Goal: Task Accomplishment & Management: Manage account settings

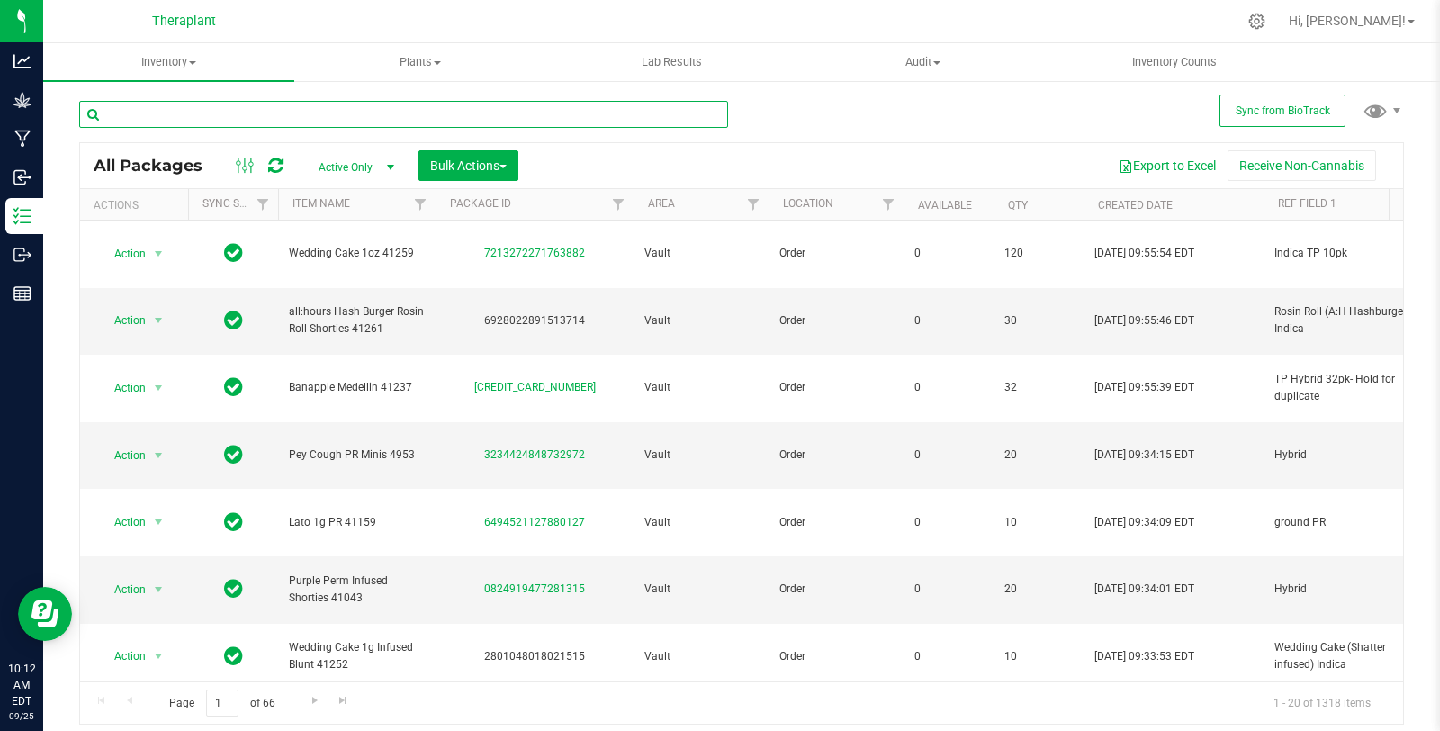
click at [371, 104] on input "text" at bounding box center [403, 114] width 649 height 27
type input "apple T"
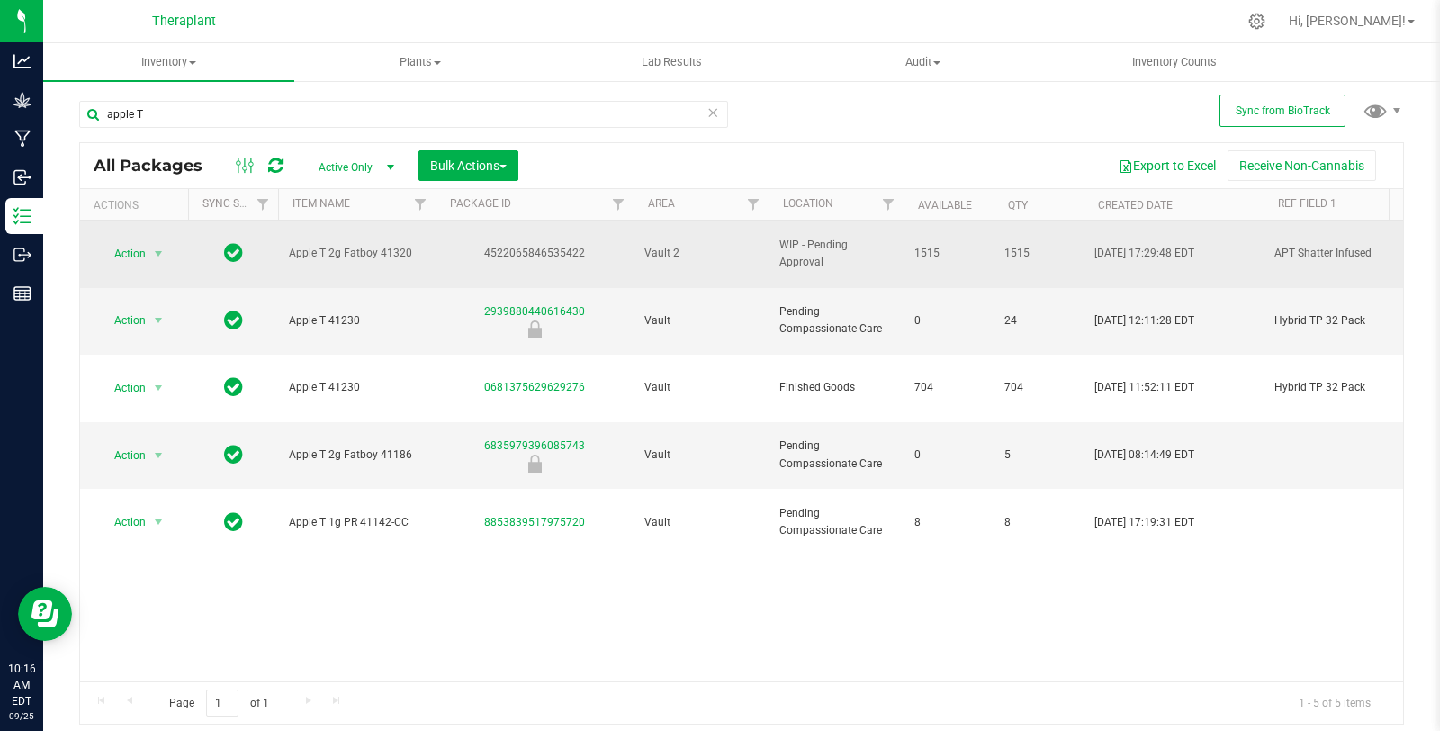
drag, startPoint x: 286, startPoint y: 248, endPoint x: 417, endPoint y: 246, distance: 130.5
click at [417, 246] on td "Apple T 2g Fatboy 41320" at bounding box center [357, 255] width 158 height 68
copy span "Apple T 2g Fatboy 41320"
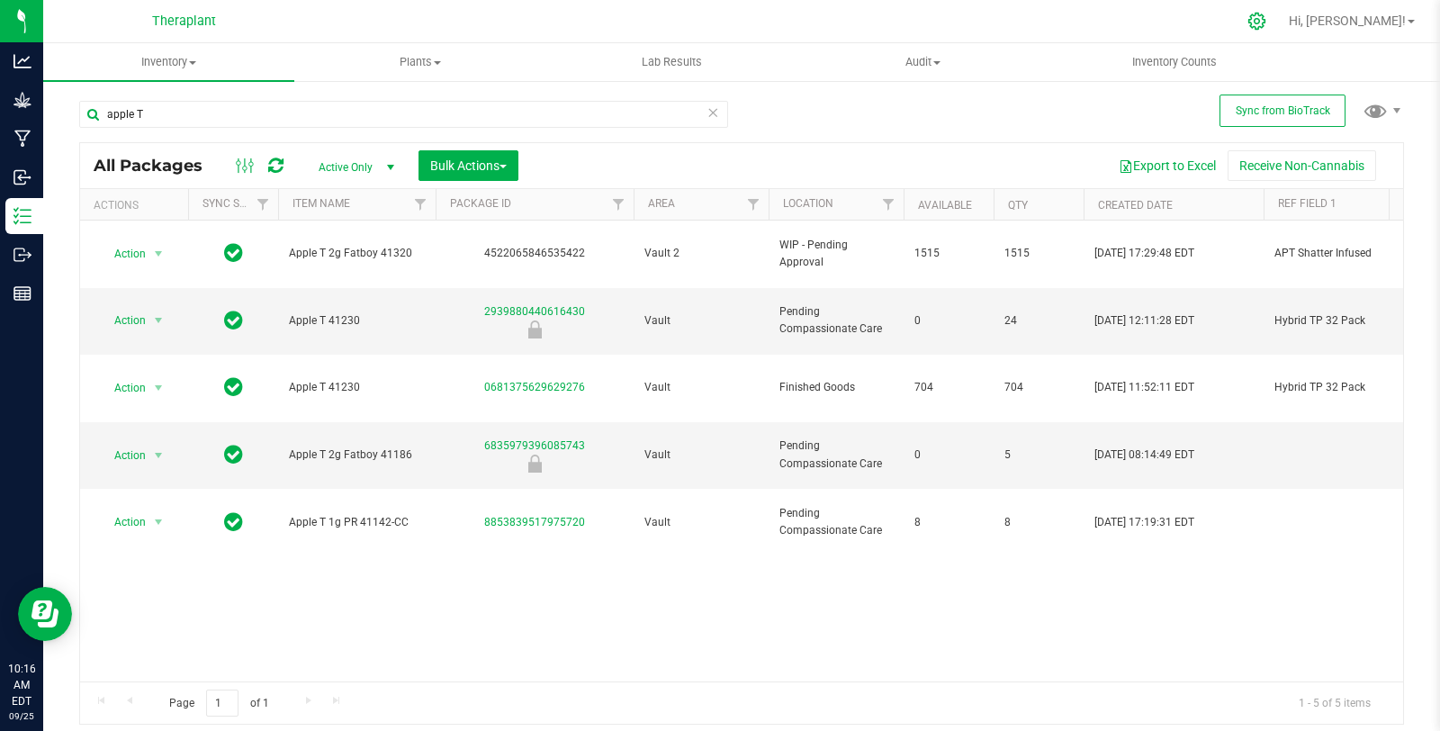
click at [1266, 17] on icon at bounding box center [1257, 21] width 19 height 19
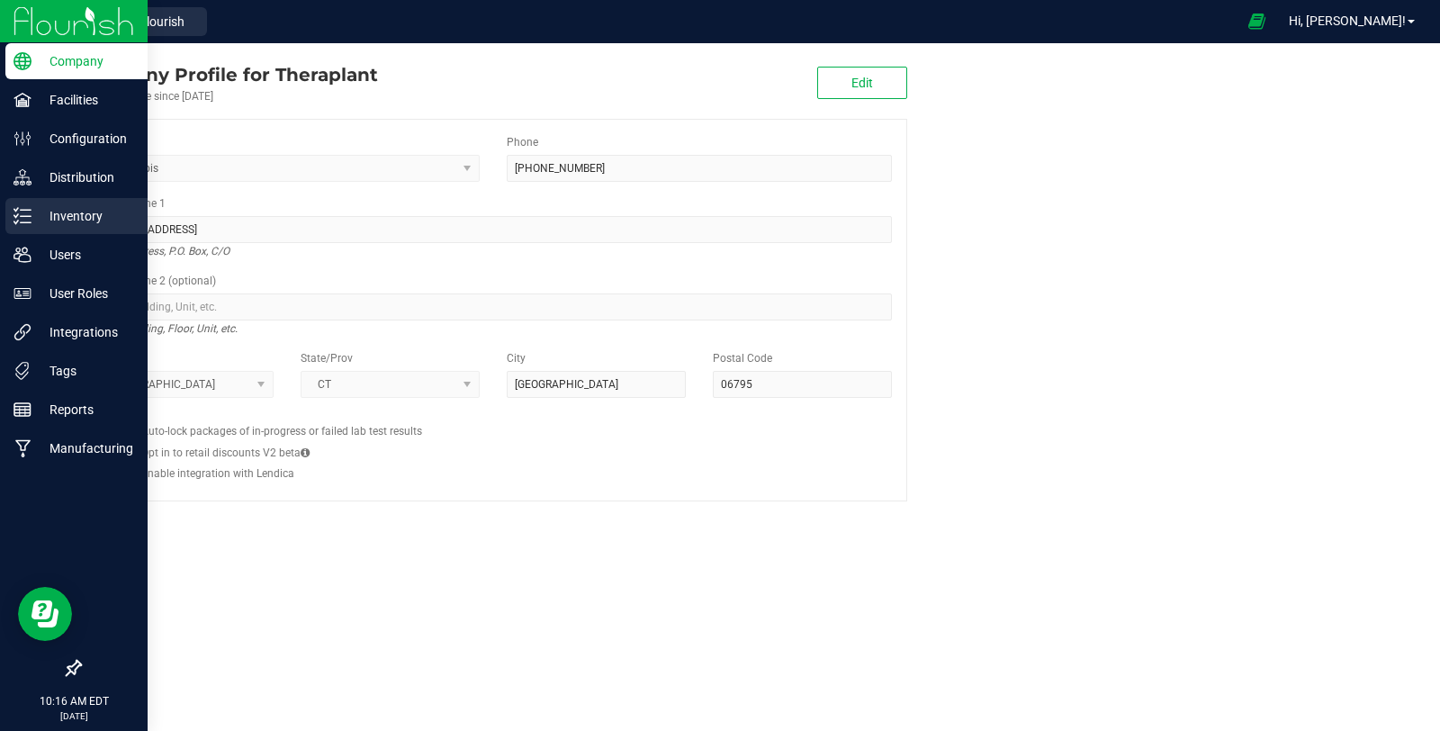
click at [16, 213] on icon at bounding box center [23, 216] width 18 height 18
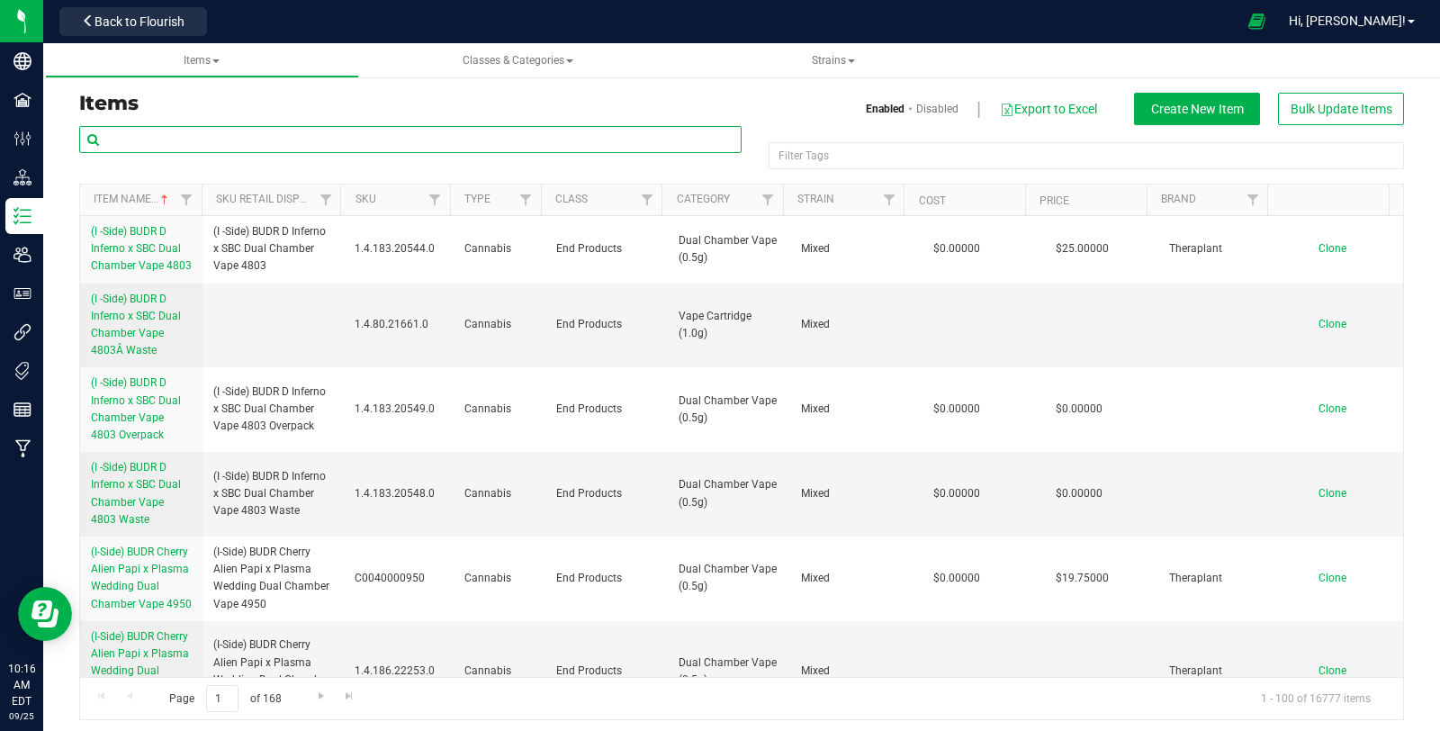
click at [550, 126] on input "text" at bounding box center [410, 139] width 662 height 27
paste input "Apple T 2g Fatboy 41320"
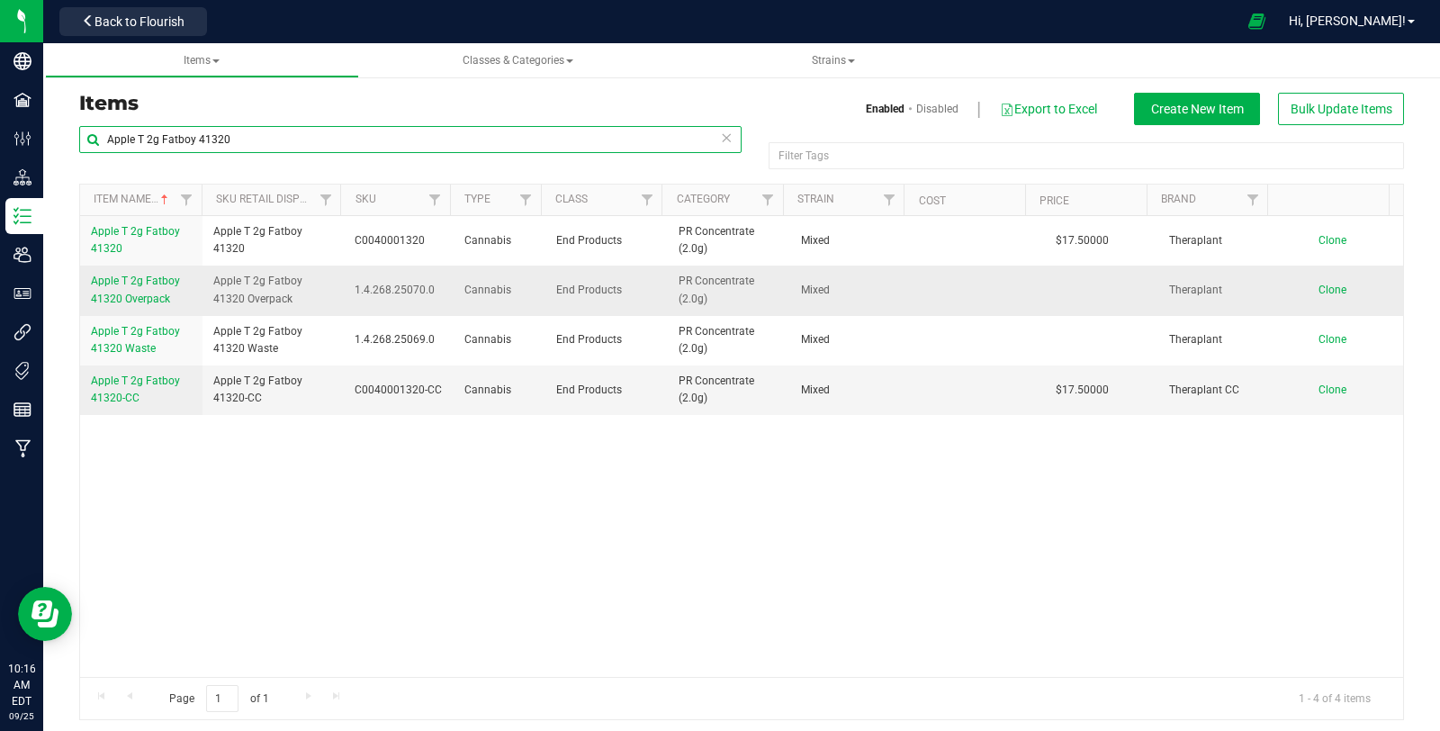
type input "Apple T 2g Fatboy 41320"
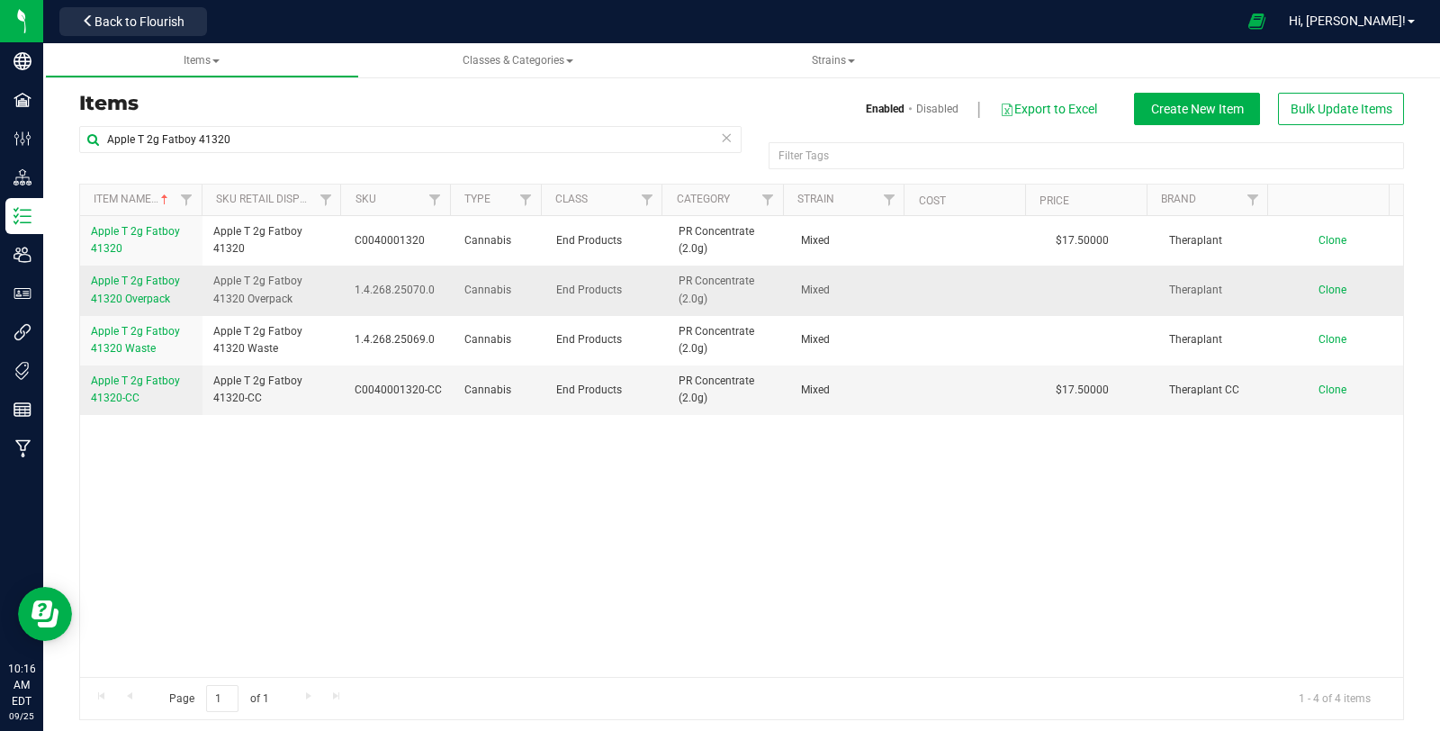
click at [148, 284] on span "Apple T 2g Fatboy 41320 Overpack" at bounding box center [135, 290] width 89 height 30
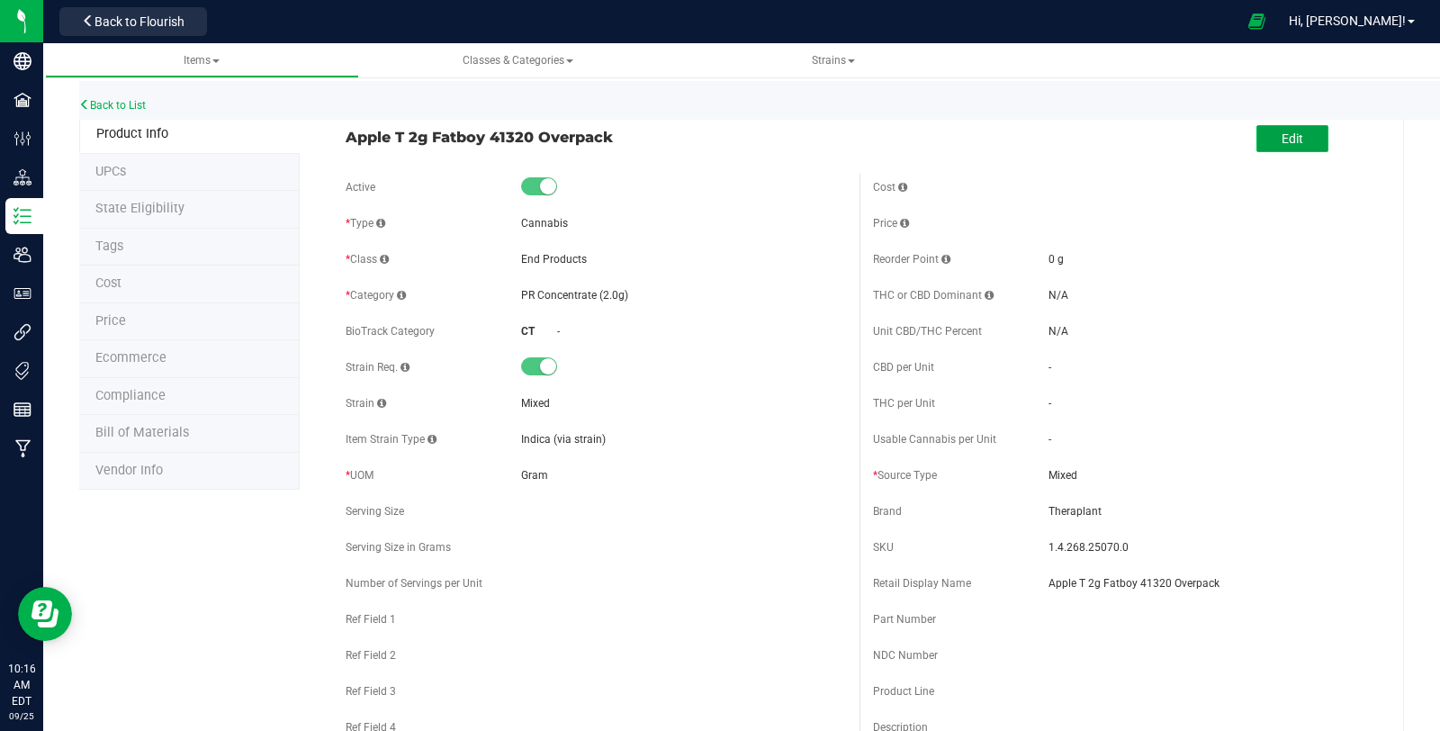
click at [1289, 147] on button "Edit" at bounding box center [1293, 138] width 72 height 27
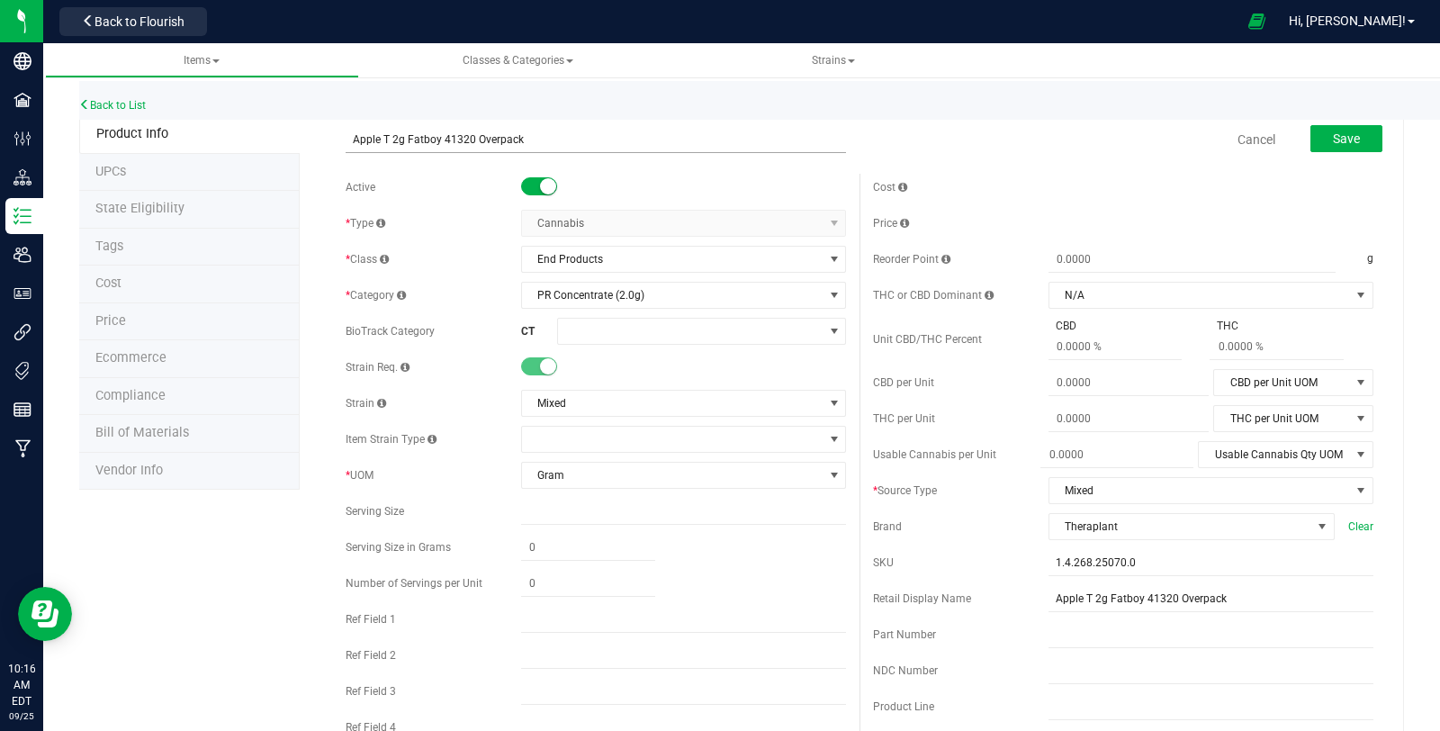
click at [386, 142] on input "Apple T 2g Fatboy 41320 Overpack" at bounding box center [596, 139] width 500 height 27
type input "Apple Tart 2g Fatboy 41320 Overpack"
click at [1333, 135] on span "Save" at bounding box center [1346, 138] width 27 height 14
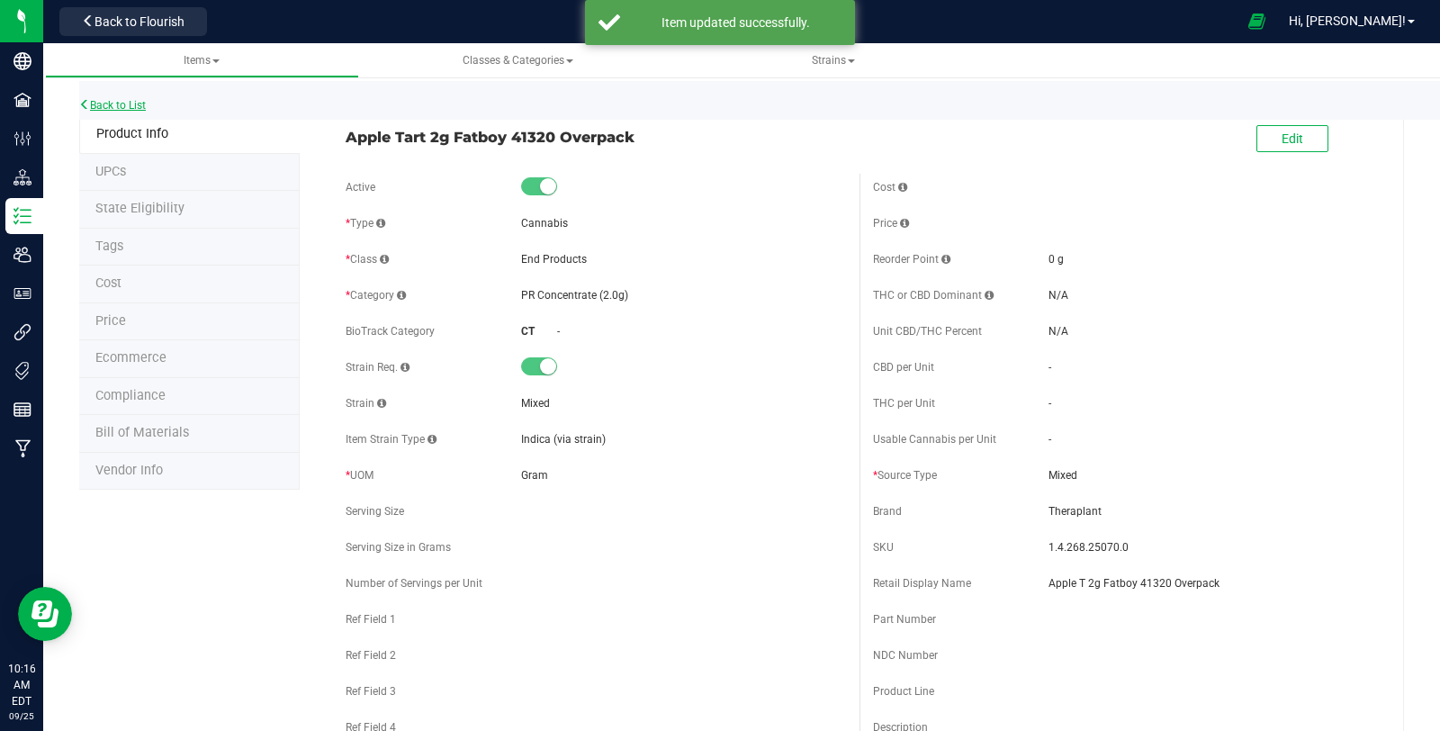
click at [131, 106] on link "Back to List" at bounding box center [112, 105] width 67 height 13
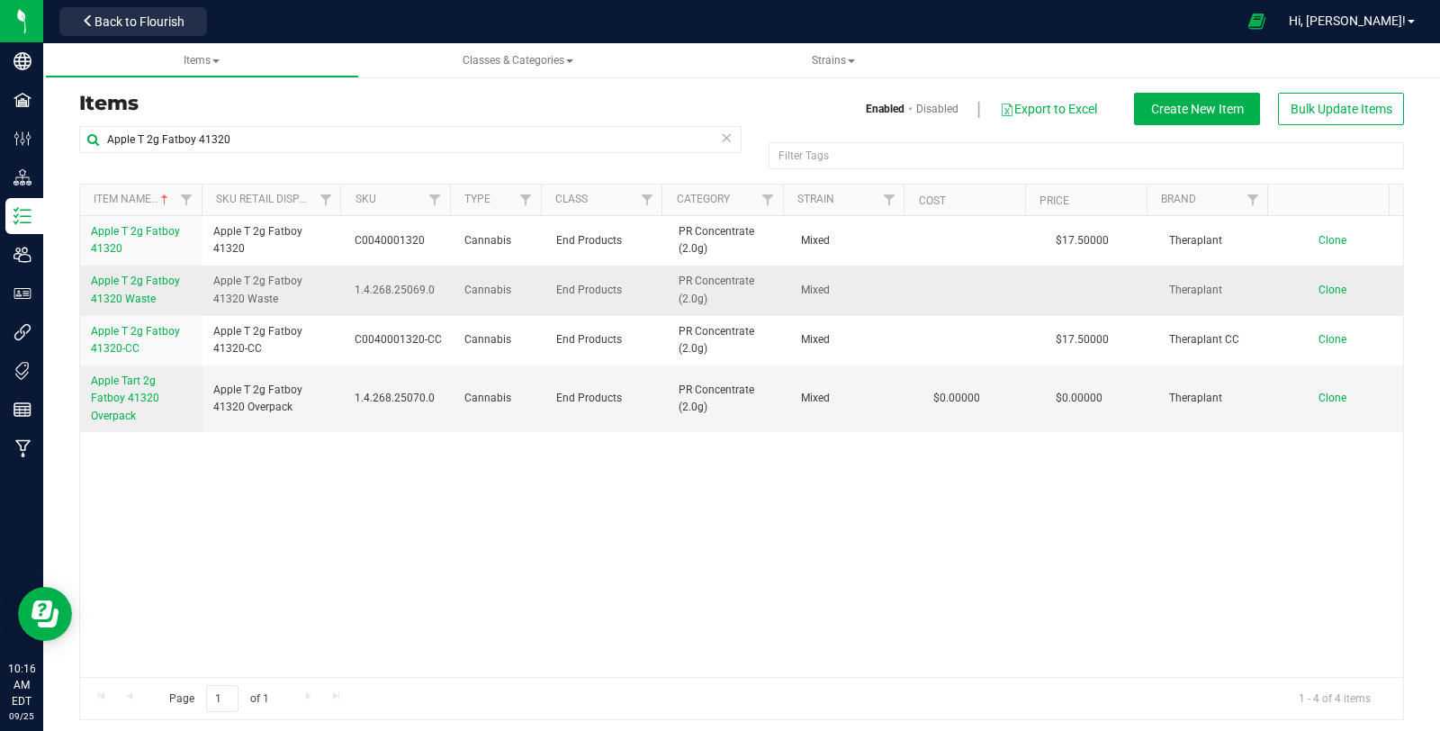
click at [151, 299] on span "Apple T 2g Fatboy 41320 Waste" at bounding box center [135, 290] width 89 height 30
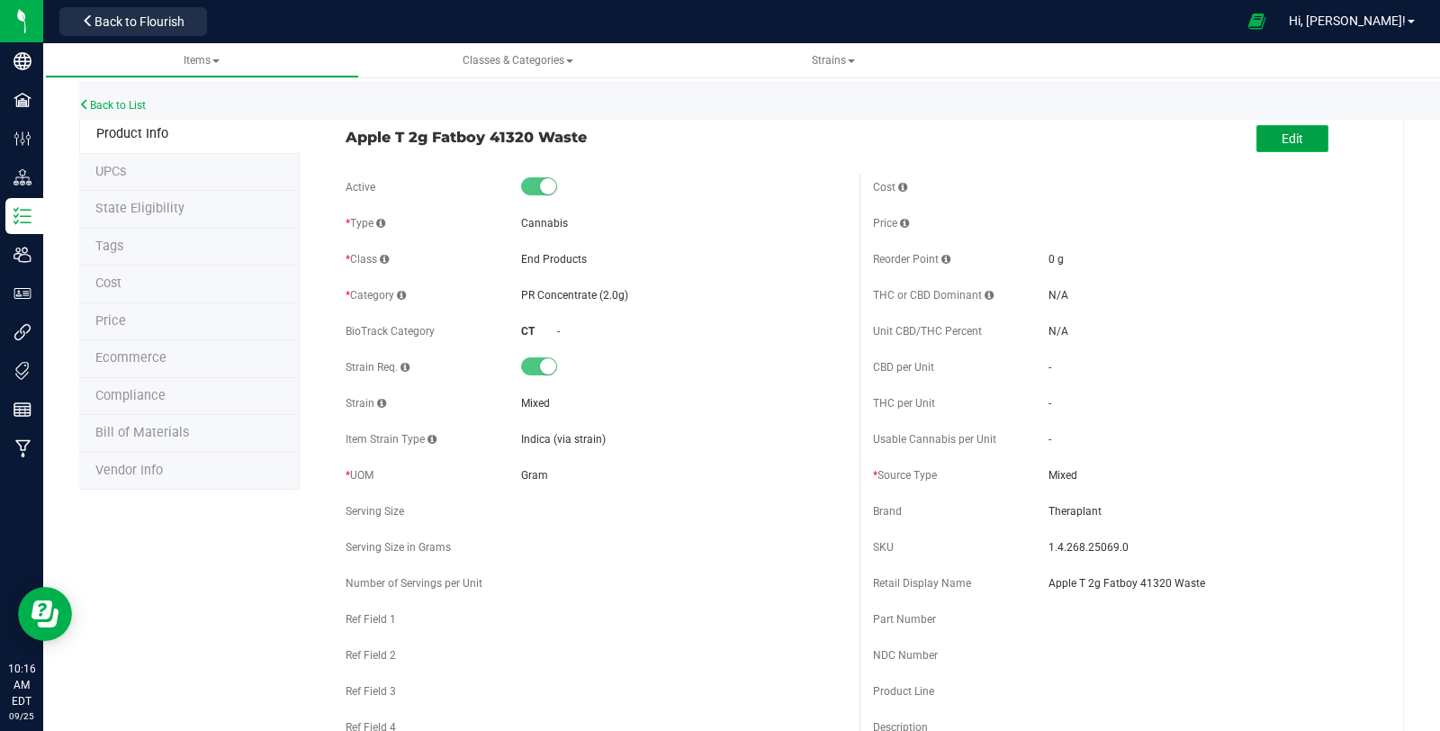
click at [1269, 147] on button "Edit" at bounding box center [1293, 138] width 72 height 27
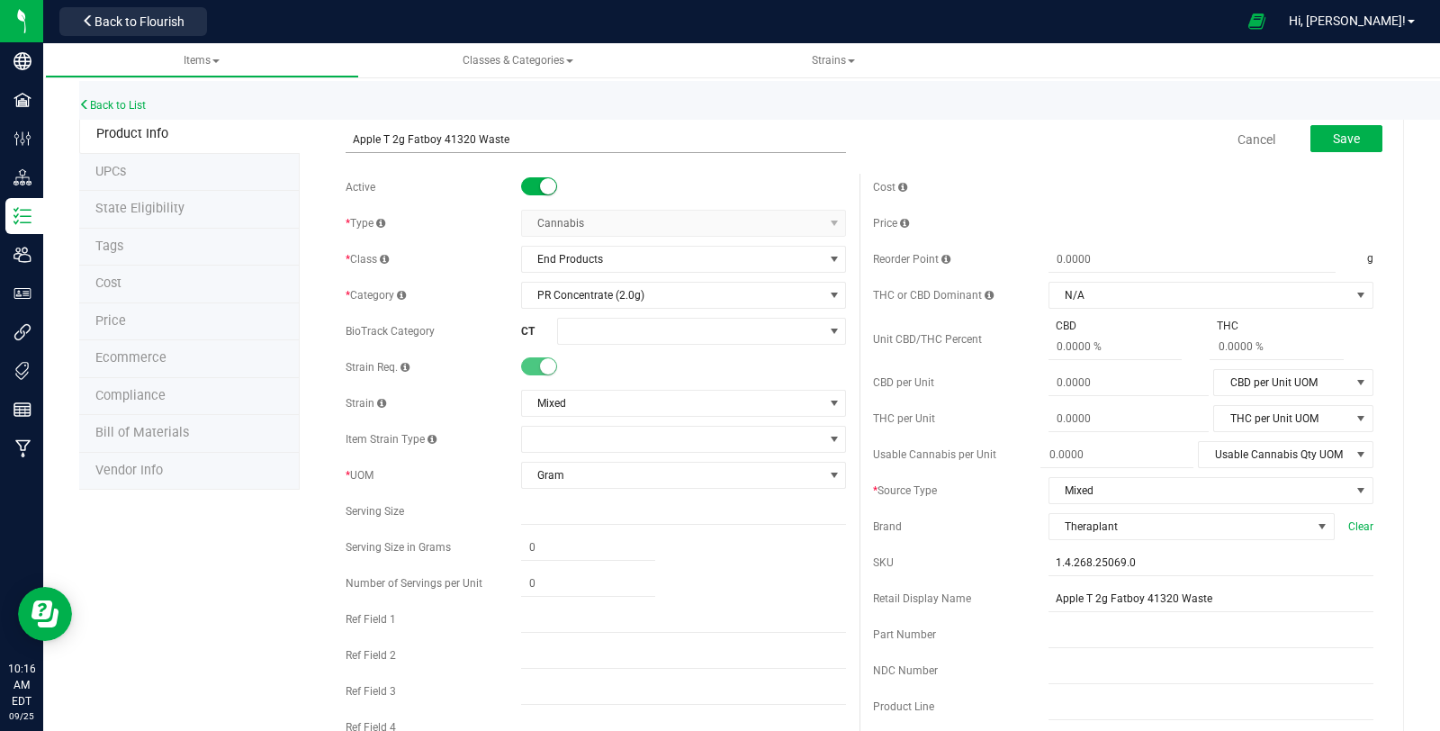
click at [384, 138] on input "Apple T 2g Fatboy 41320 Waste" at bounding box center [596, 139] width 500 height 27
type input "Apple Tart 2g Fatboy 41320 Waste"
click at [1348, 127] on button "Save" at bounding box center [1347, 138] width 72 height 27
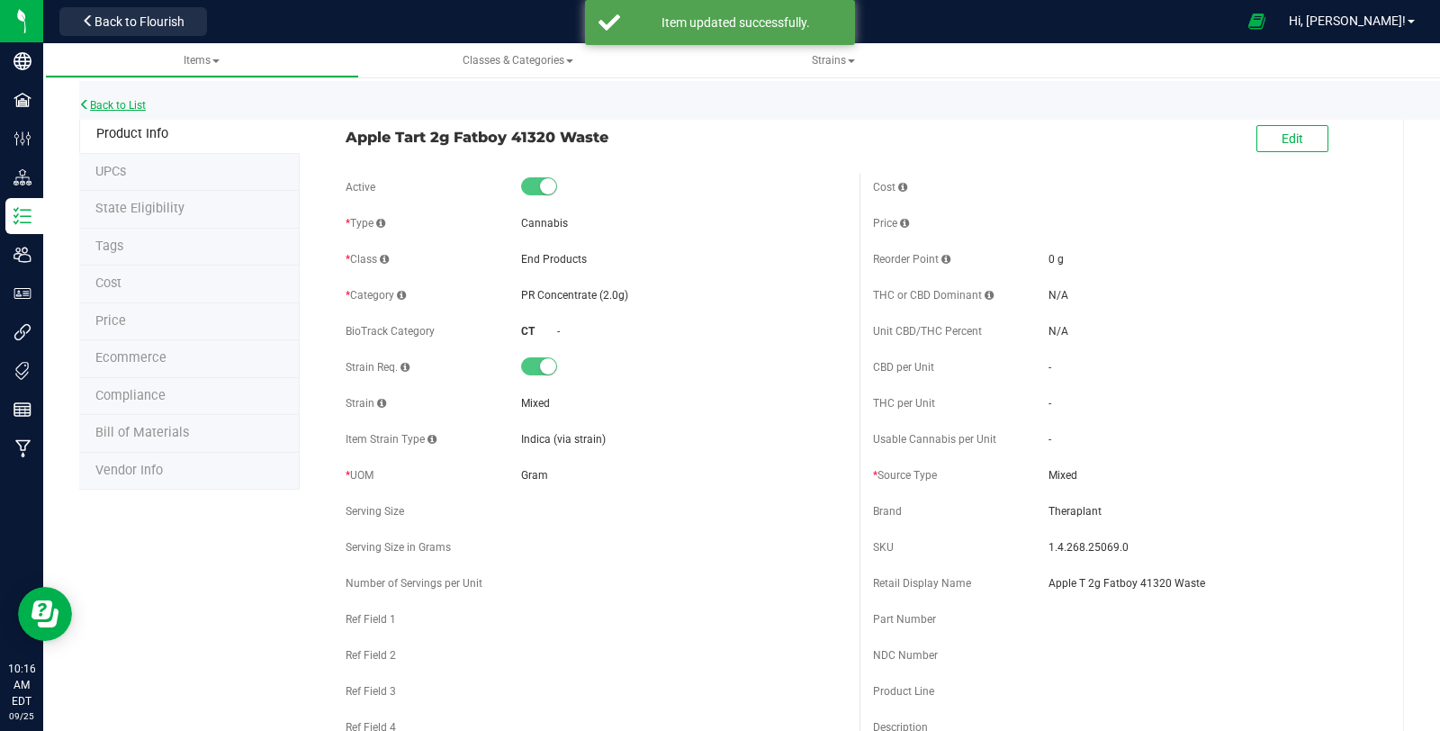
click at [113, 108] on link "Back to List" at bounding box center [112, 105] width 67 height 13
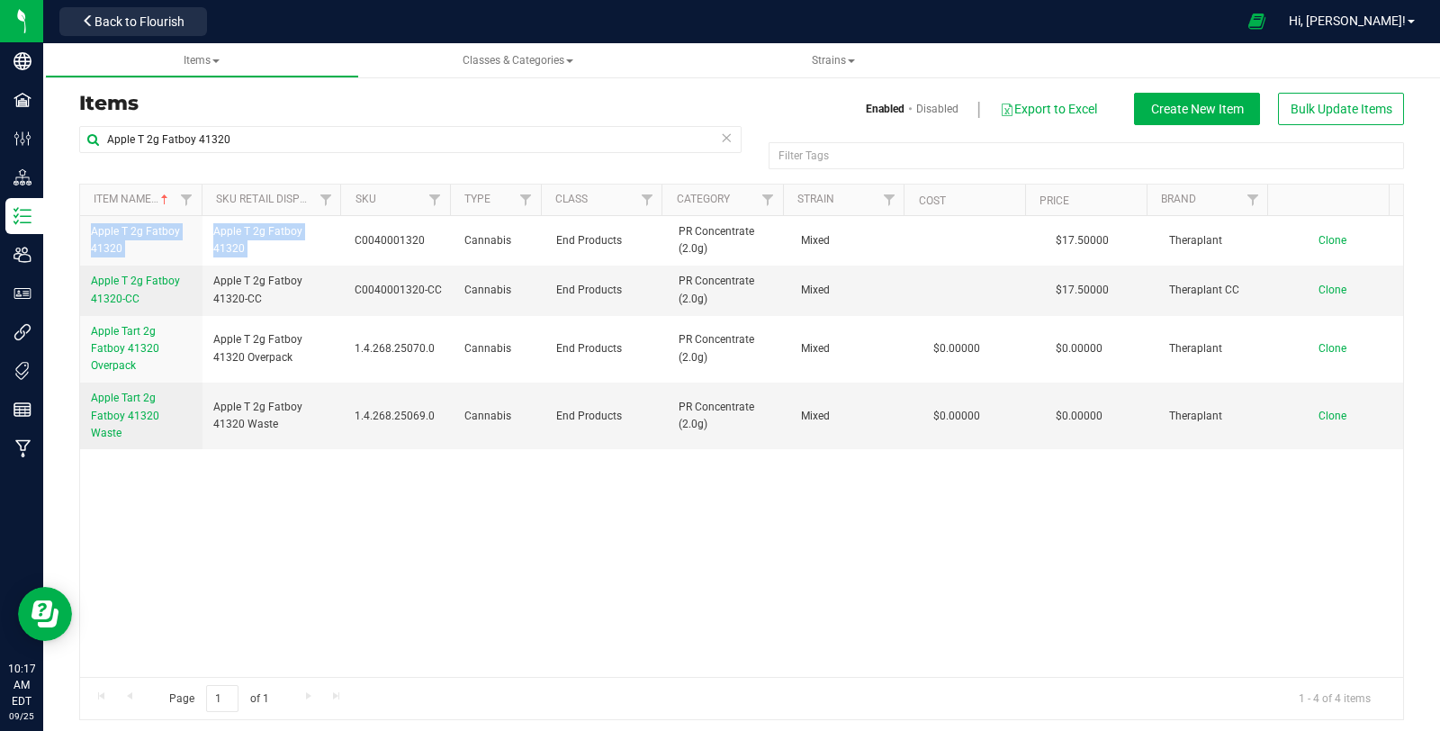
drag, startPoint x: 356, startPoint y: 302, endPoint x: 271, endPoint y: 544, distance: 256.8
click at [271, 544] on div "Apple T 2g Fatboy 41320 Apple T 2g Fatboy 41320 C0040001320 Cannabis End Produc…" at bounding box center [741, 446] width 1323 height 461
click at [194, 514] on div "Apple T 2g Fatboy 41320 Apple T 2g Fatboy 41320 C0040001320 Cannabis End Produc…" at bounding box center [741, 446] width 1323 height 461
click at [135, 280] on span "Apple T 2g Fatboy 41320-CC" at bounding box center [135, 290] width 89 height 30
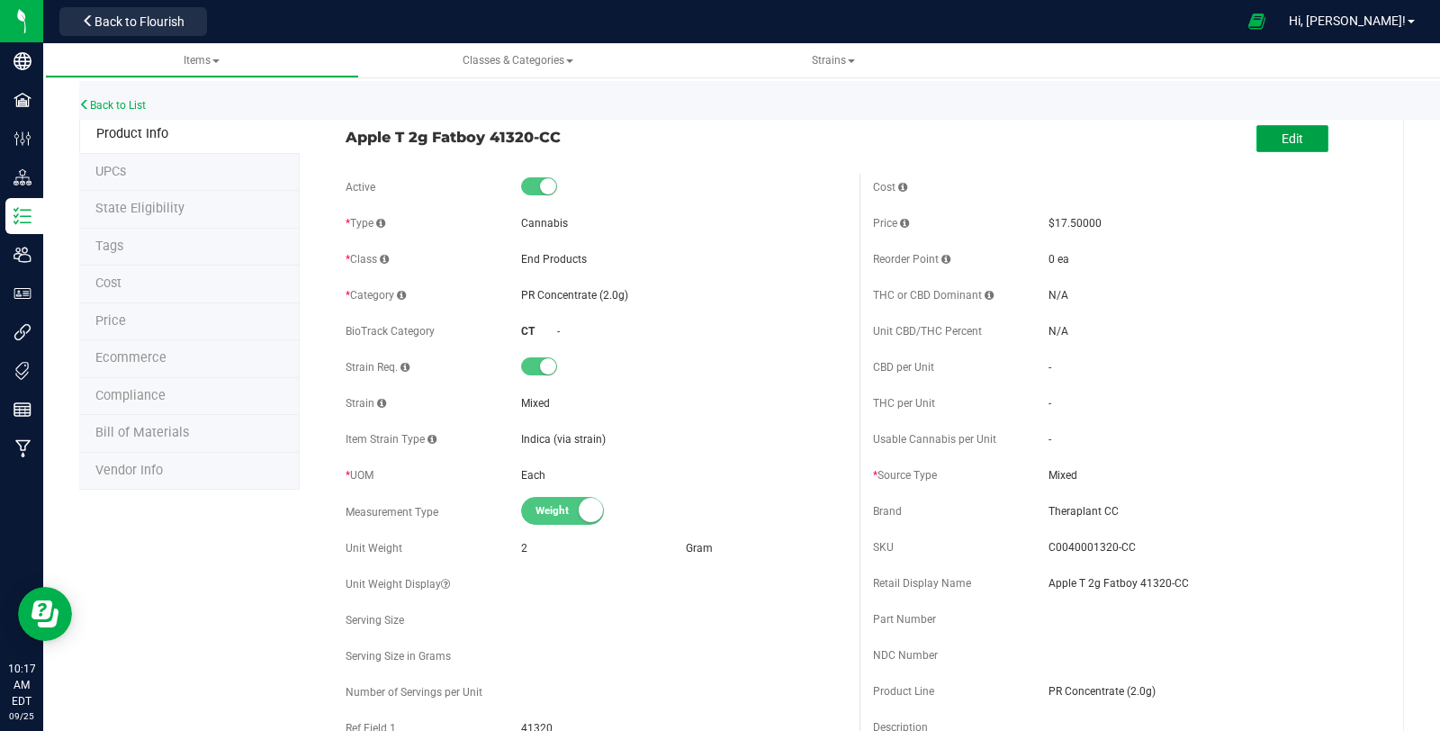
click at [1302, 133] on button "Edit" at bounding box center [1293, 138] width 72 height 27
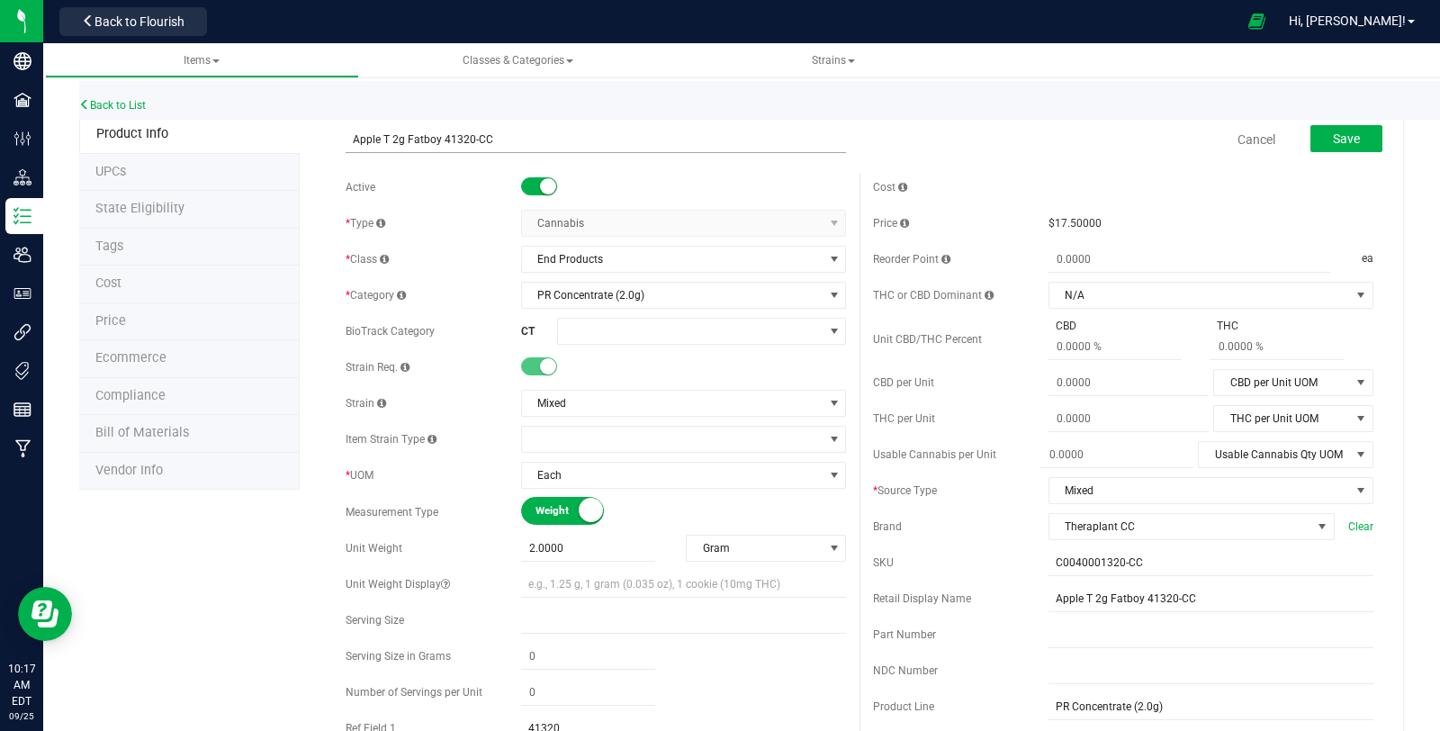
click at [383, 141] on input "Apple T 2g Fatboy 41320-CC" at bounding box center [596, 139] width 500 height 27
type input "Apple Tart 2g Fatboy 41320-CC"
click at [1353, 140] on button "Save" at bounding box center [1347, 138] width 72 height 27
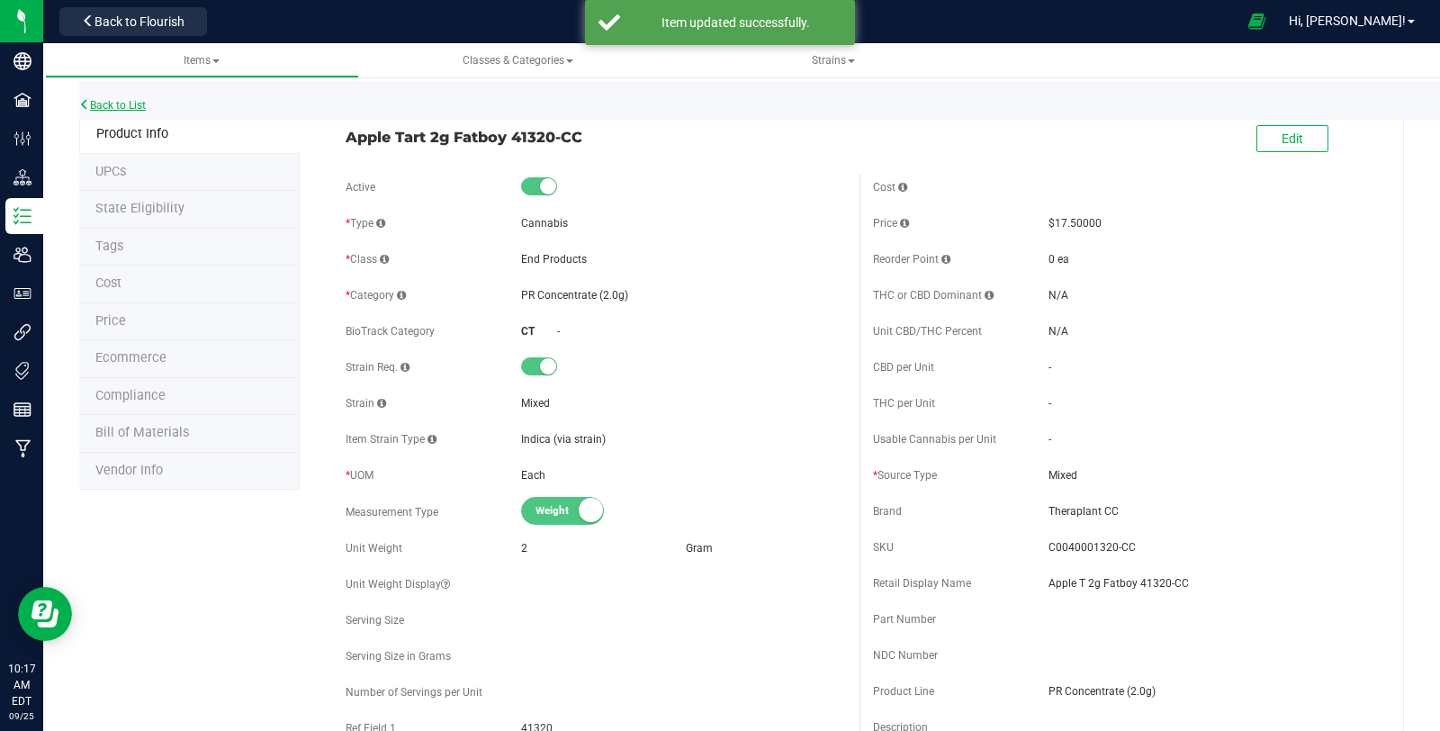
click at [127, 104] on link "Back to List" at bounding box center [112, 105] width 67 height 13
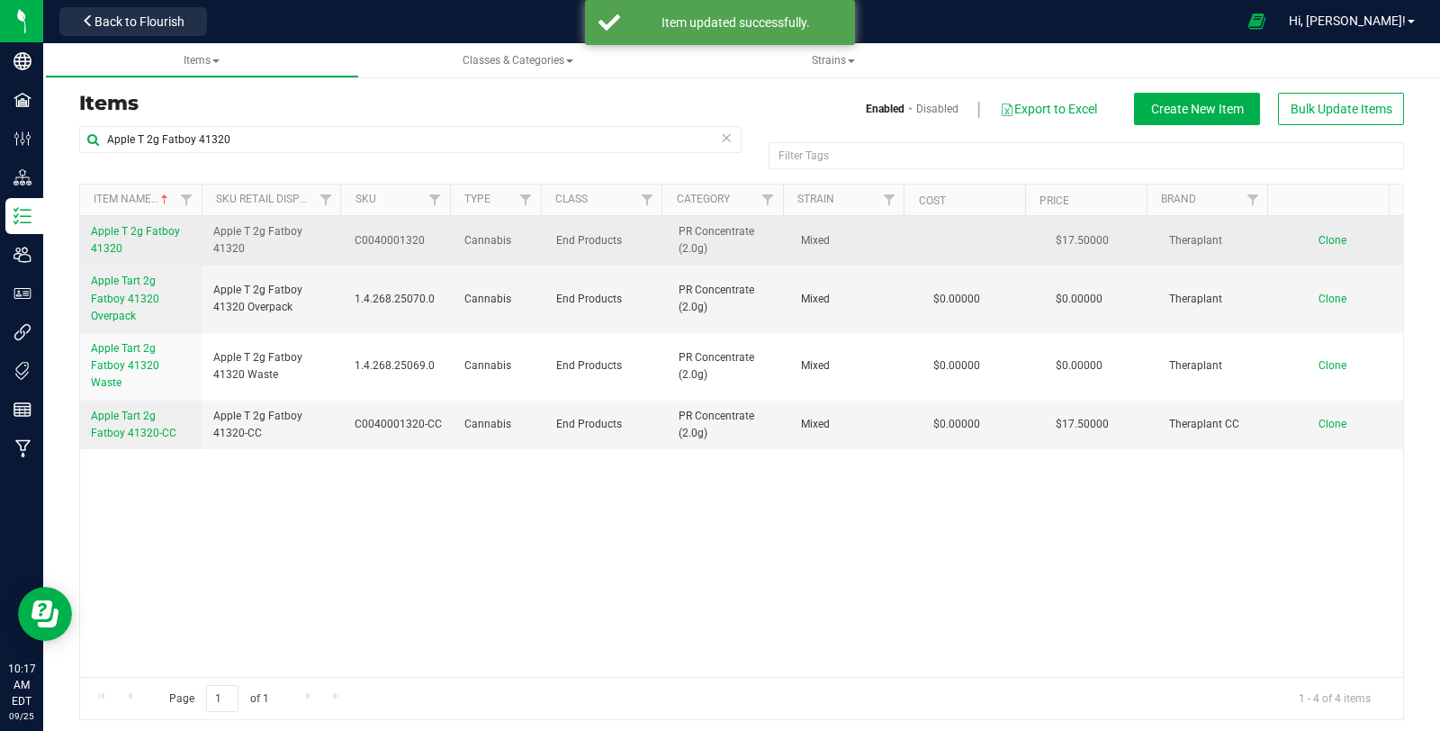
click at [135, 232] on span "Apple T 2g Fatboy 41320" at bounding box center [135, 240] width 89 height 30
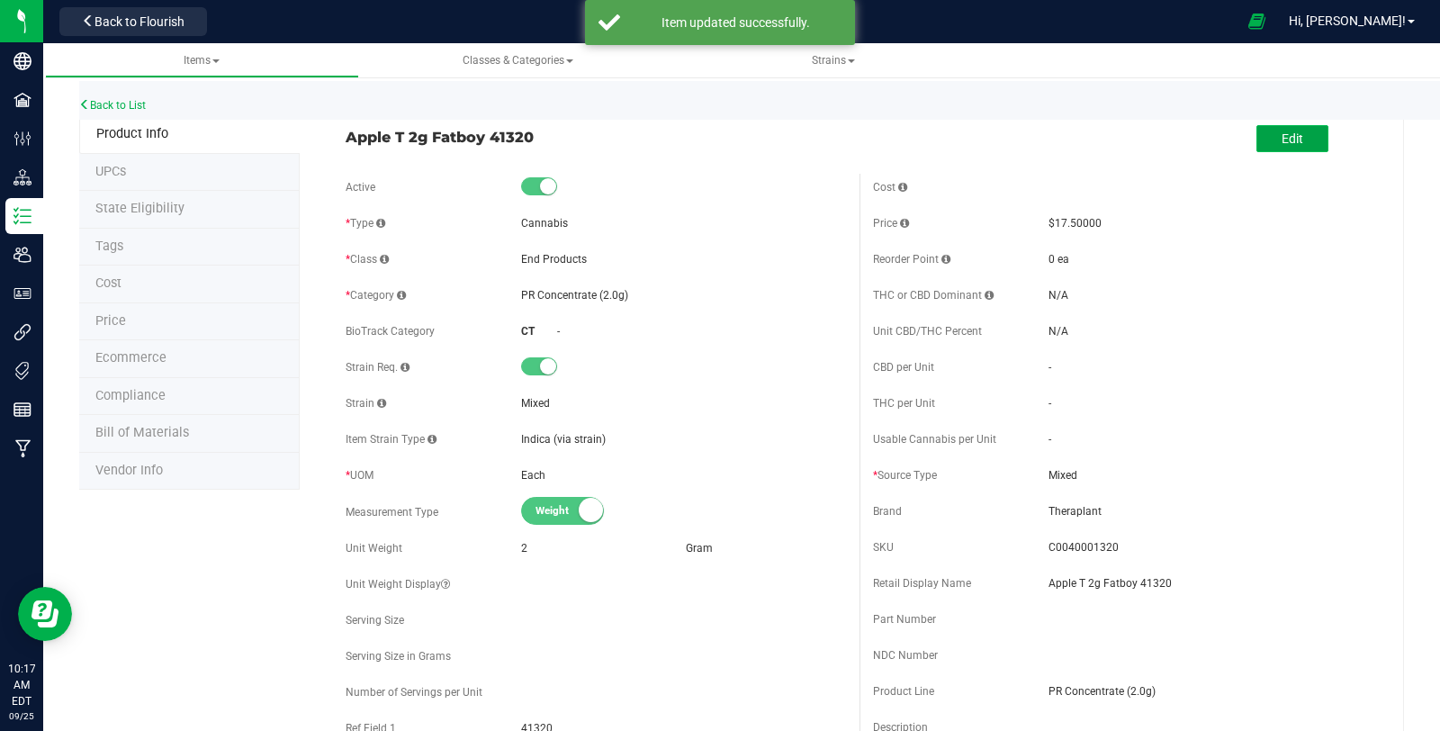
click at [1295, 136] on button "Edit" at bounding box center [1293, 138] width 72 height 27
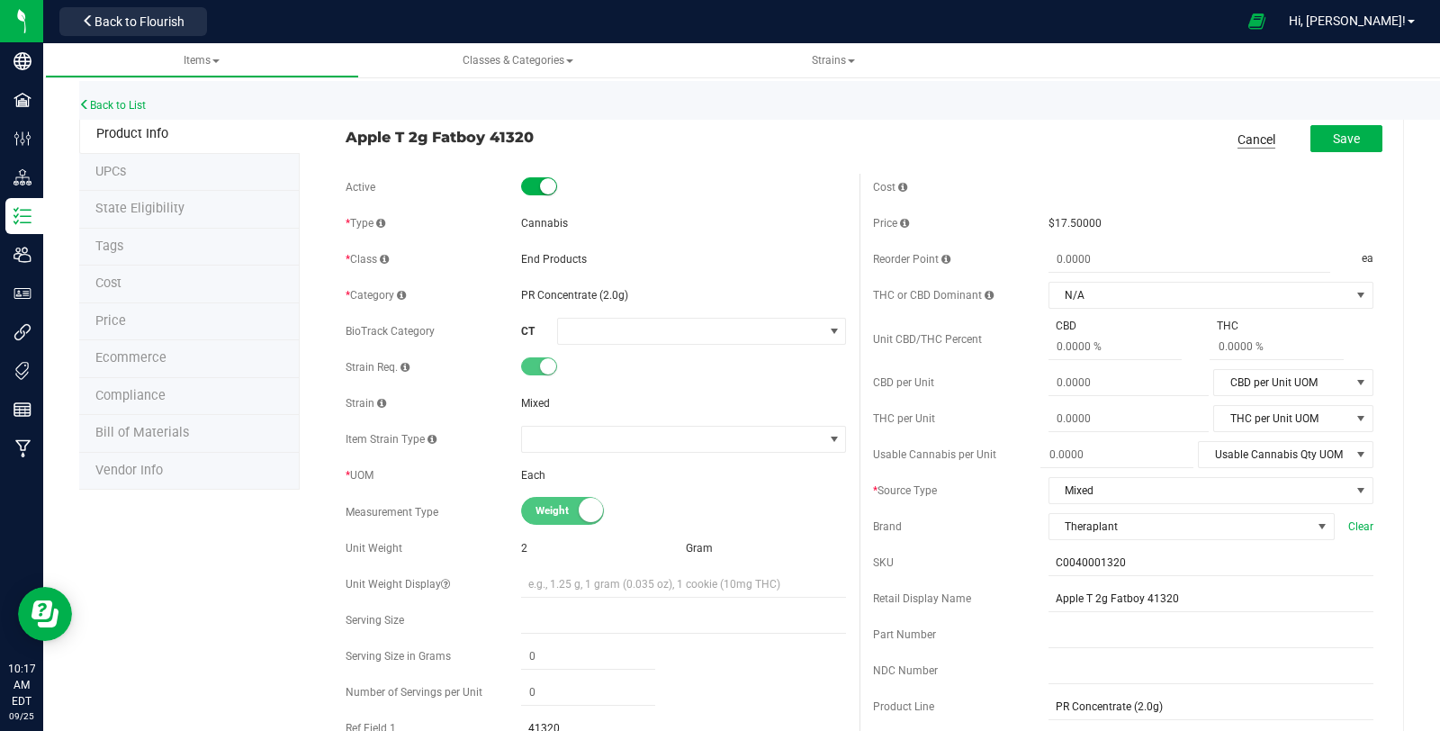
click at [1248, 144] on link "Cancel" at bounding box center [1257, 140] width 38 height 18
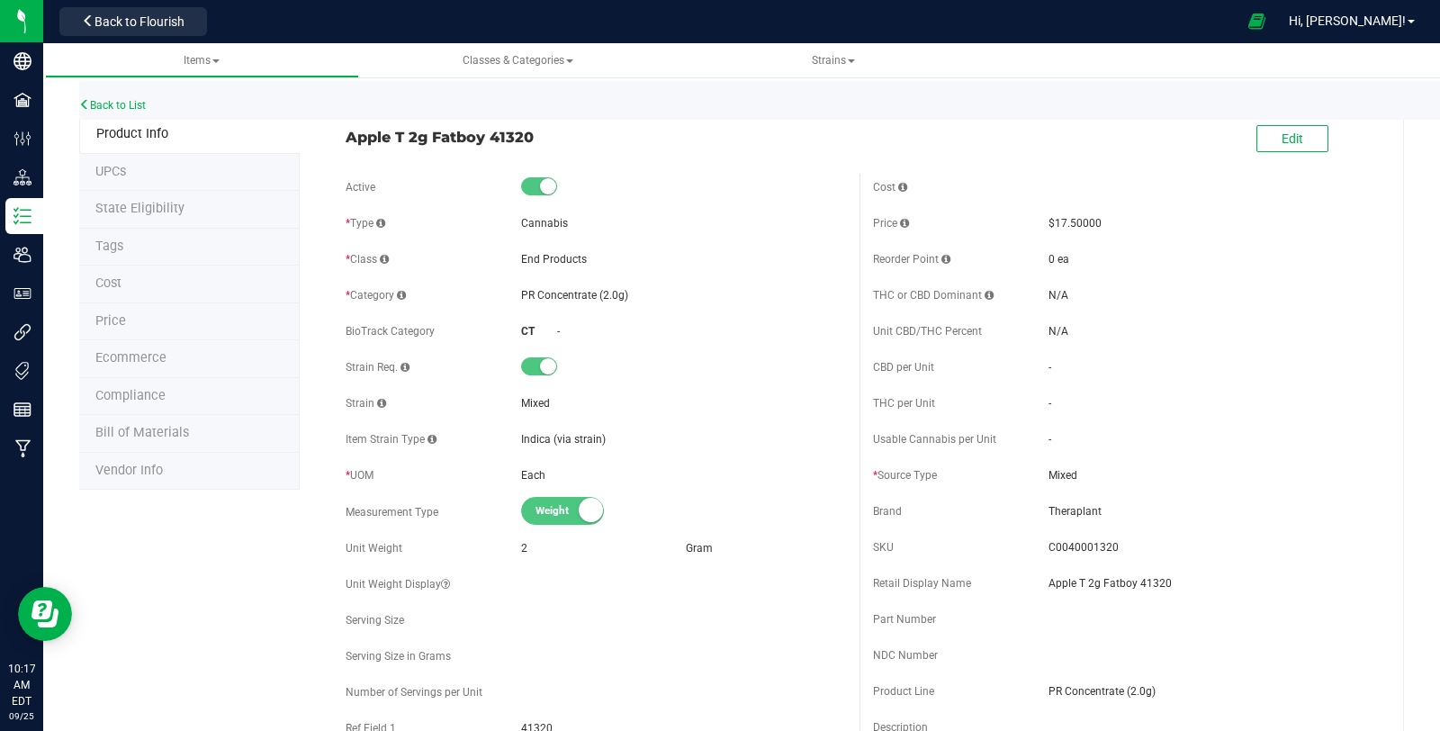
drag, startPoint x: 530, startPoint y: 140, endPoint x: 317, endPoint y: 146, distance: 213.4
copy span "Apple T 2g Fatboy 41320"
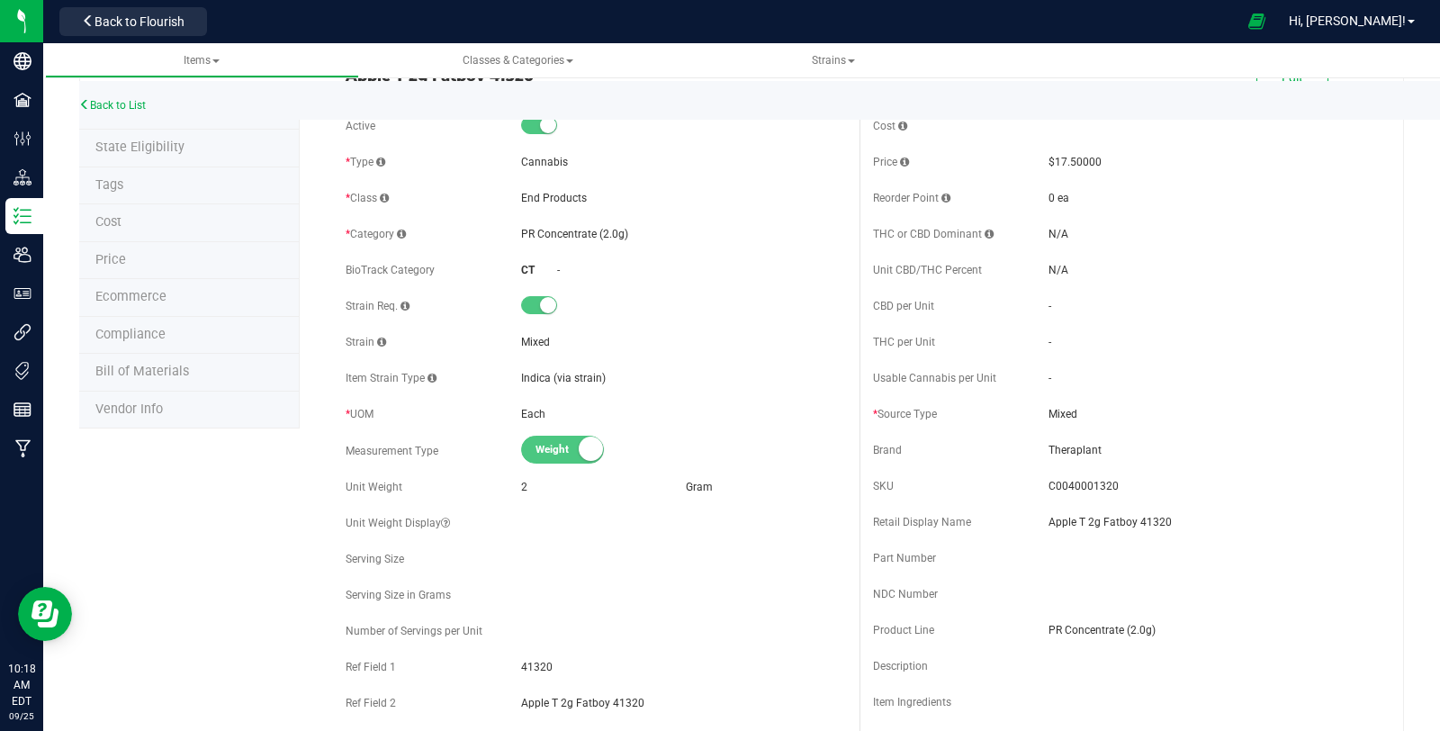
scroll to position [392, 0]
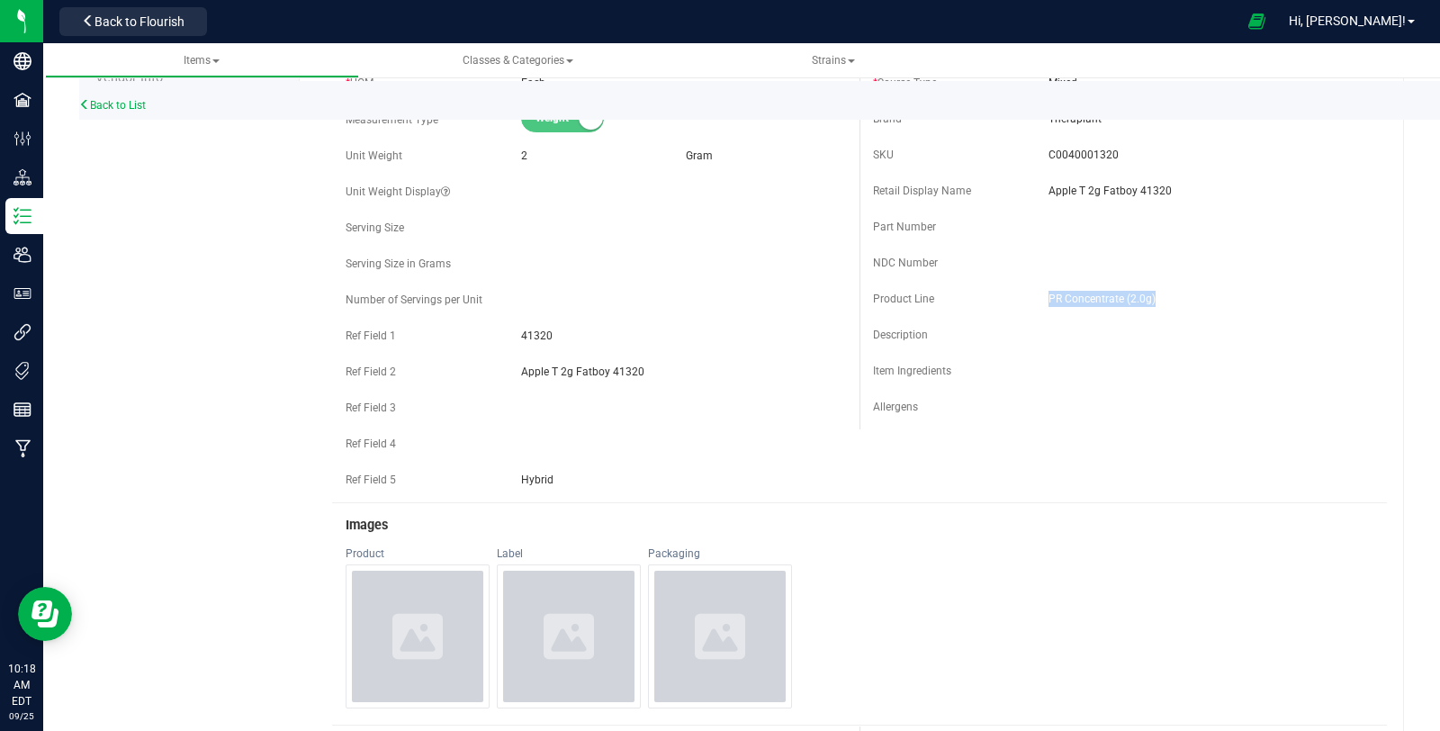
copy div "PR Concentrate (2.0g)"
drag, startPoint x: 1037, startPoint y: 295, endPoint x: 1143, endPoint y: 300, distance: 106.3
click at [1143, 300] on div "Product Line PR Concentrate (2.0g)" at bounding box center [1123, 298] width 500 height 27
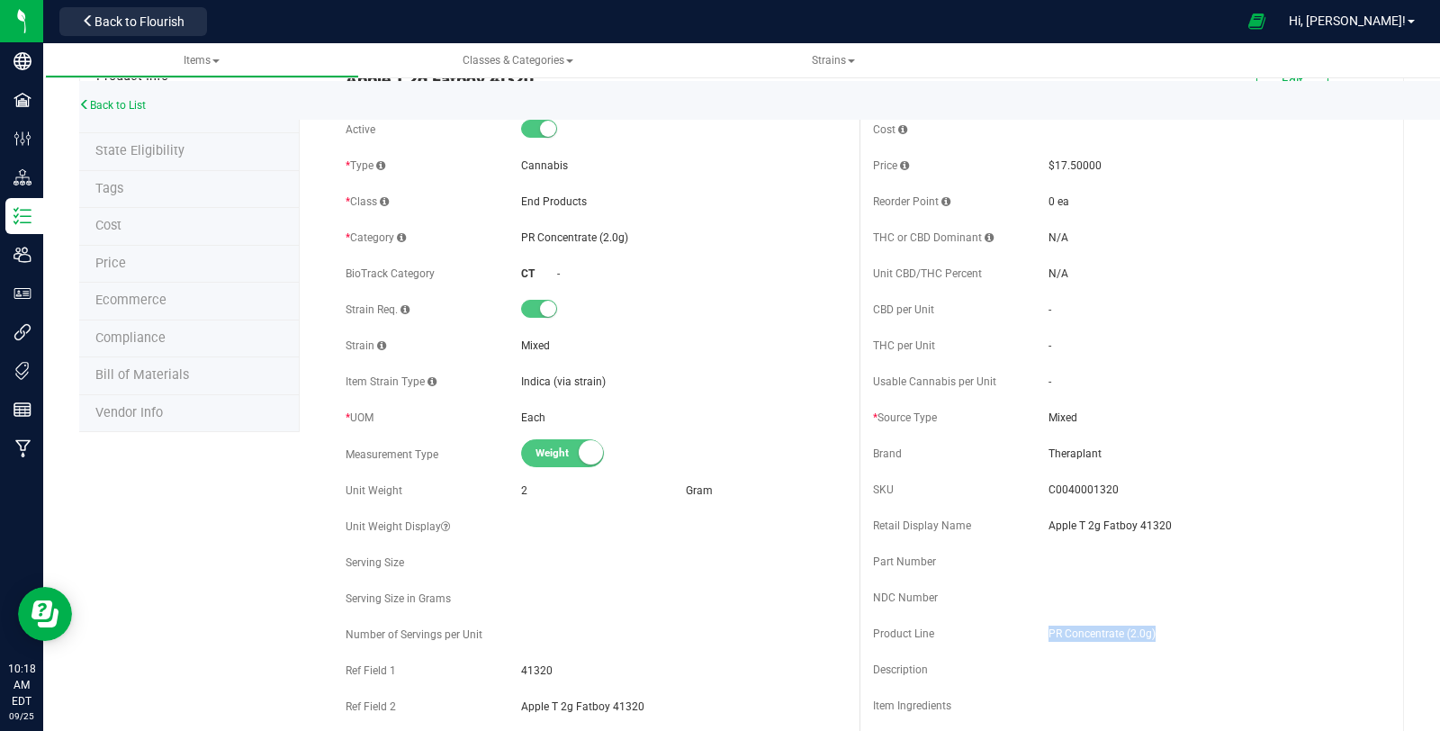
scroll to position [0, 0]
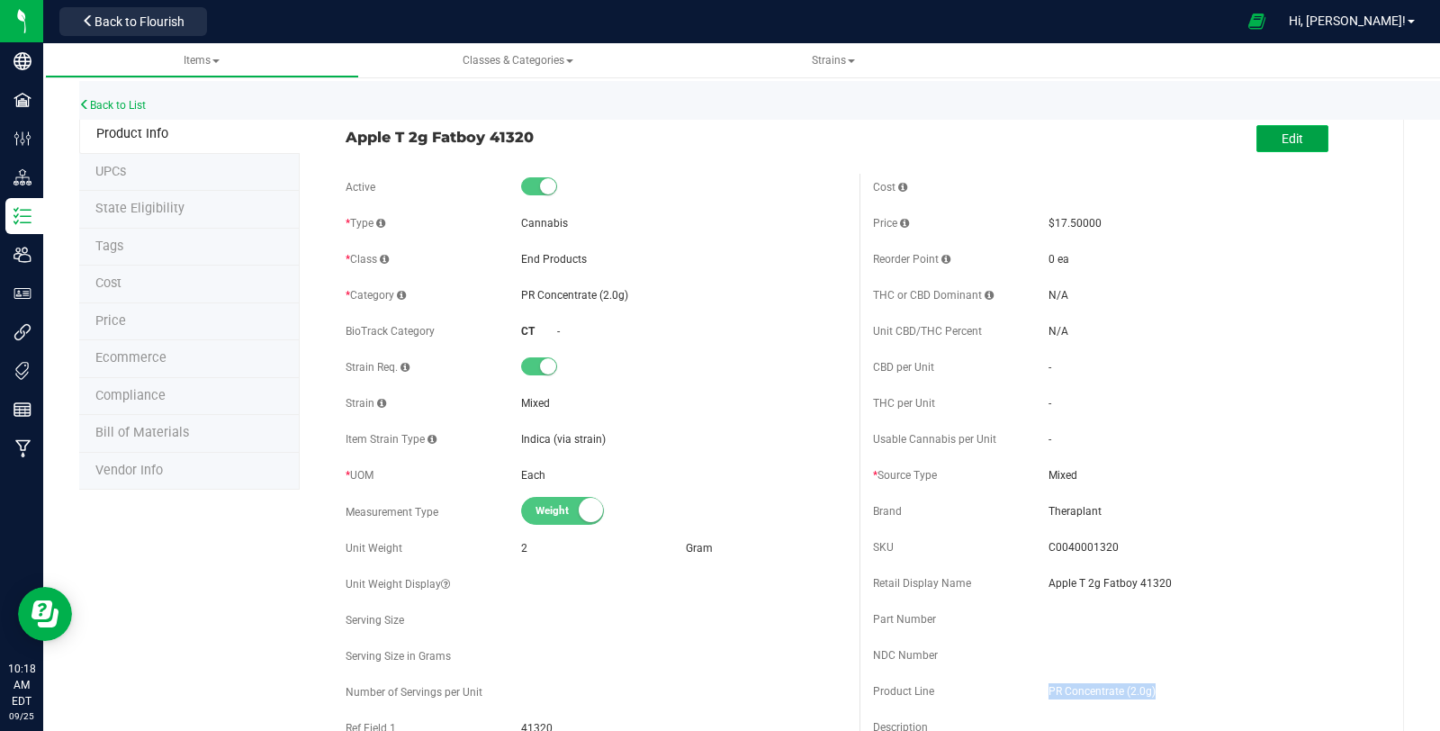
click at [1284, 129] on button "Edit" at bounding box center [1293, 138] width 72 height 27
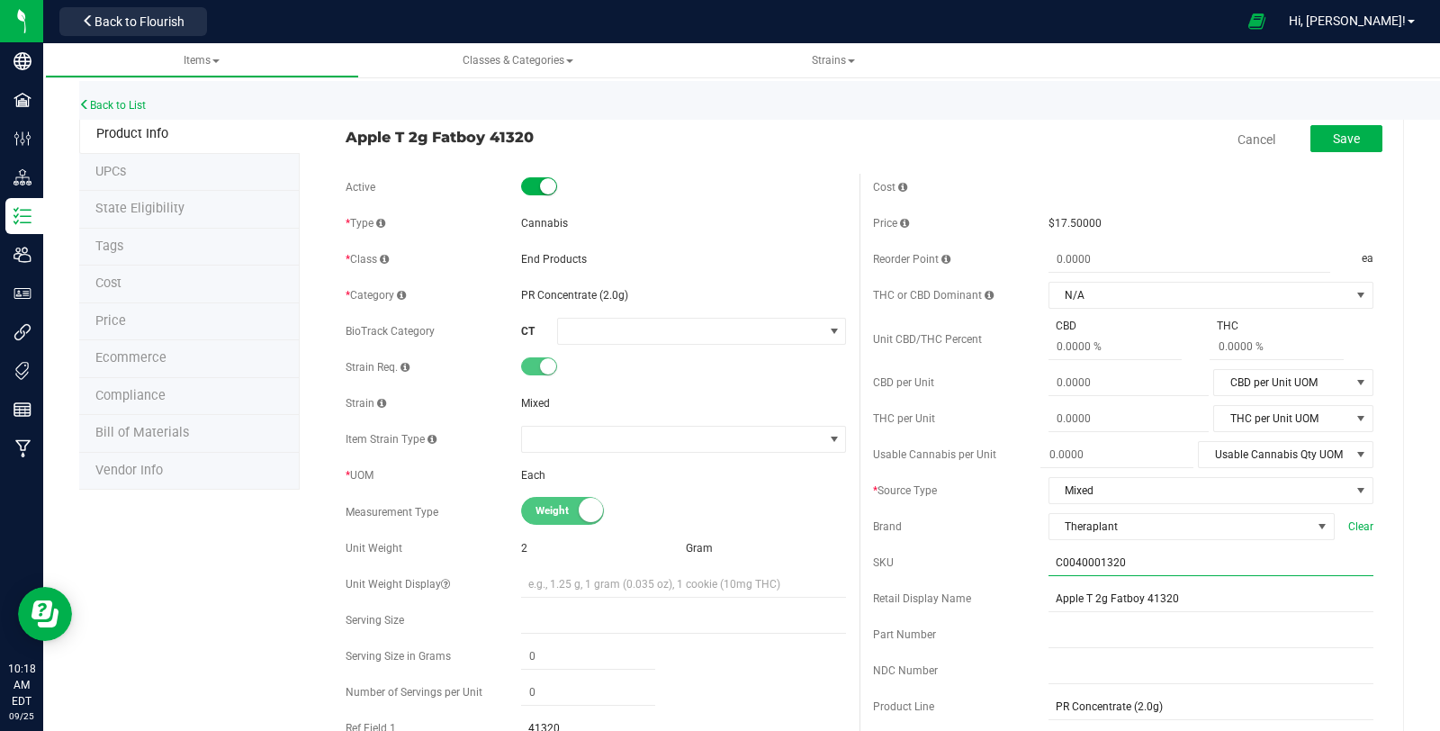
click at [1170, 559] on input "C0040001320" at bounding box center [1211, 562] width 325 height 27
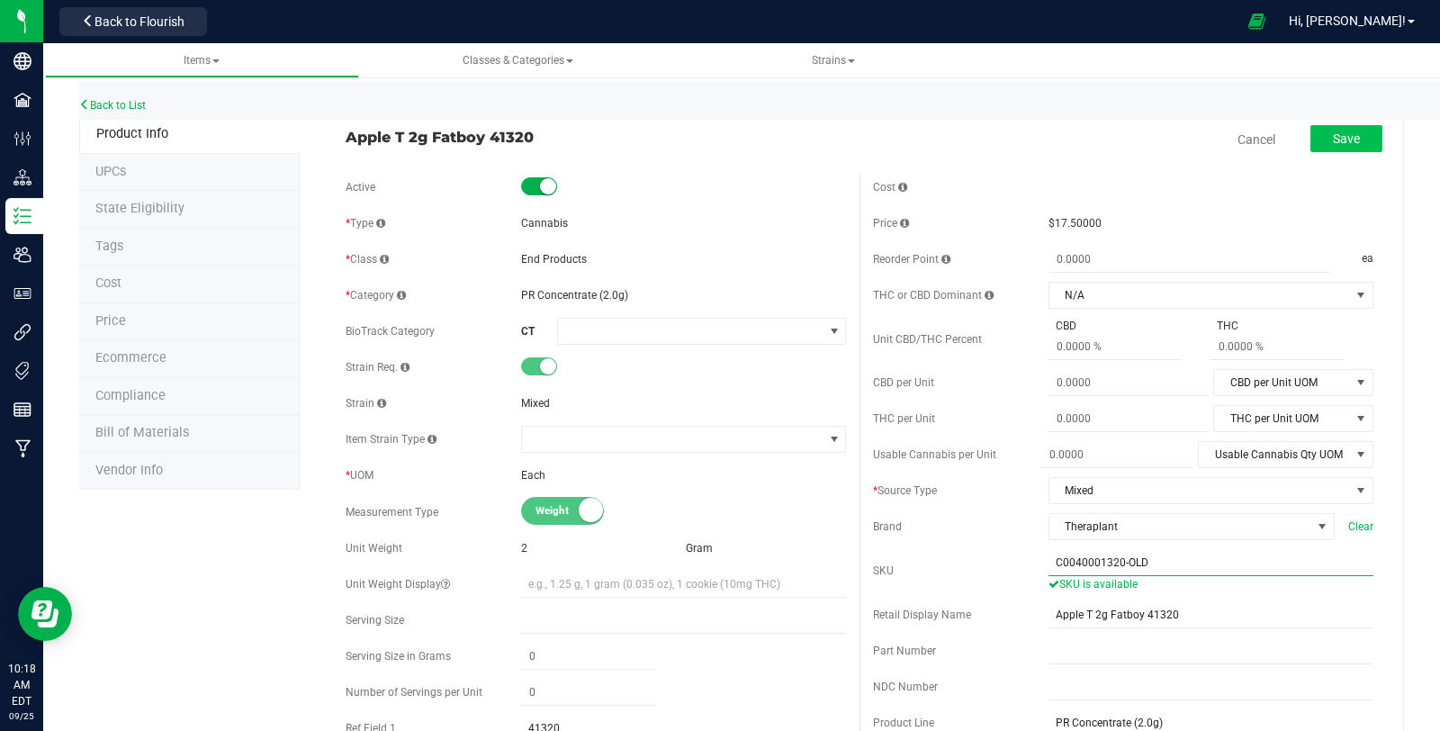
type input "C0040001320-OLD"
click at [1333, 135] on span "Save" at bounding box center [1346, 138] width 27 height 14
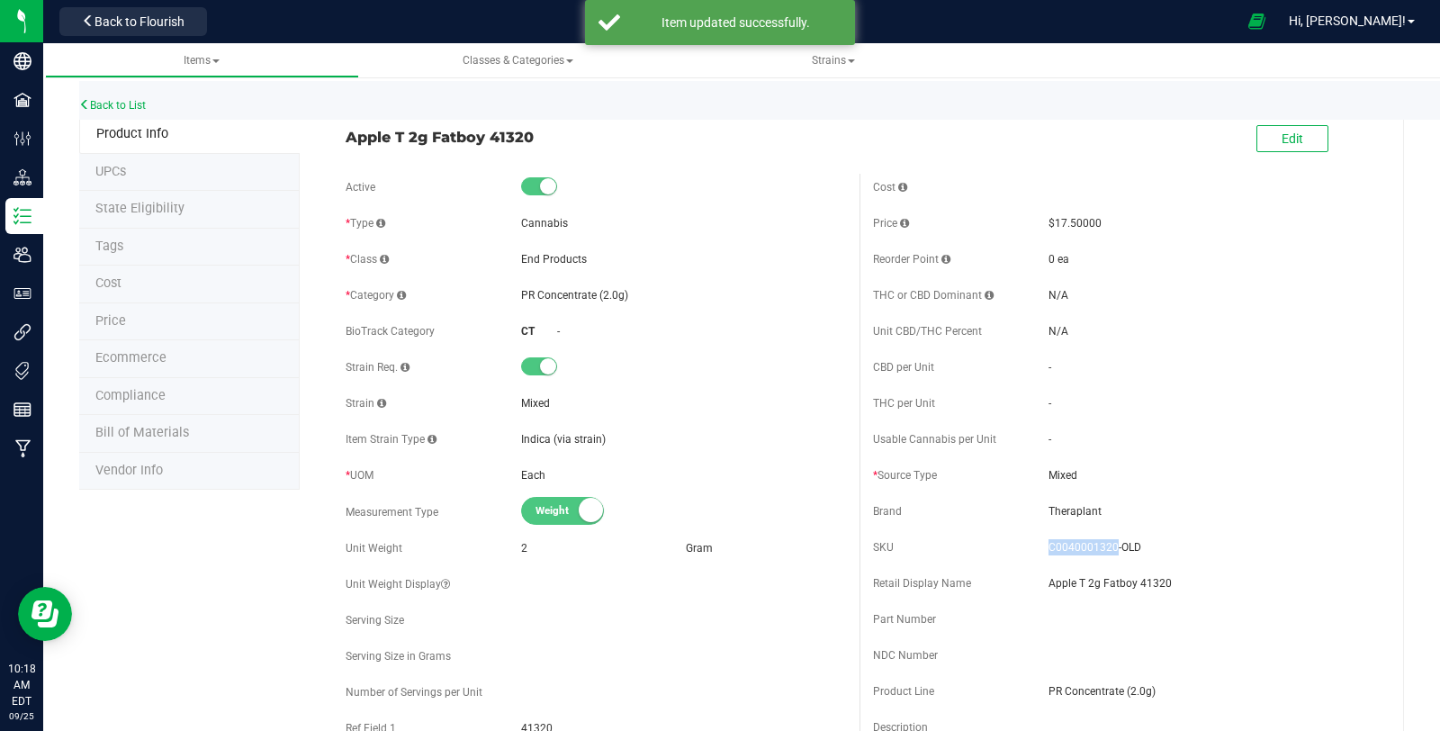
drag, startPoint x: 1035, startPoint y: 547, endPoint x: 1104, endPoint y: 550, distance: 68.5
click at [1104, 550] on div "SKU C0040001320-OLD" at bounding box center [1123, 547] width 500 height 27
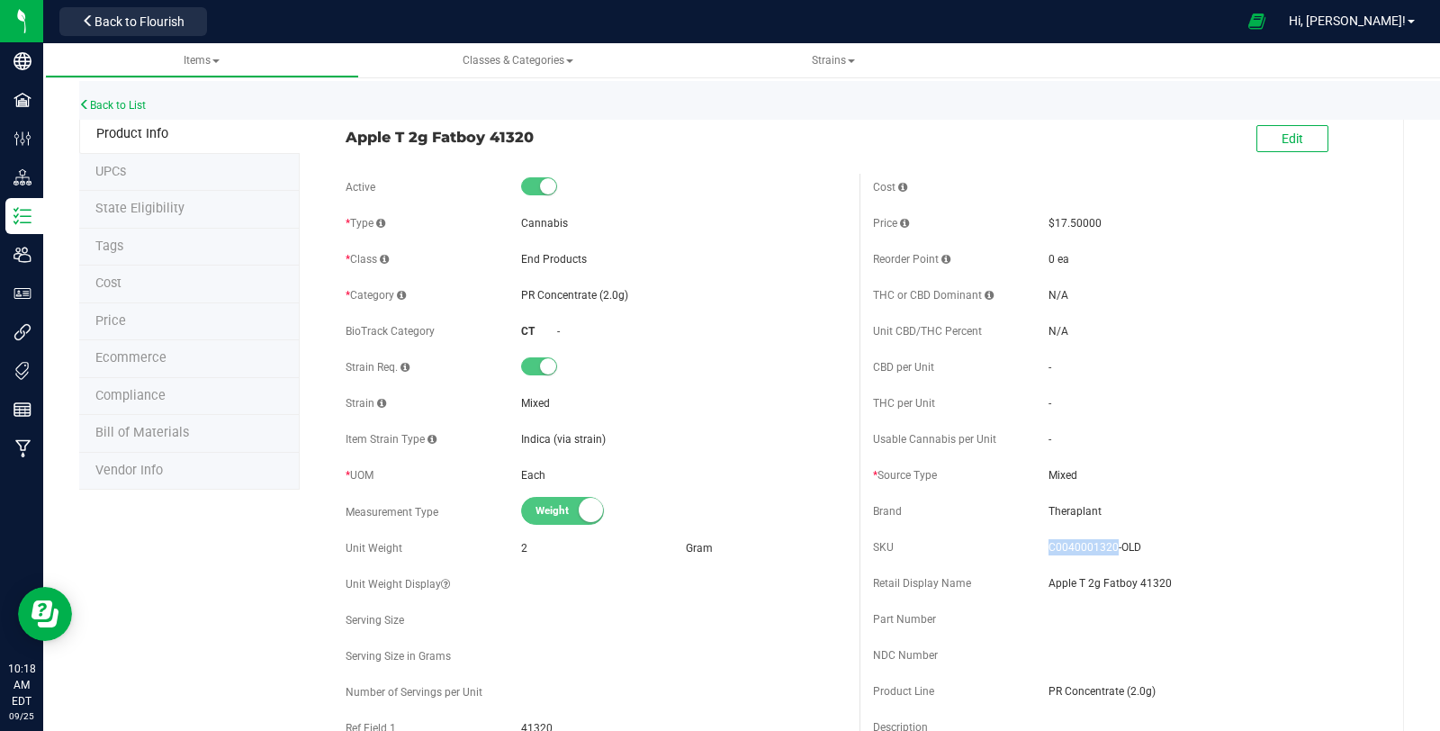
copy div "C0040001320"
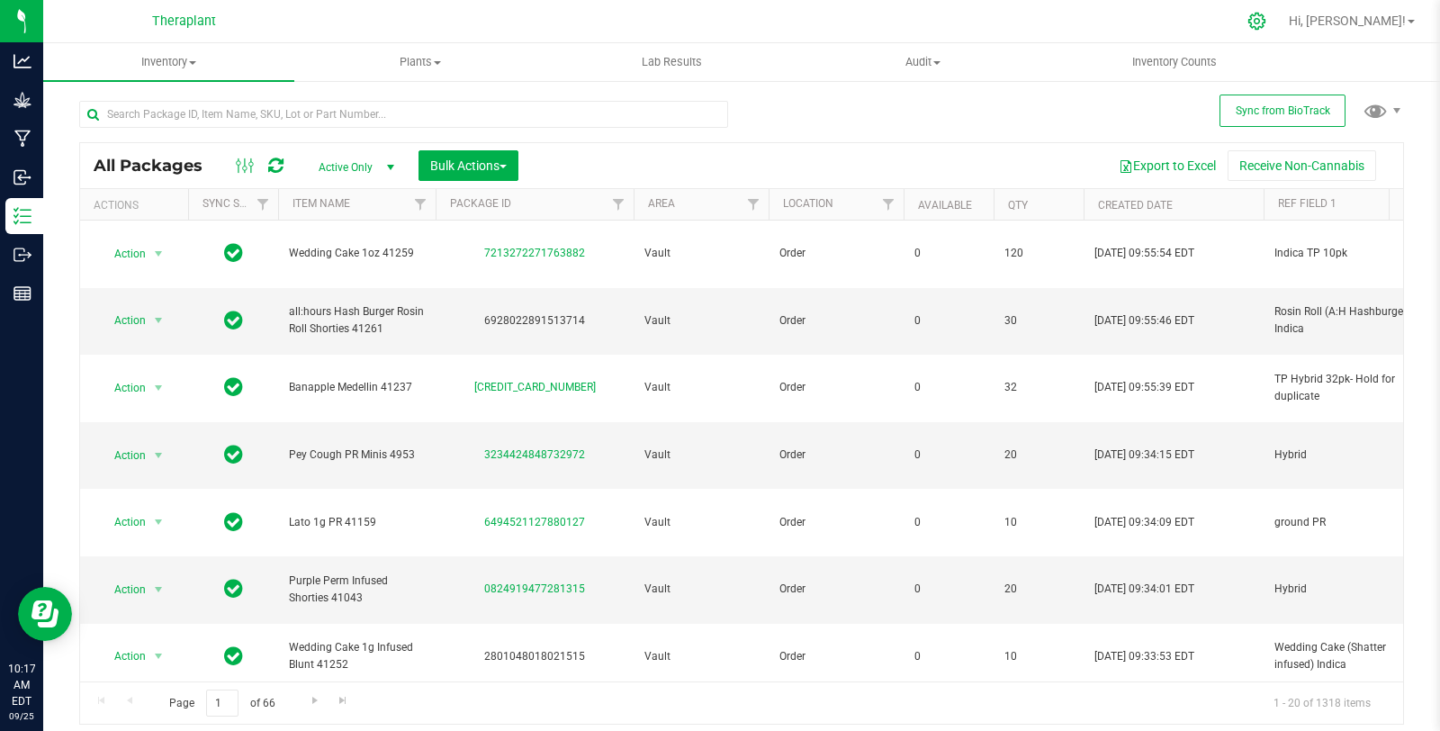
click at [1266, 25] on icon at bounding box center [1257, 21] width 19 height 19
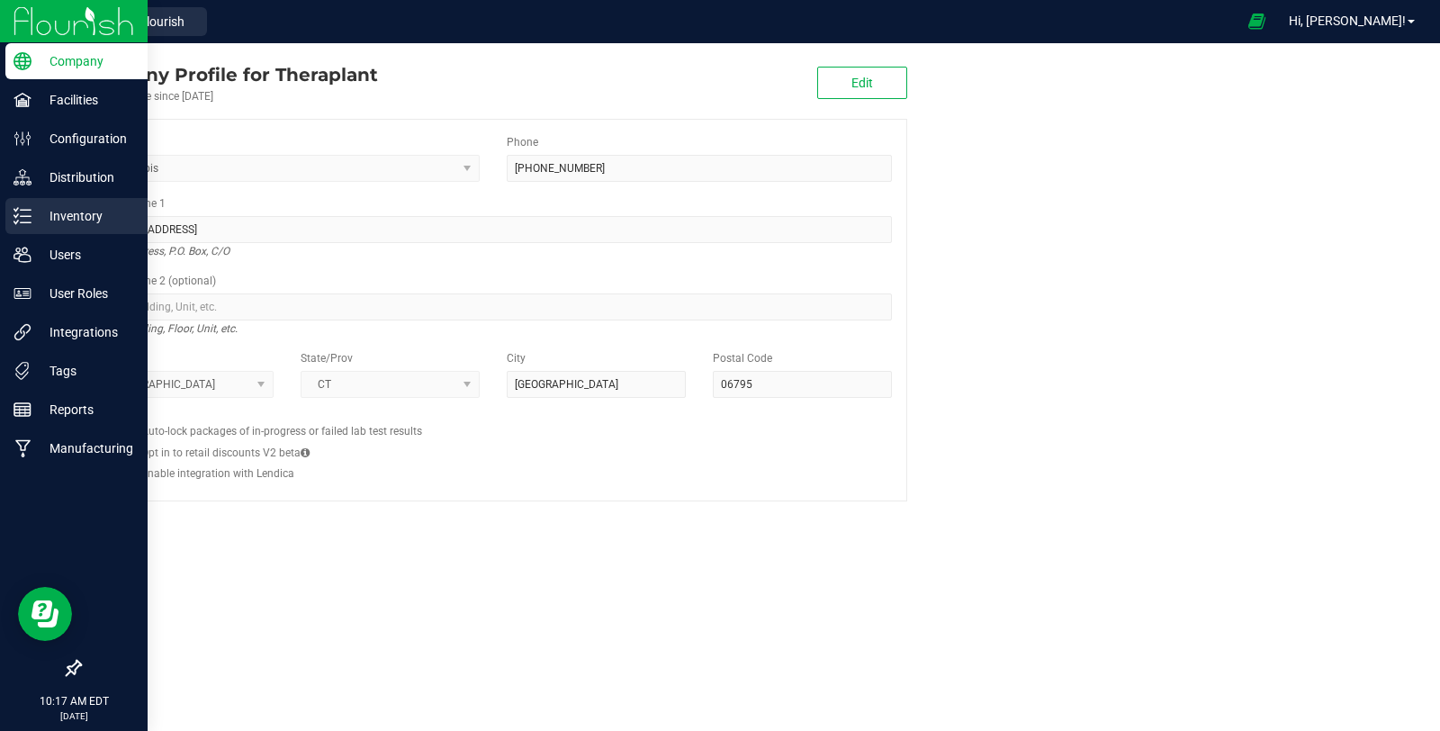
click at [18, 210] on icon at bounding box center [23, 216] width 18 height 18
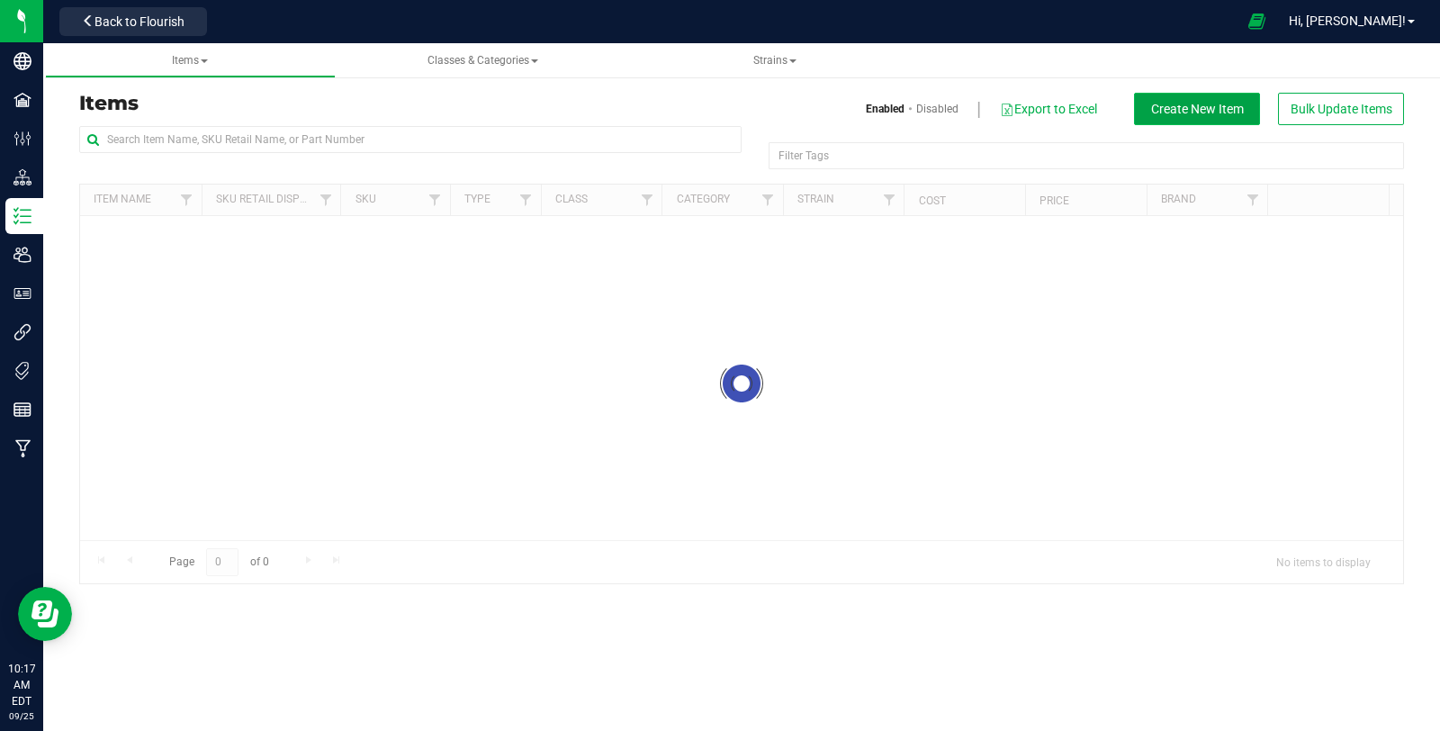
click at [1199, 120] on button "Create New Item" at bounding box center [1197, 109] width 126 height 32
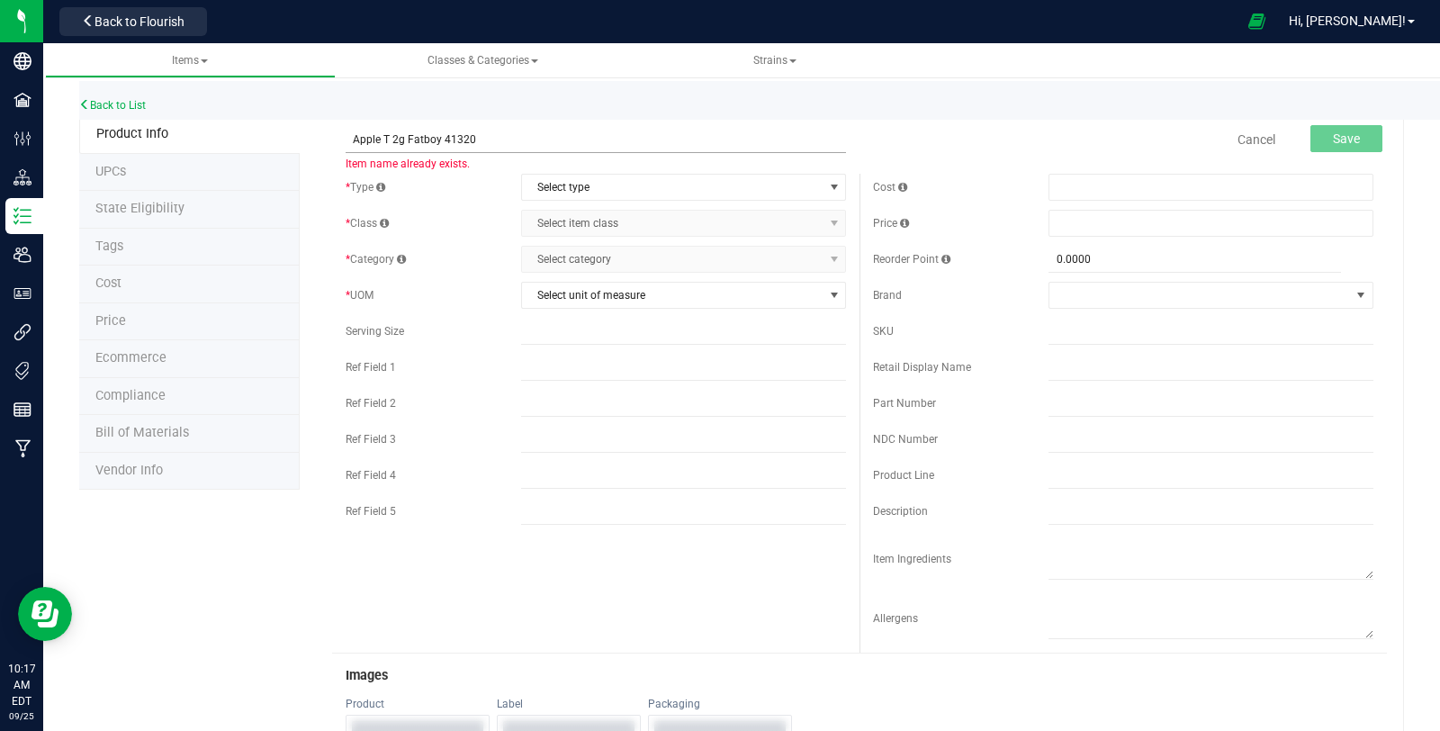
click at [385, 136] on input "Apple T 2g Fatboy 41320" at bounding box center [596, 139] width 500 height 27
type input "Apple Tart 2g Fatboy 41320"
click at [615, 176] on span "Select type" at bounding box center [672, 187] width 301 height 25
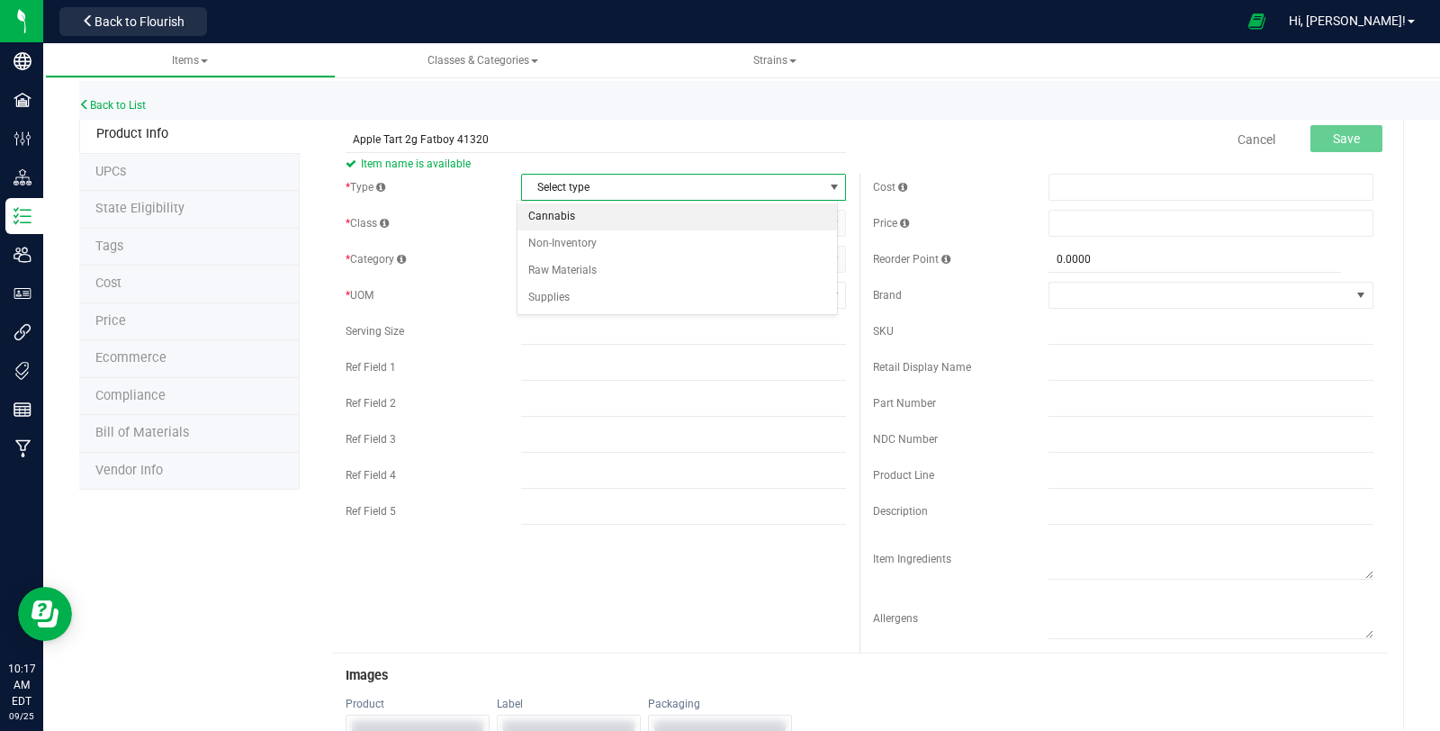
click at [586, 222] on li "Cannabis" at bounding box center [678, 216] width 320 height 27
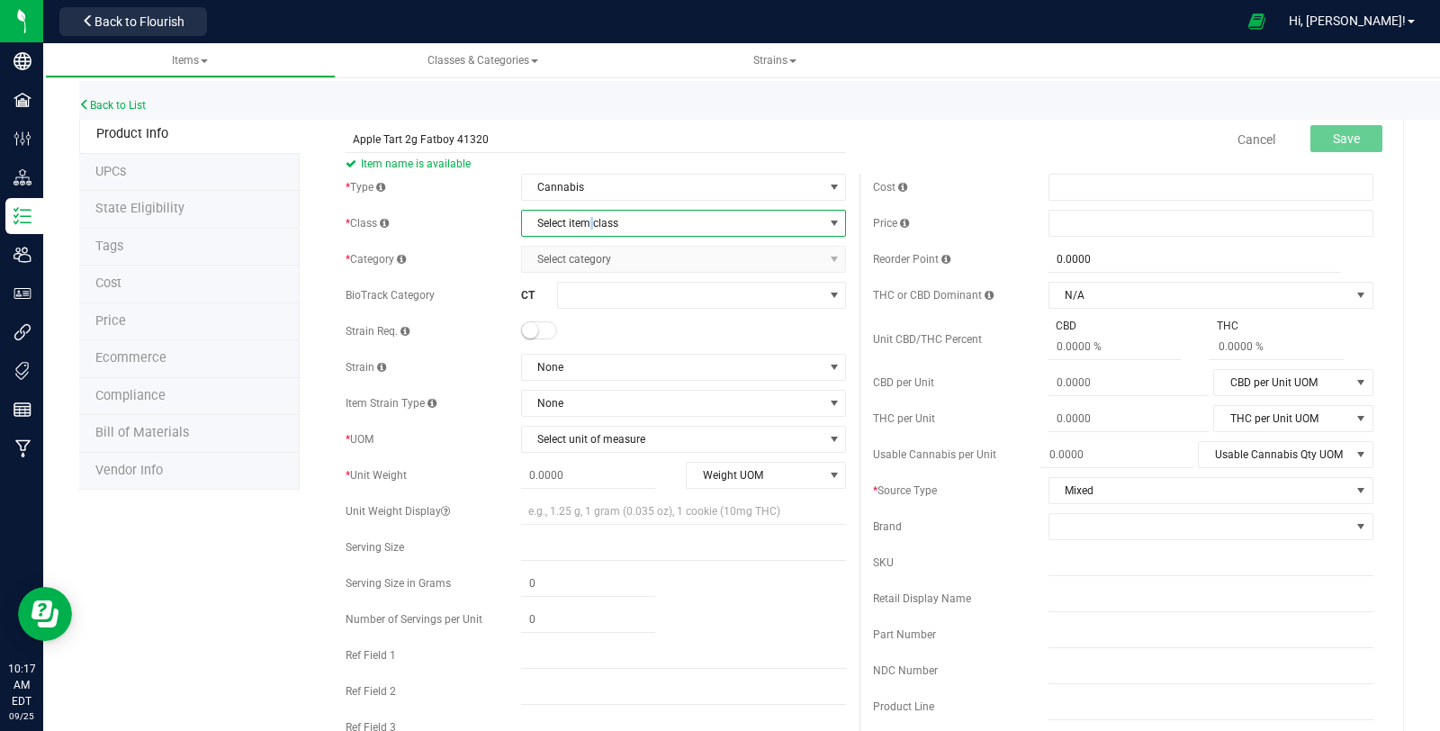
click at [586, 222] on span "Select item class" at bounding box center [672, 223] width 301 height 25
click at [580, 281] on li "End Products" at bounding box center [678, 279] width 320 height 27
click at [578, 266] on span "Select category" at bounding box center [672, 259] width 301 height 25
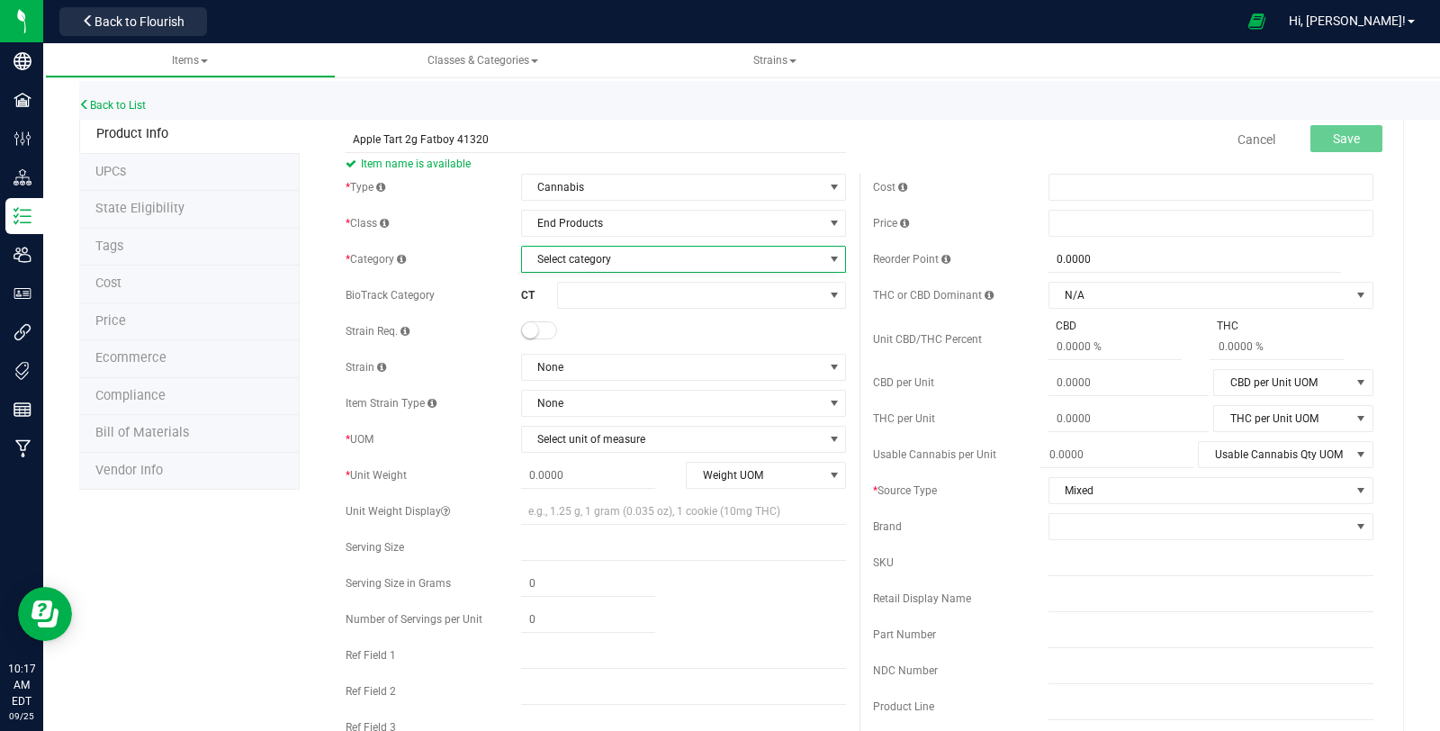
click at [414, 192] on div "* Type" at bounding box center [434, 187] width 176 height 16
click at [632, 263] on span "Select category" at bounding box center [672, 259] width 301 height 25
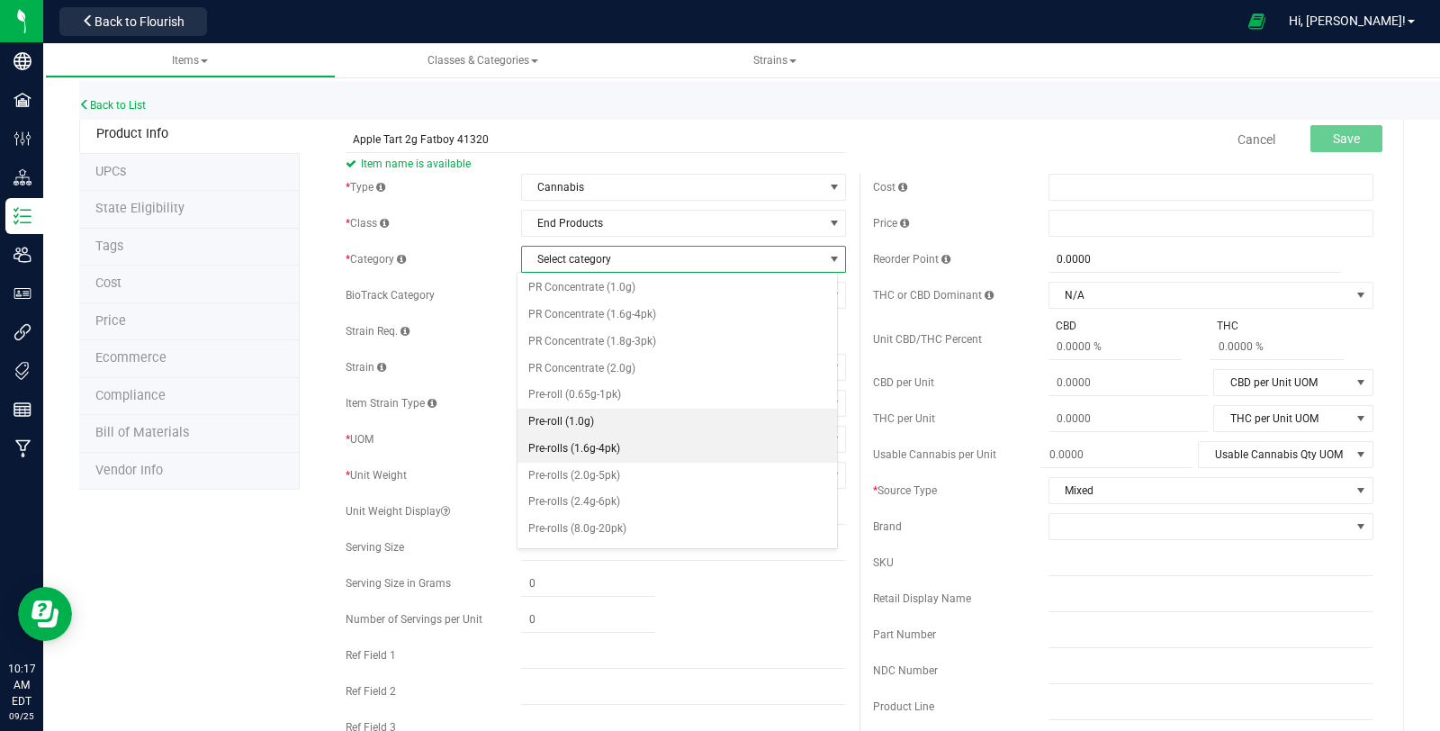
scroll to position [576, 0]
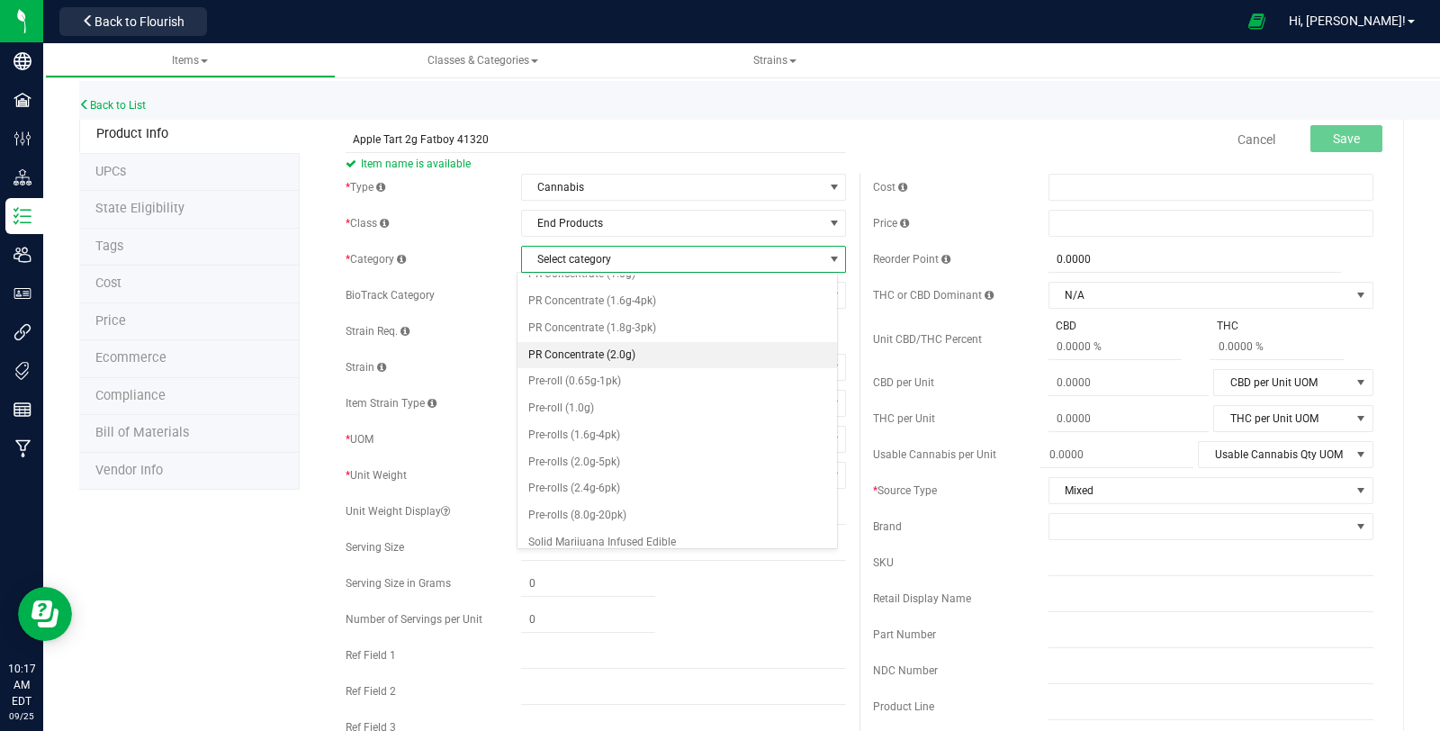
click at [621, 342] on li "PR Concentrate (2.0g)" at bounding box center [678, 355] width 320 height 27
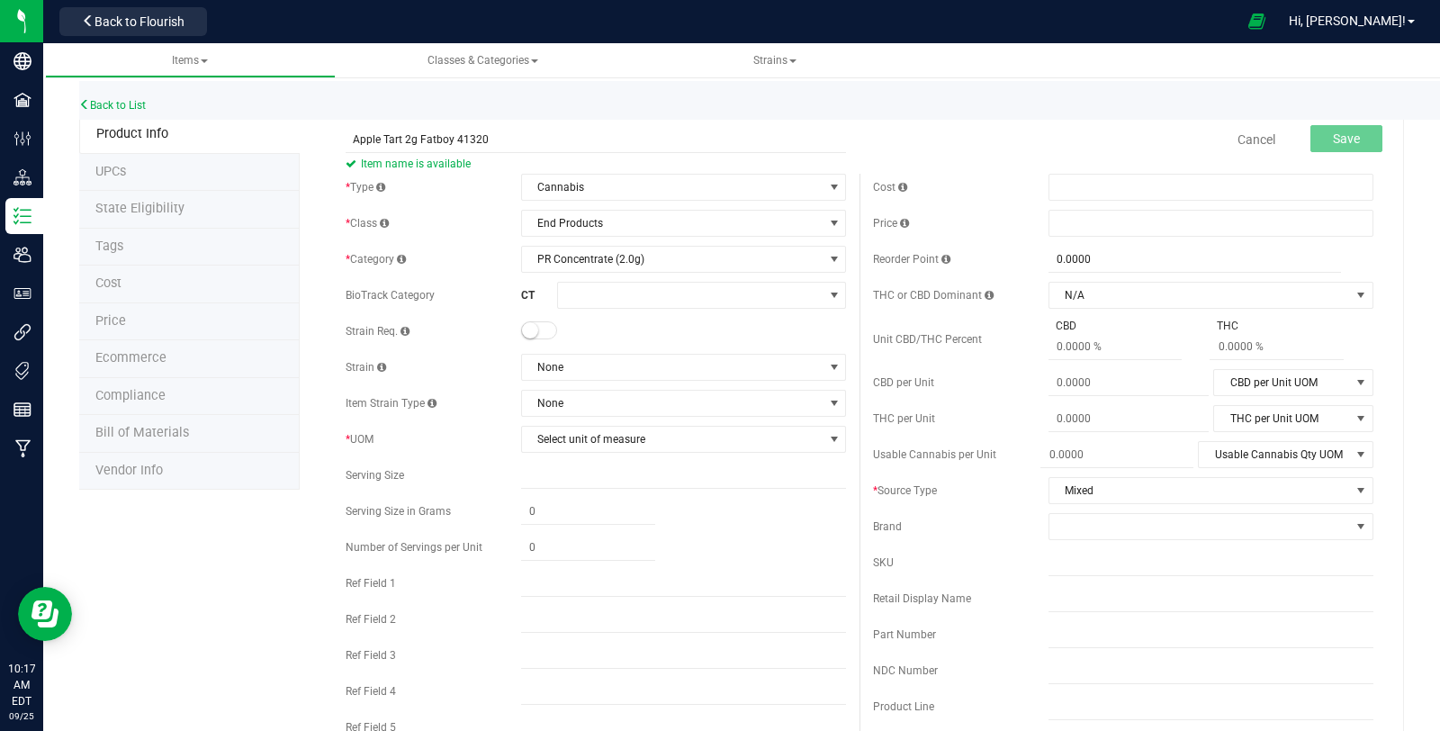
click at [542, 316] on div "* Type Cannabis Select type Cannabis Non-Inventory Raw Materials Supplies * Cla…" at bounding box center [595, 462] width 527 height 576
click at [538, 325] on span at bounding box center [539, 330] width 36 height 18
click at [556, 366] on span "None" at bounding box center [672, 367] width 301 height 25
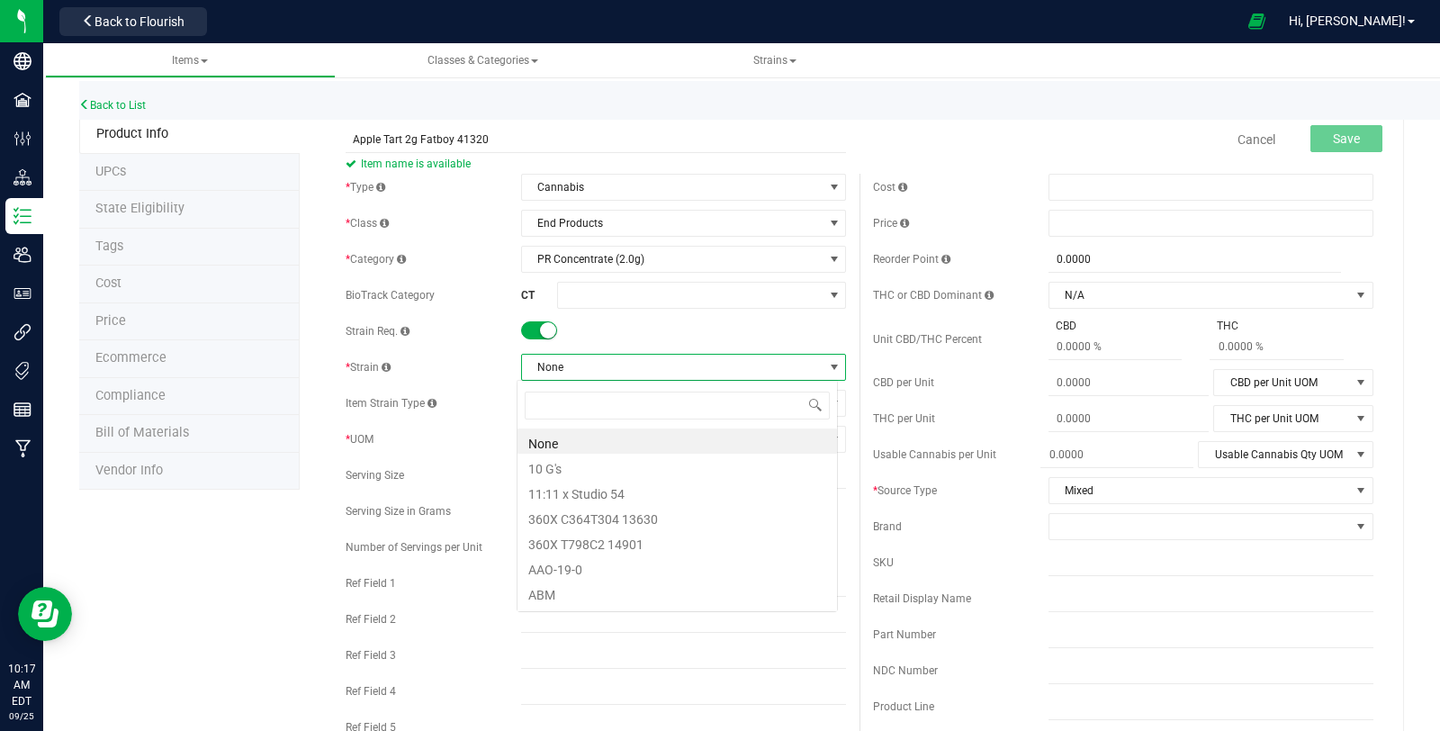
scroll to position [26, 321]
type input "mixed"
click at [556, 434] on li "Mixed" at bounding box center [678, 440] width 320 height 25
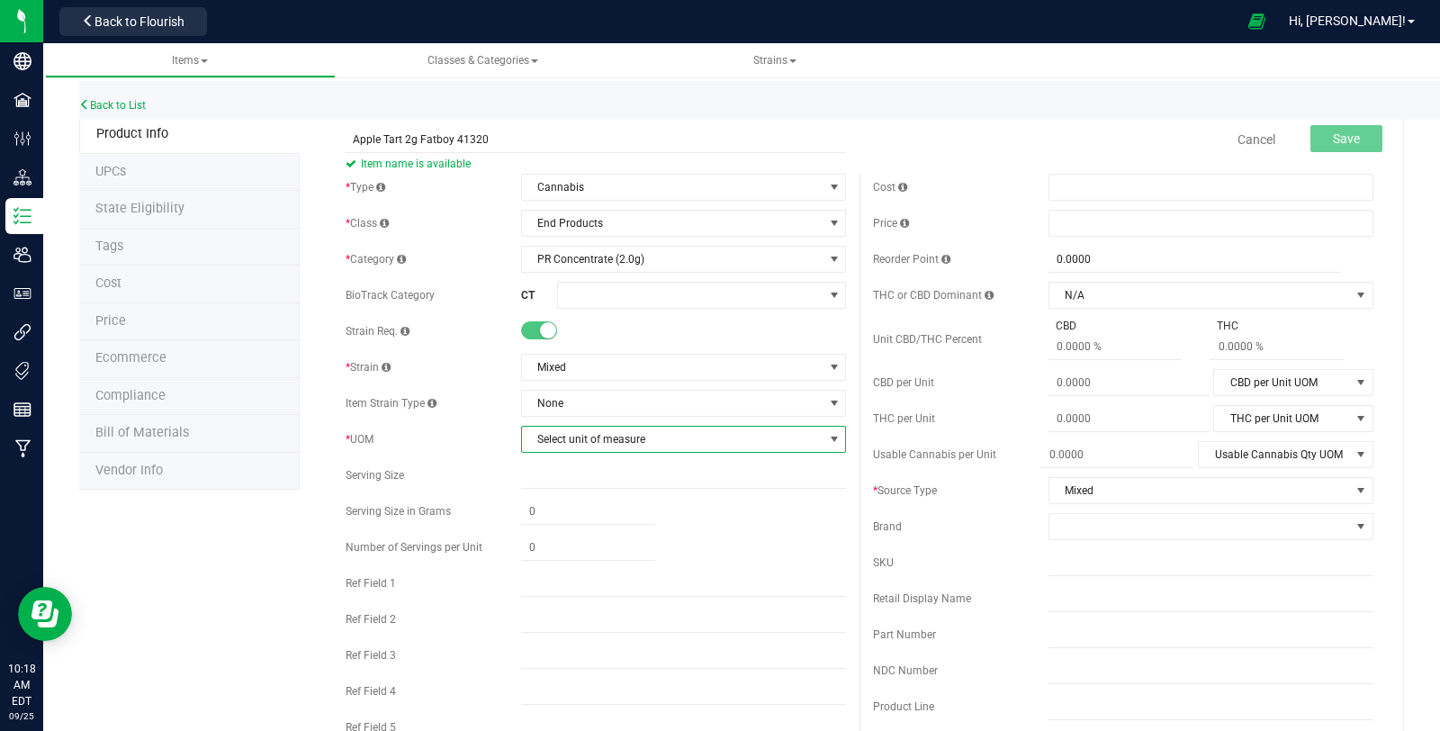
click at [556, 435] on span "Select unit of measure" at bounding box center [672, 439] width 301 height 25
click at [556, 467] on li "Each" at bounding box center [678, 468] width 320 height 27
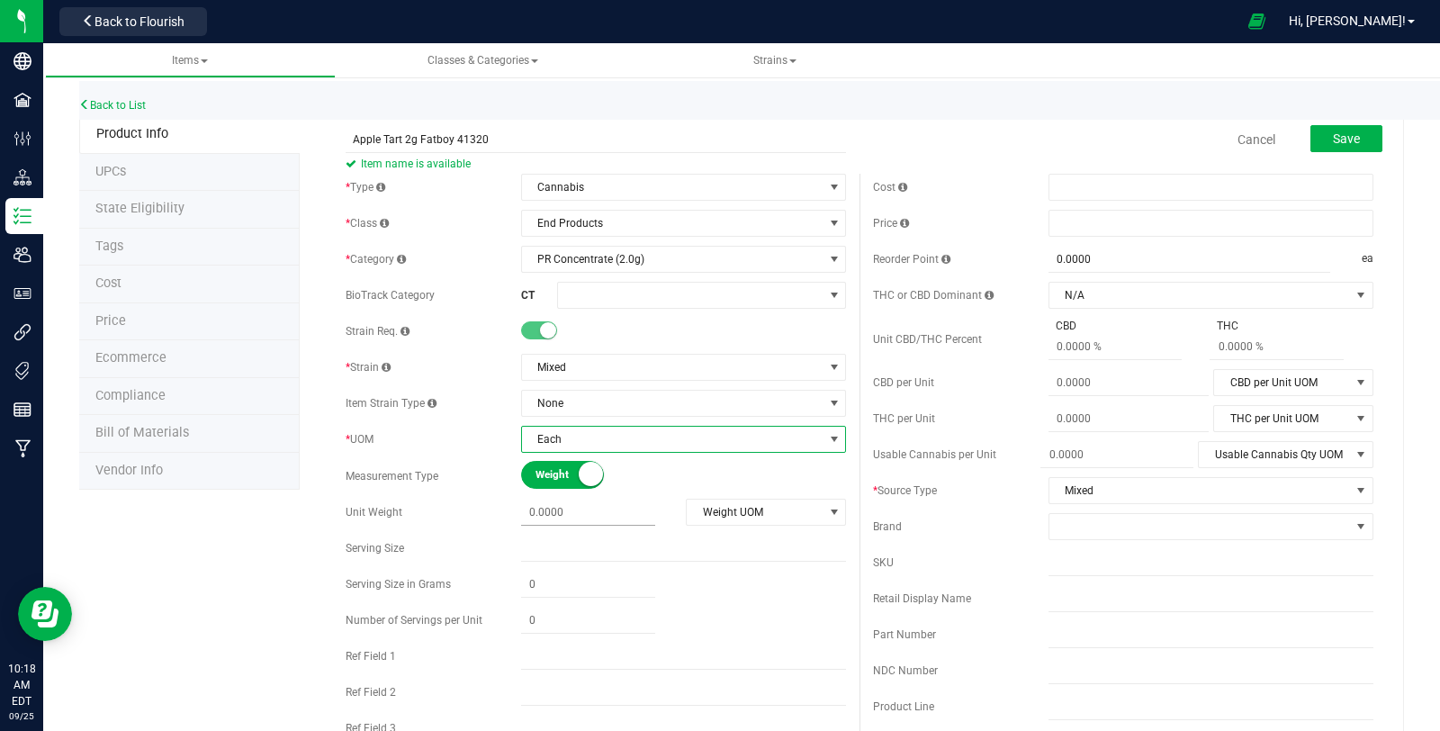
click at [558, 518] on span at bounding box center [588, 513] width 134 height 26
type input "2"
type input "2.0000"
click at [741, 512] on span "Weight UOM" at bounding box center [755, 512] width 136 height 25
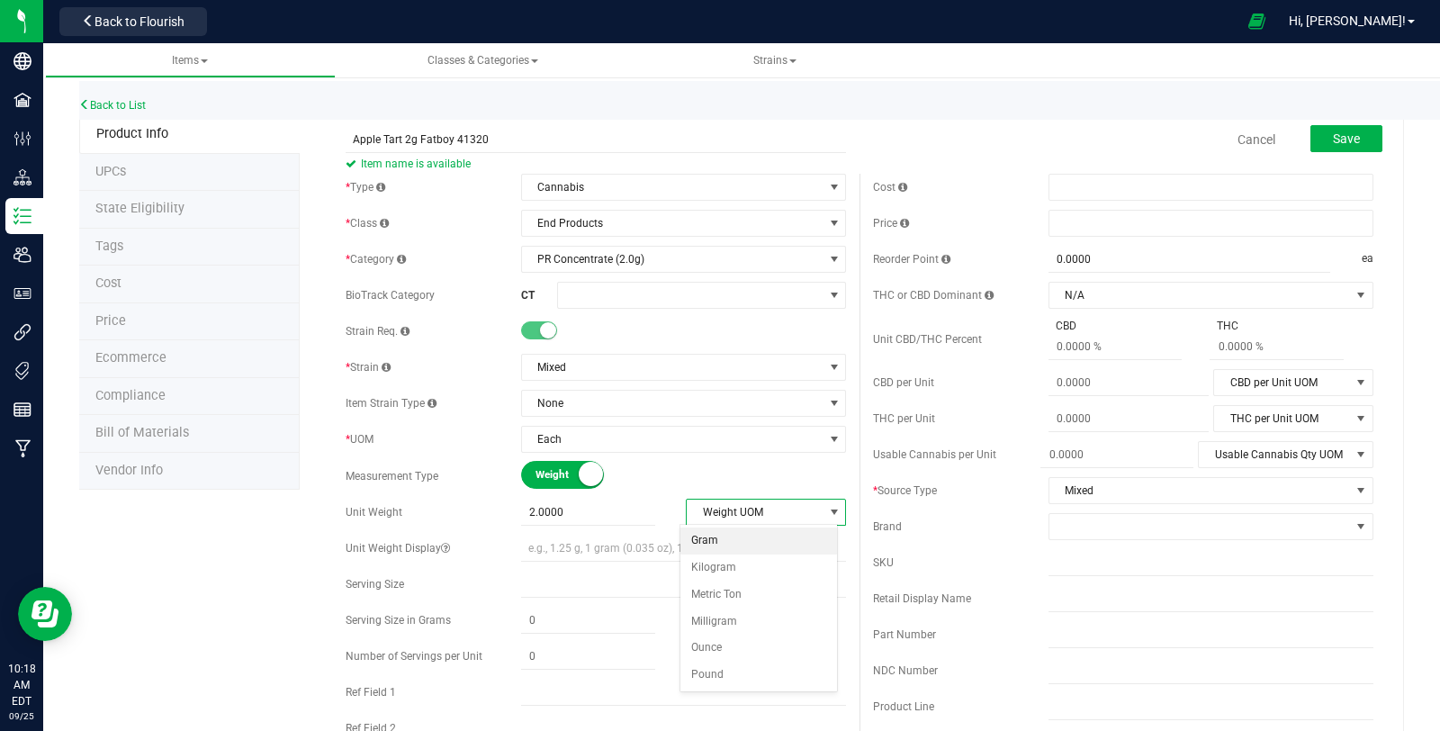
click at [725, 545] on li "Gram" at bounding box center [758, 540] width 157 height 27
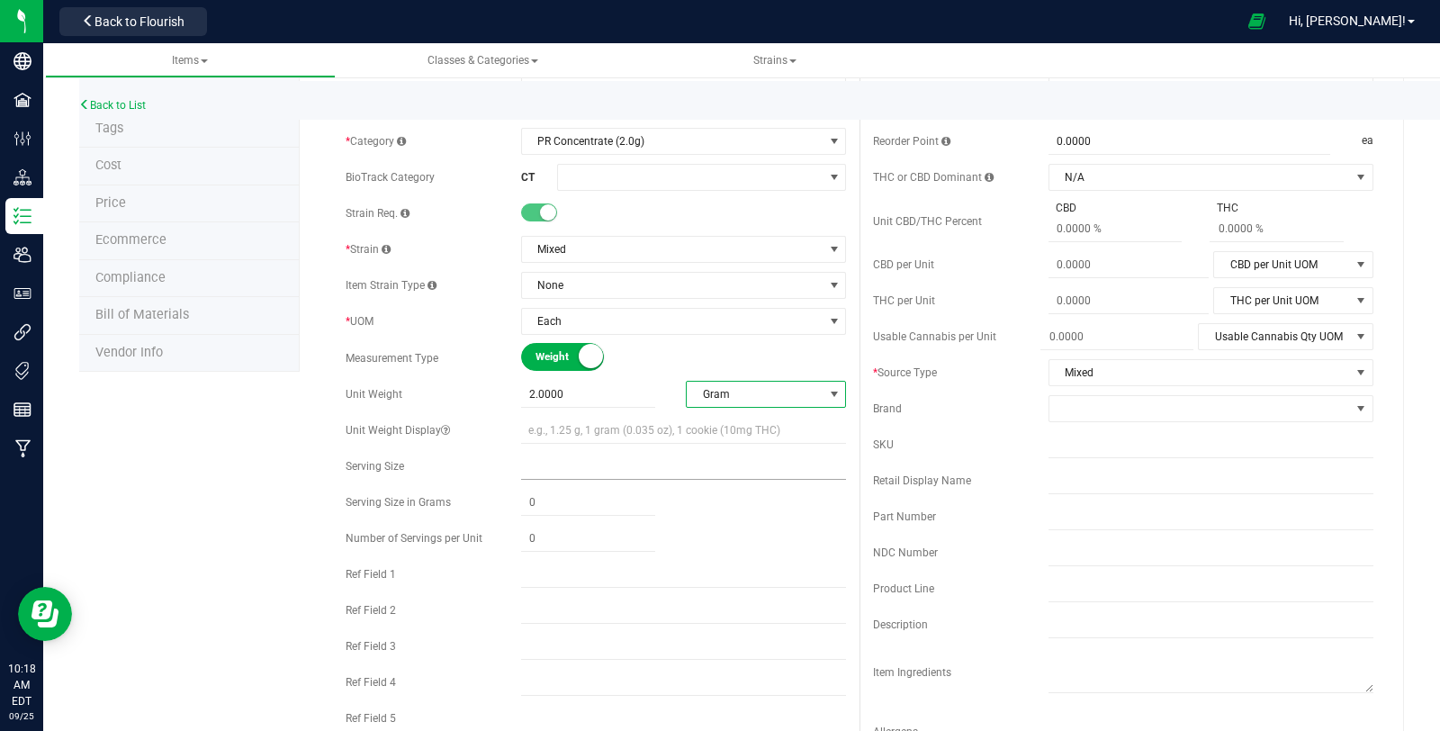
scroll to position [120, 0]
click at [594, 602] on input "text" at bounding box center [683, 608] width 325 height 27
paste input "Apple T 2g Fatboy 41320"
click at [560, 609] on input "Apple T 2g Fatboy 41320" at bounding box center [683, 608] width 325 height 27
type input "Apple Tart 2g Fatboy 41320"
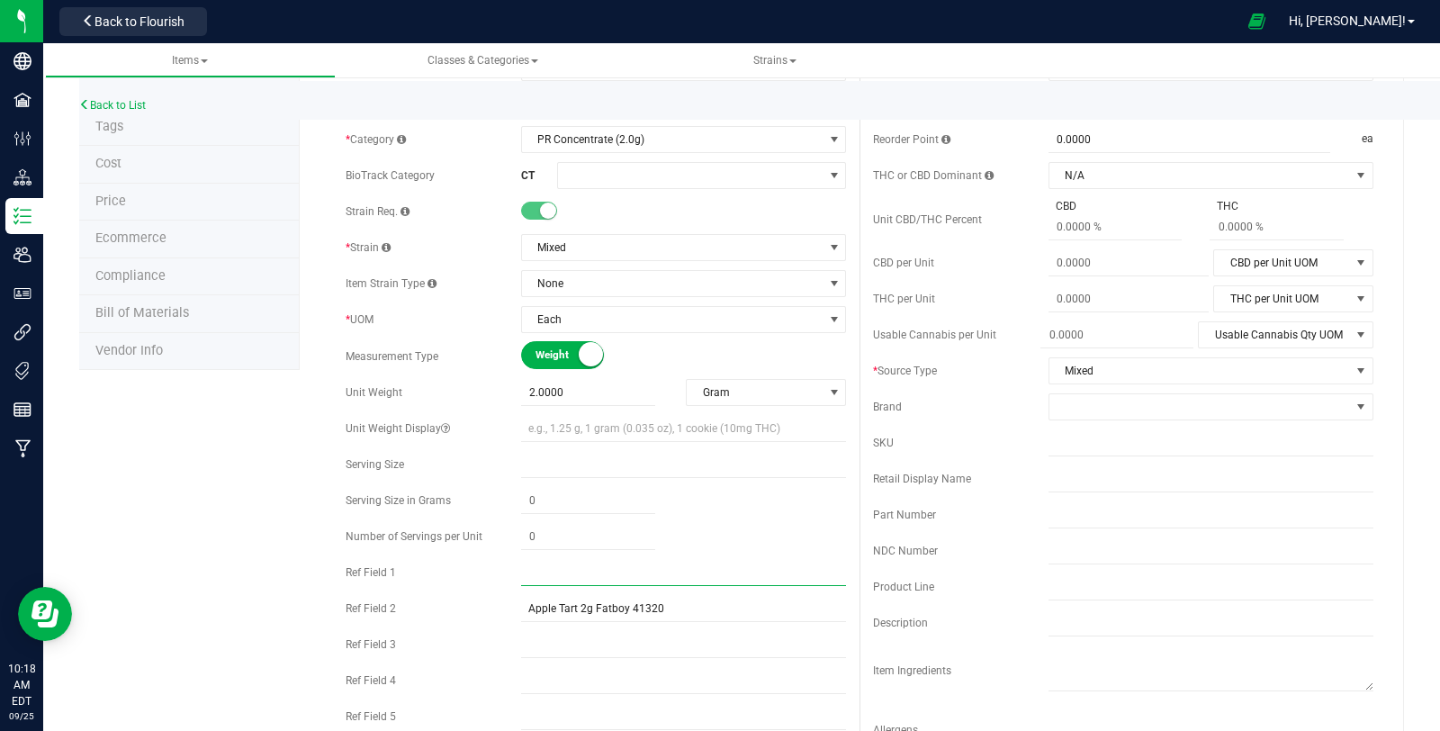
click at [606, 563] on input "text" at bounding box center [683, 572] width 325 height 27
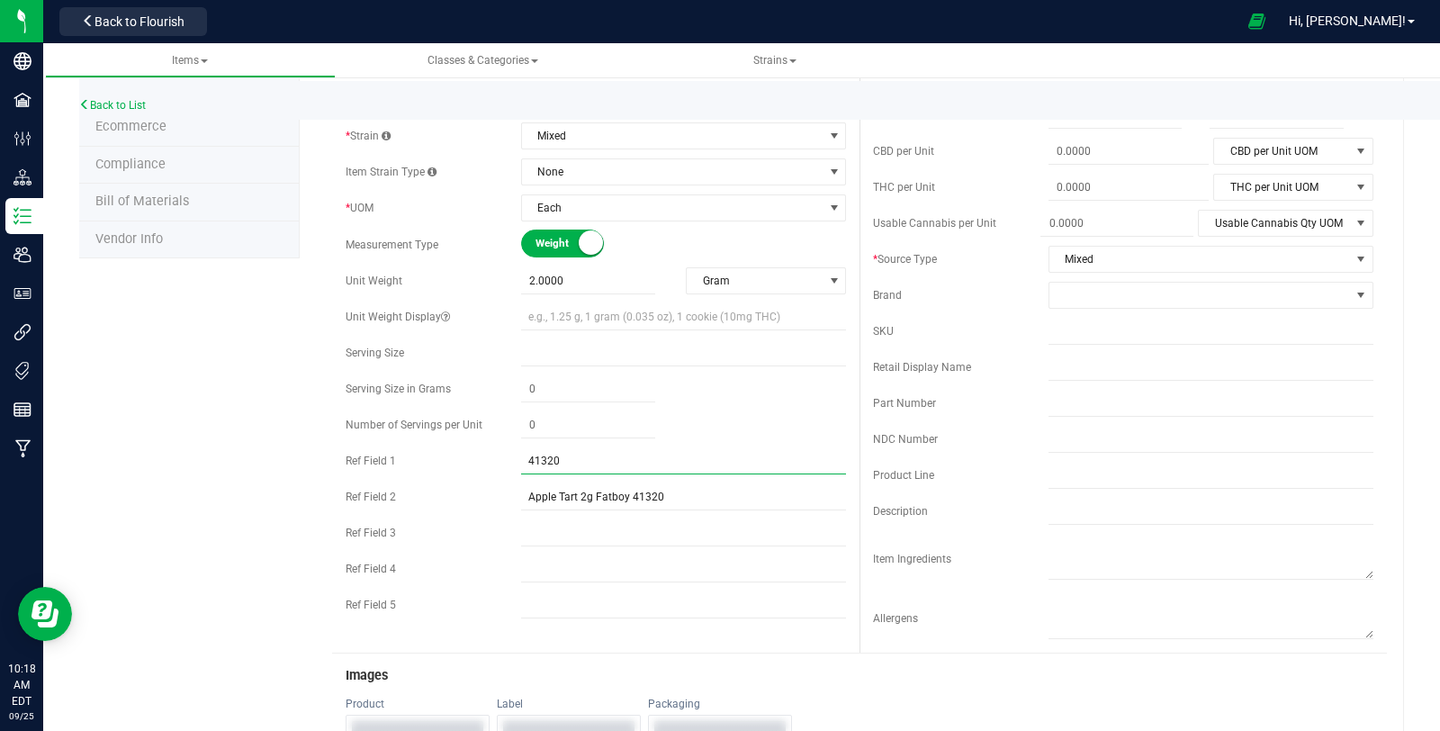
scroll to position [232, 0]
type input "41320"
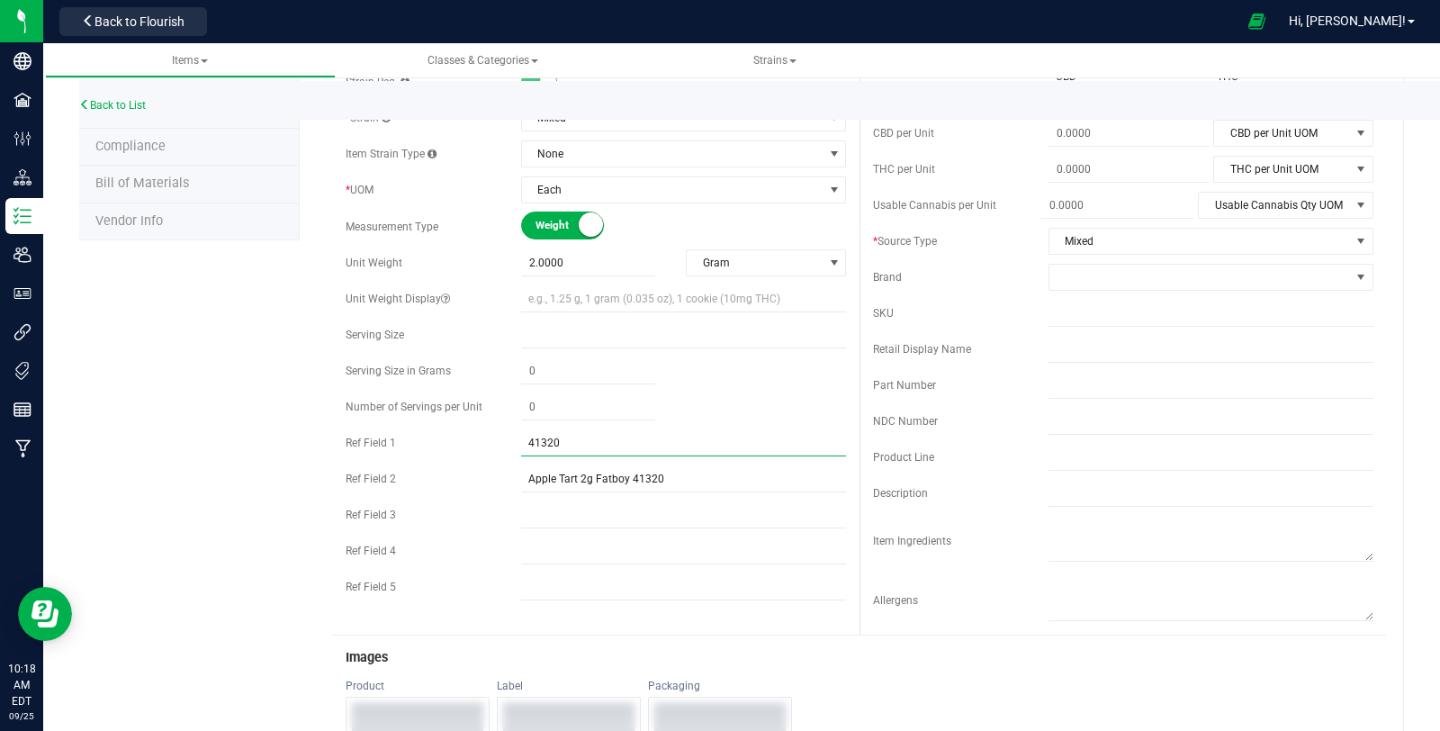
scroll to position [248, 0]
click at [653, 586] on input "text" at bounding box center [683, 587] width 325 height 27
type input "Hybrid"
click at [1117, 459] on input "text" at bounding box center [1211, 458] width 325 height 27
paste input "PR Concentrate (2.0g)"
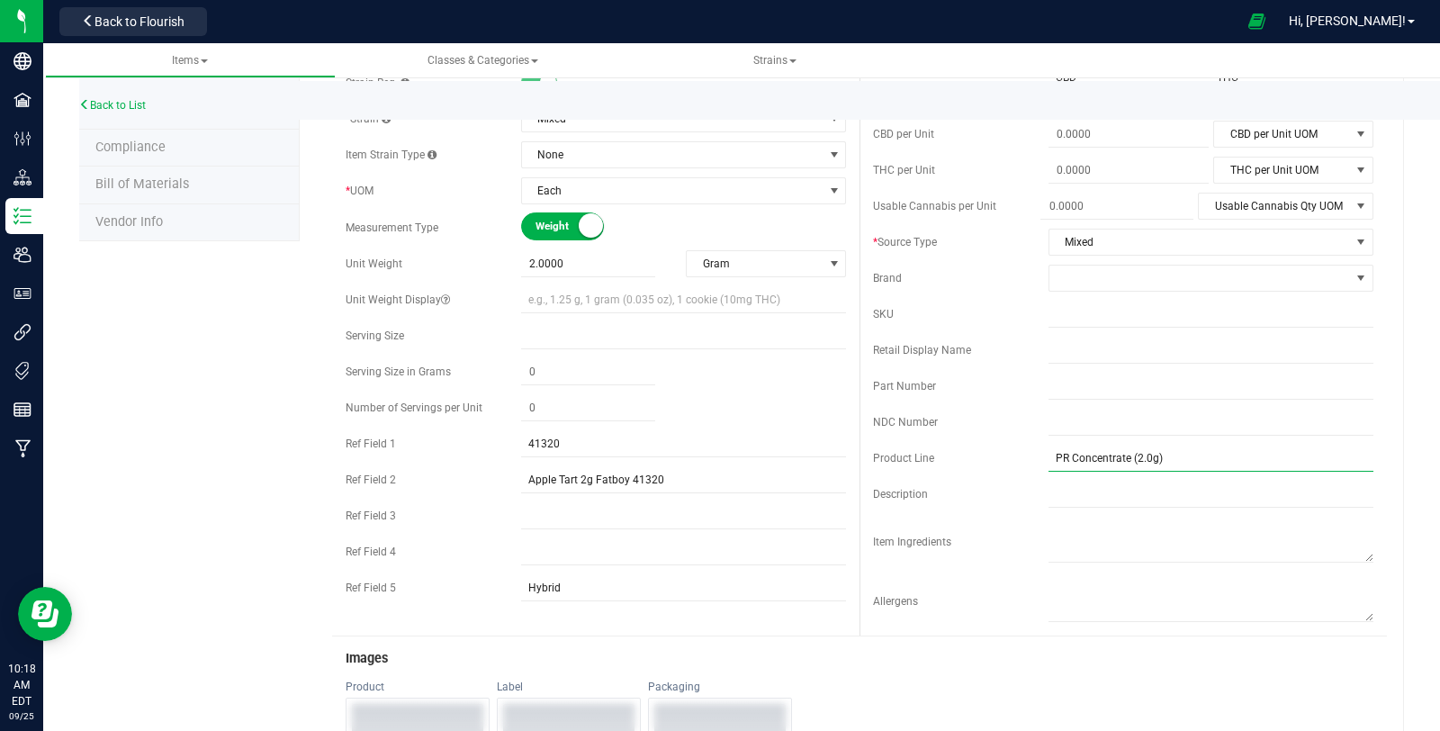
click at [1049, 456] on input "PR Concentrate (2.0g)" at bounding box center [1211, 458] width 325 height 27
type input "PR Concentrate (2.0g)"
click at [1084, 283] on span at bounding box center [1200, 278] width 301 height 25
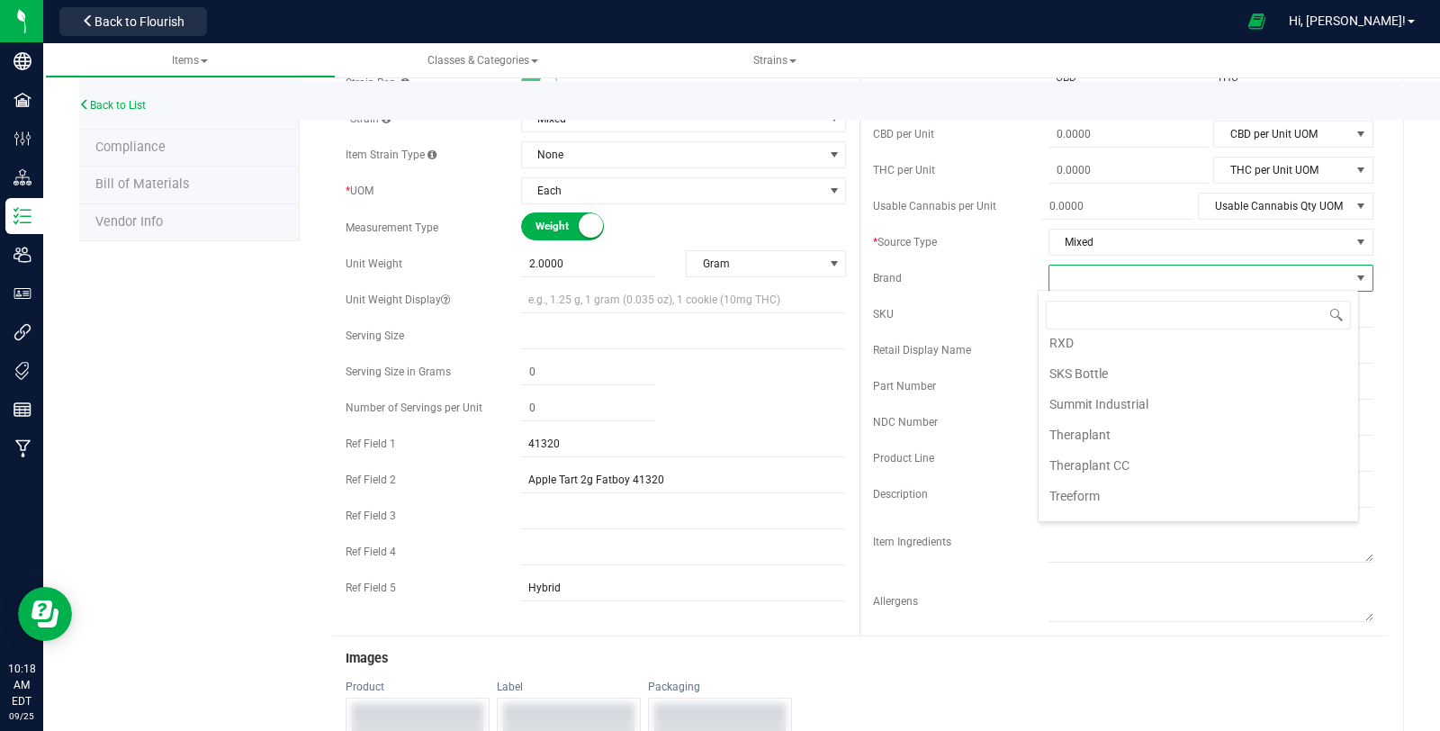
scroll to position [682, 0]
click at [1119, 421] on li "Theraplant" at bounding box center [1199, 436] width 320 height 31
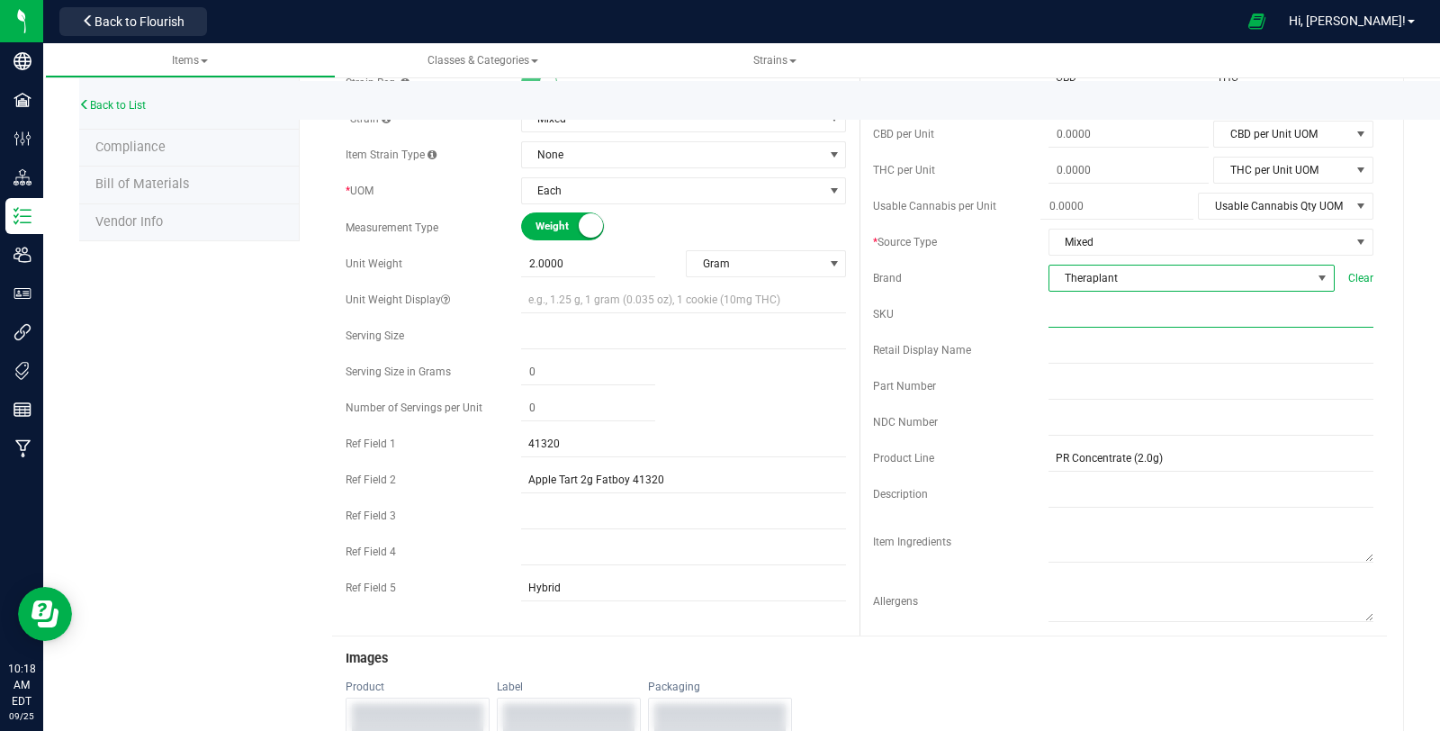
click at [1078, 318] on input "text" at bounding box center [1211, 314] width 325 height 27
paste input "C0040001320"
click at [1049, 313] on input "C0040001320" at bounding box center [1211, 314] width 325 height 27
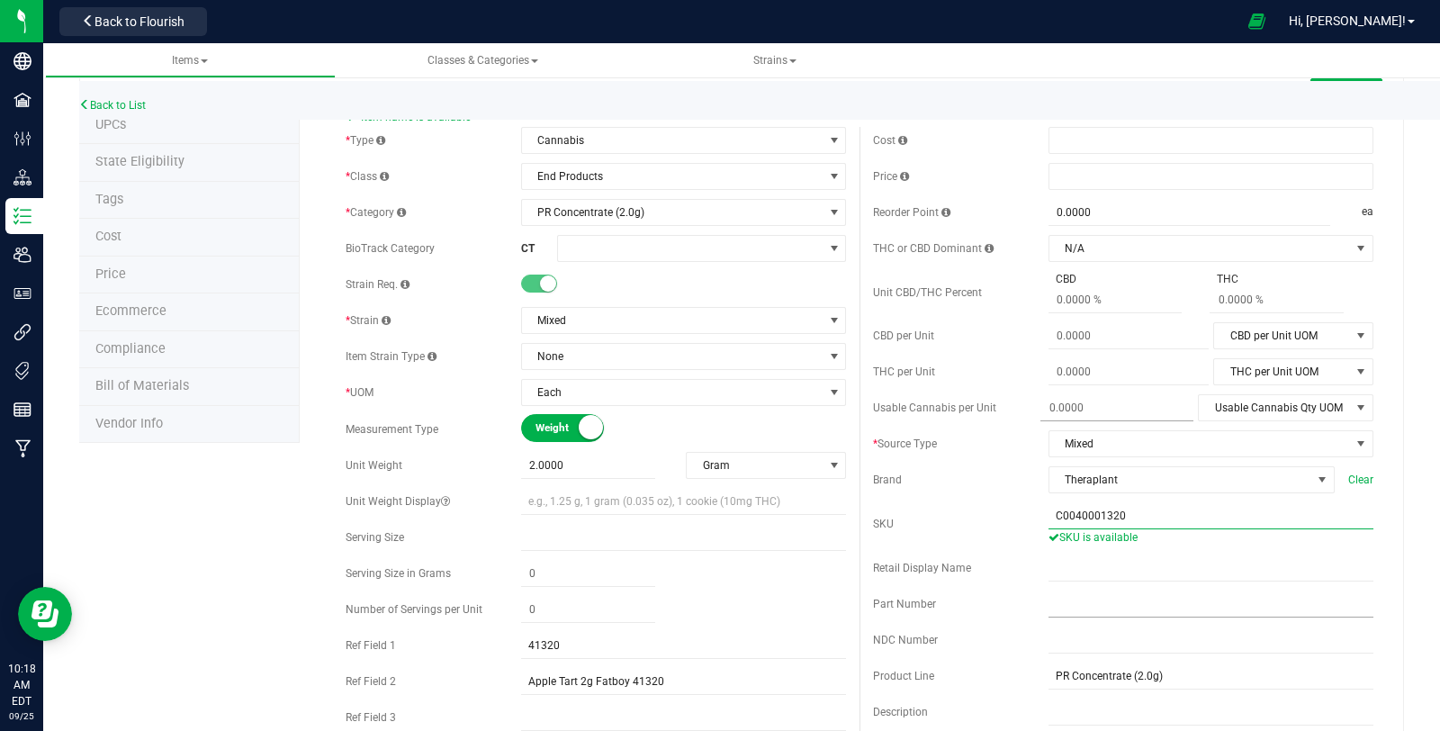
scroll to position [45, 0]
type input "C0040001320"
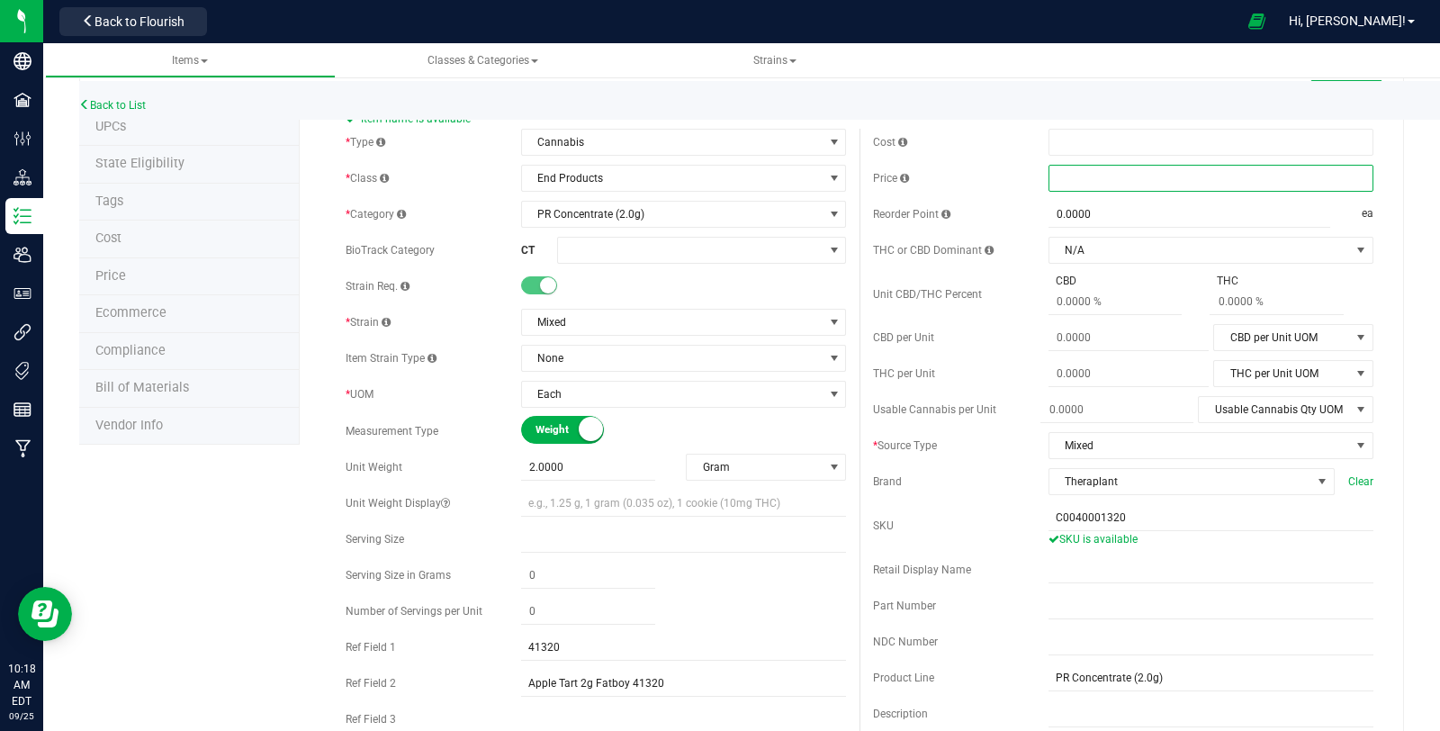
click at [1116, 175] on span at bounding box center [1211, 178] width 325 height 27
type input "17.5"
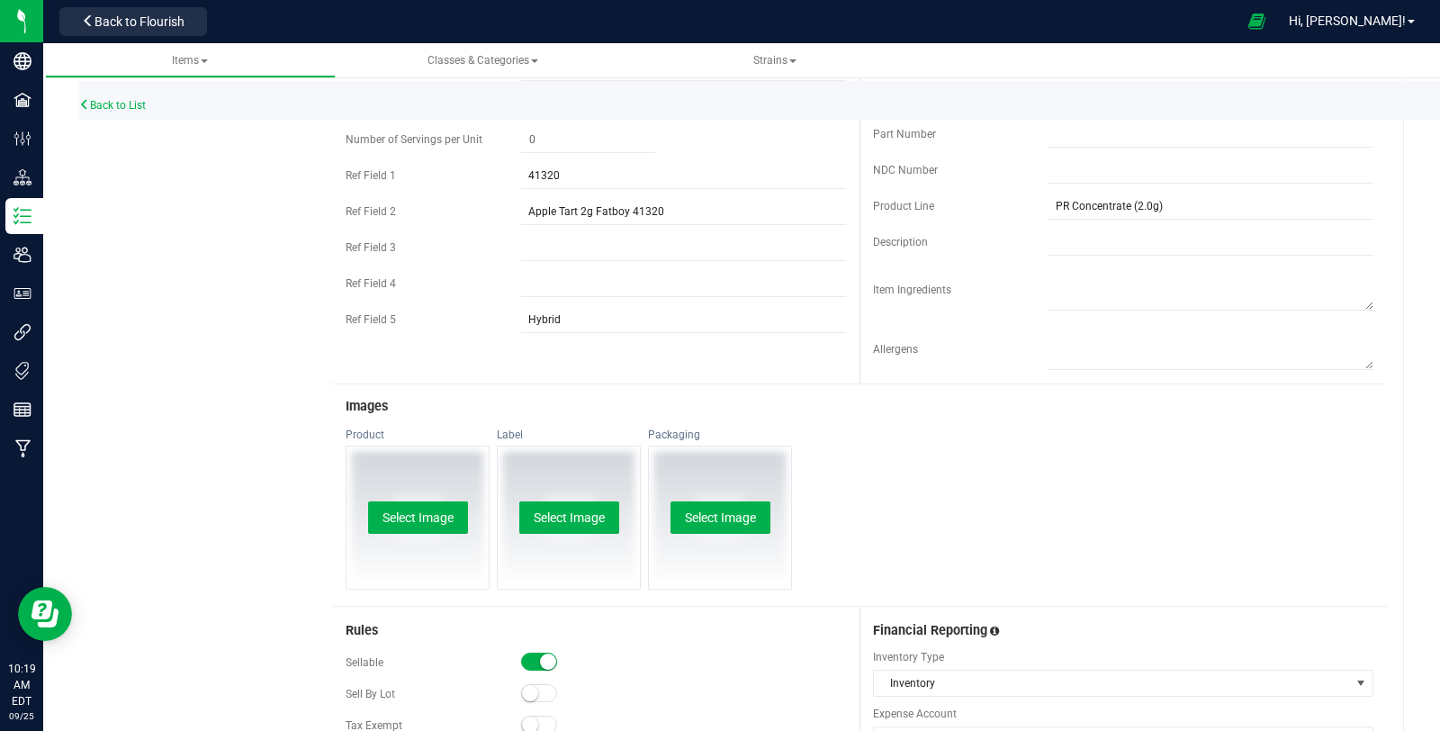
scroll to position [835, 0]
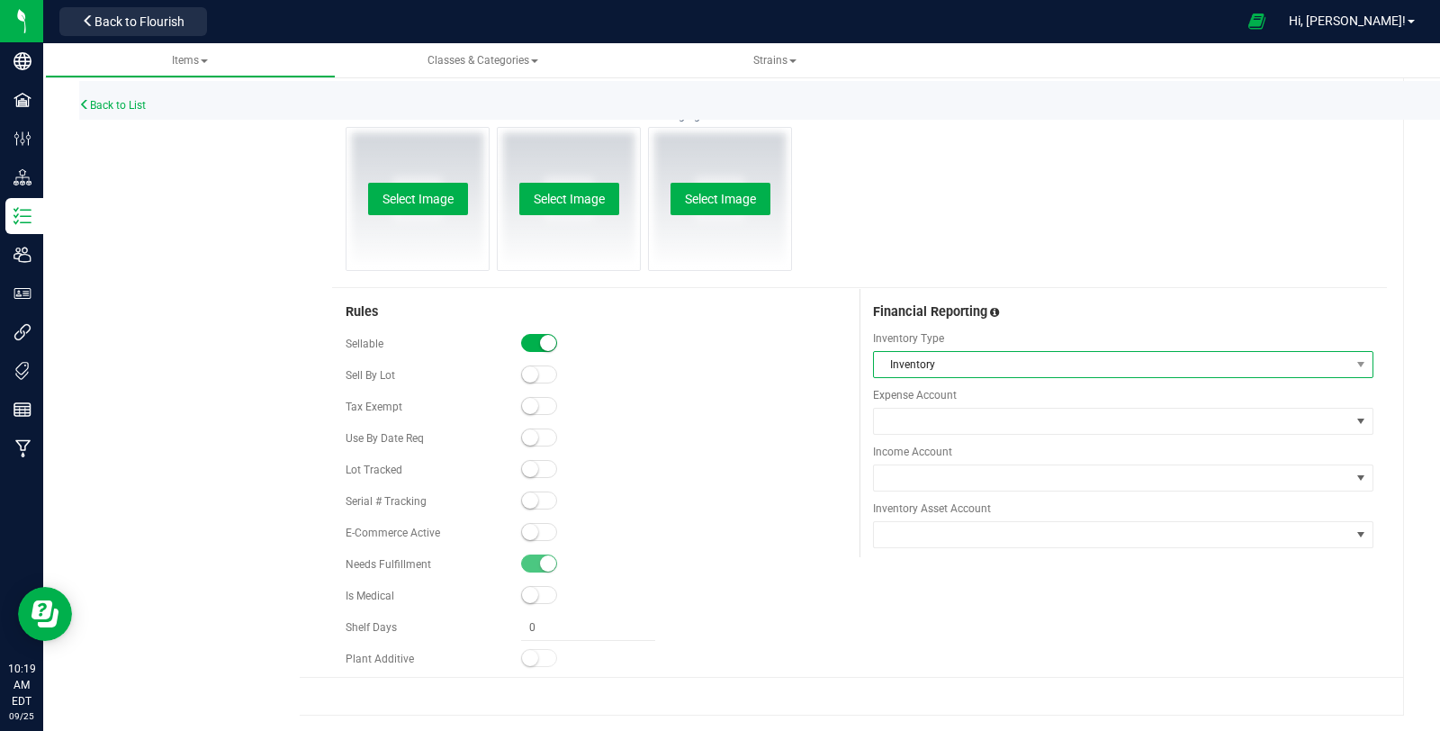
type input "$17.50000"
click at [975, 362] on span "Inventory" at bounding box center [1112, 364] width 476 height 25
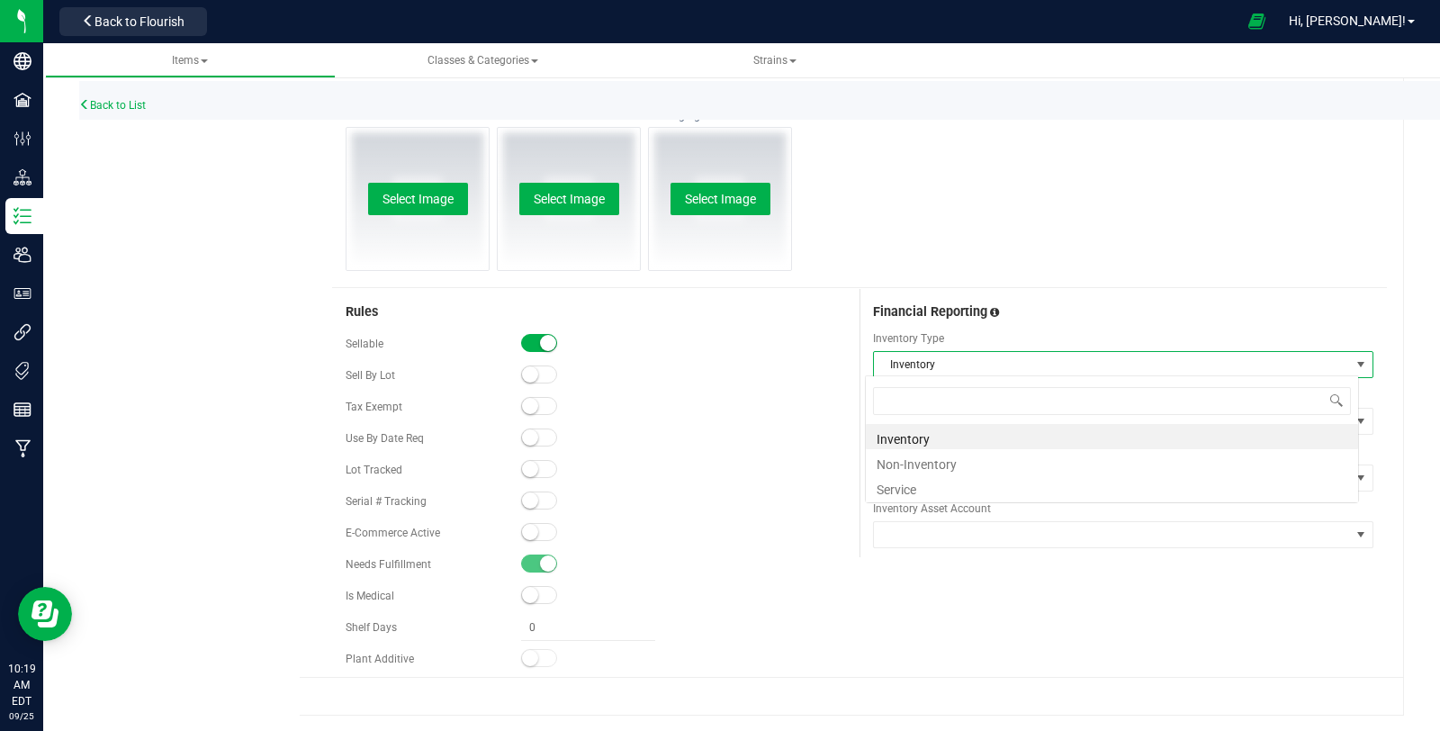
scroll to position [26, 494]
click at [951, 455] on li "Non-Inventory" at bounding box center [1112, 461] width 492 height 25
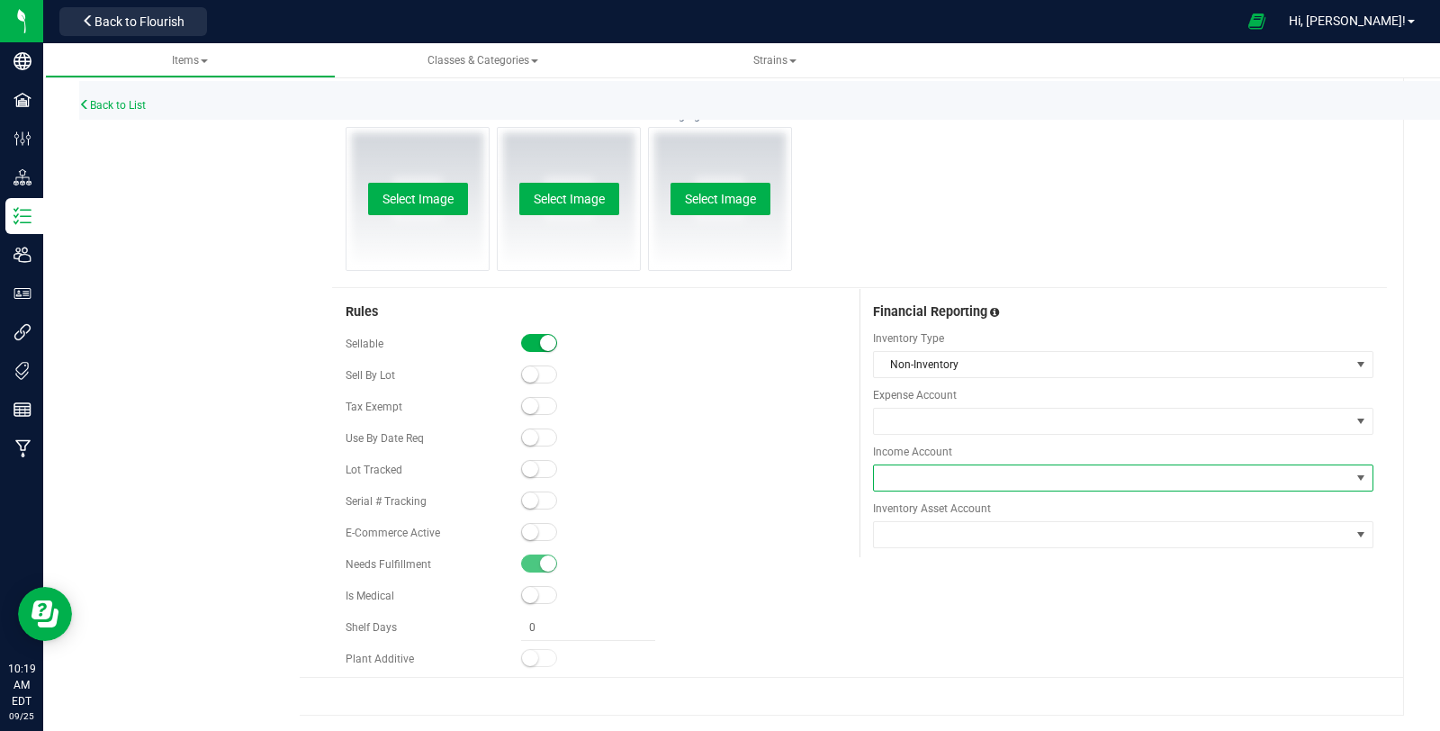
click at [969, 473] on span at bounding box center [1112, 477] width 476 height 25
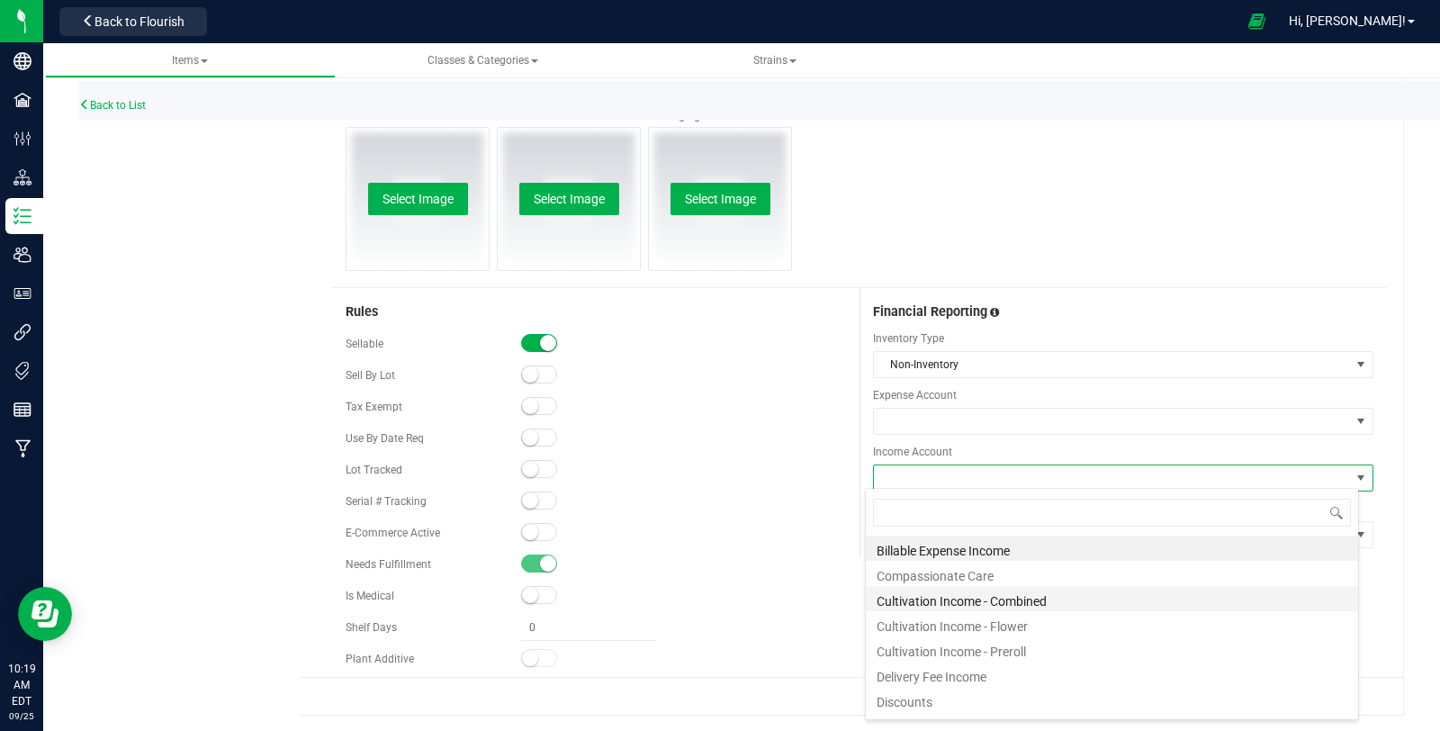
click at [1020, 607] on li "Cultivation Income - Combined" at bounding box center [1112, 598] width 492 height 25
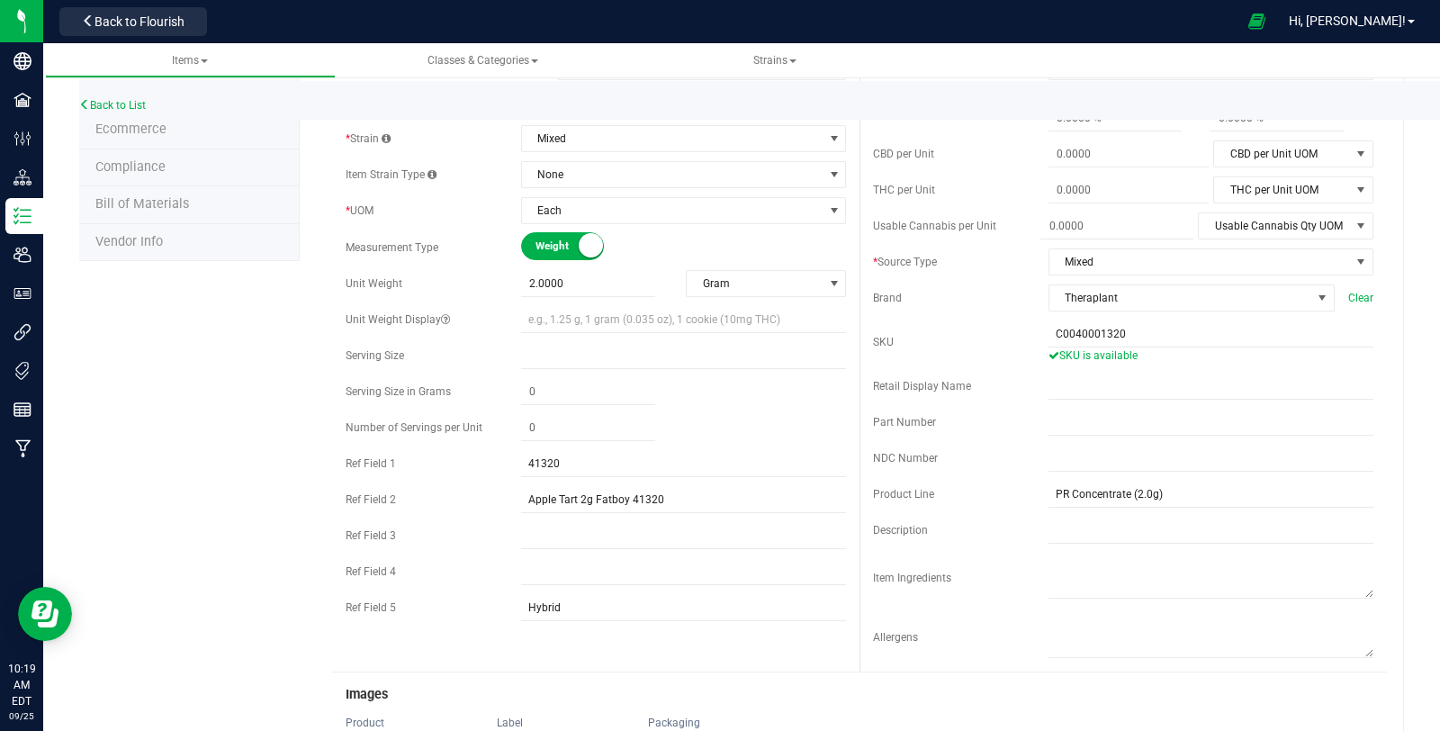
scroll to position [0, 0]
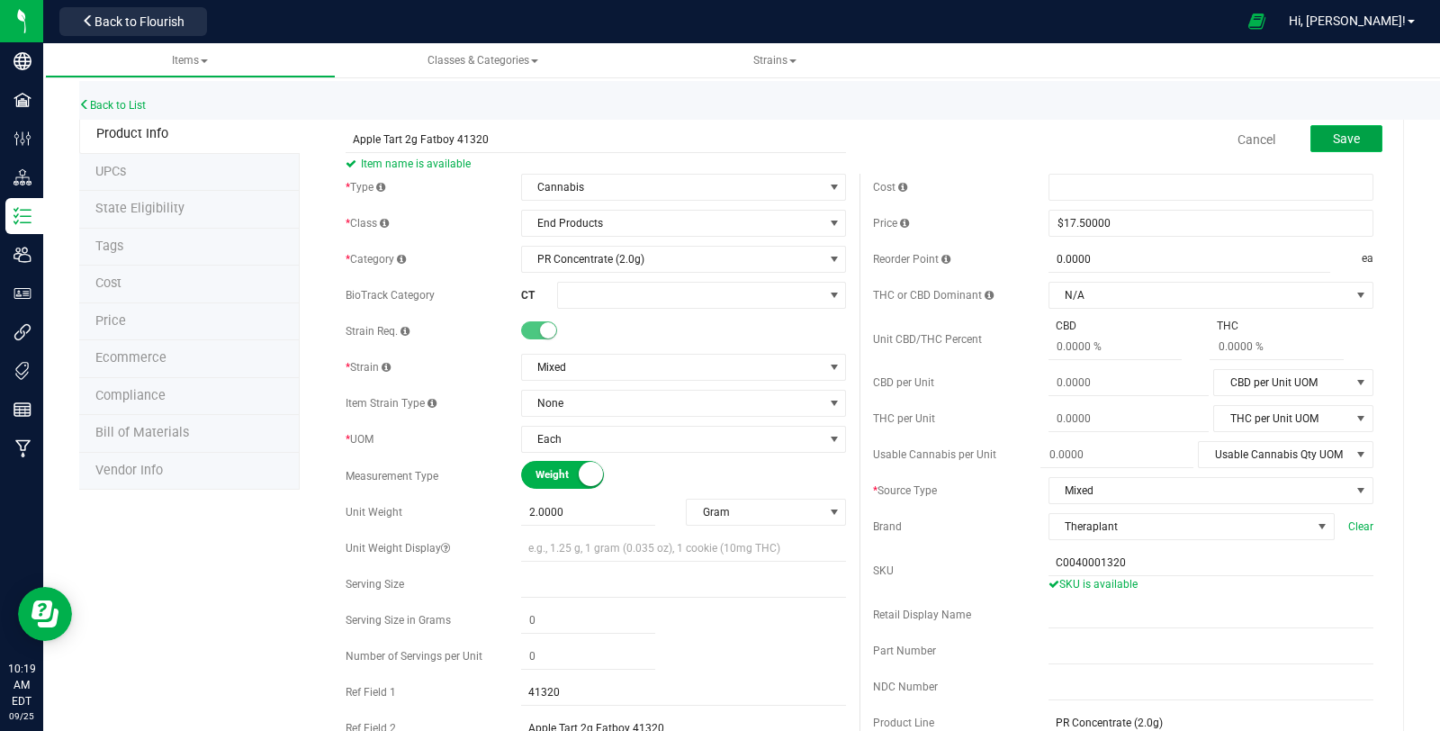
click at [1335, 141] on span "Save" at bounding box center [1346, 138] width 27 height 14
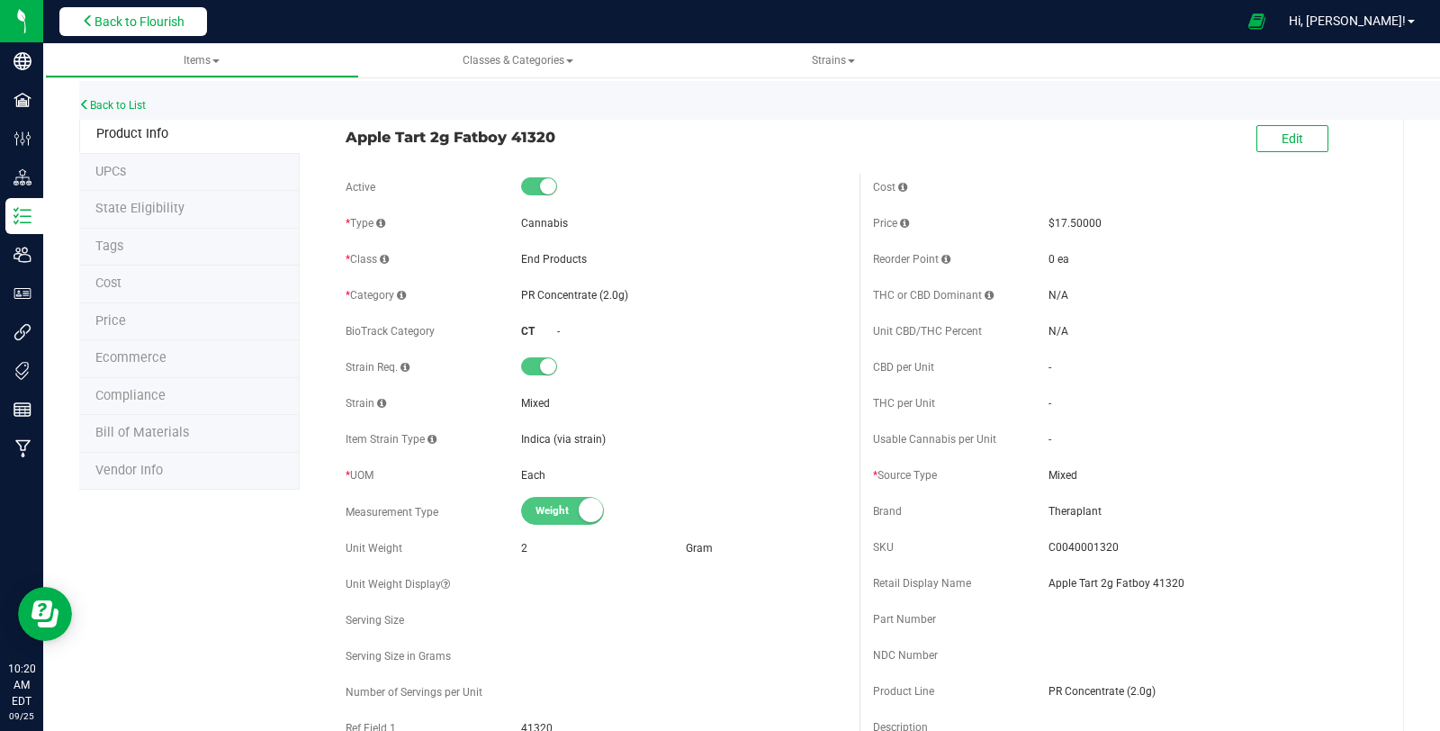
click at [172, 27] on span "Back to Flourish" at bounding box center [140, 21] width 90 height 14
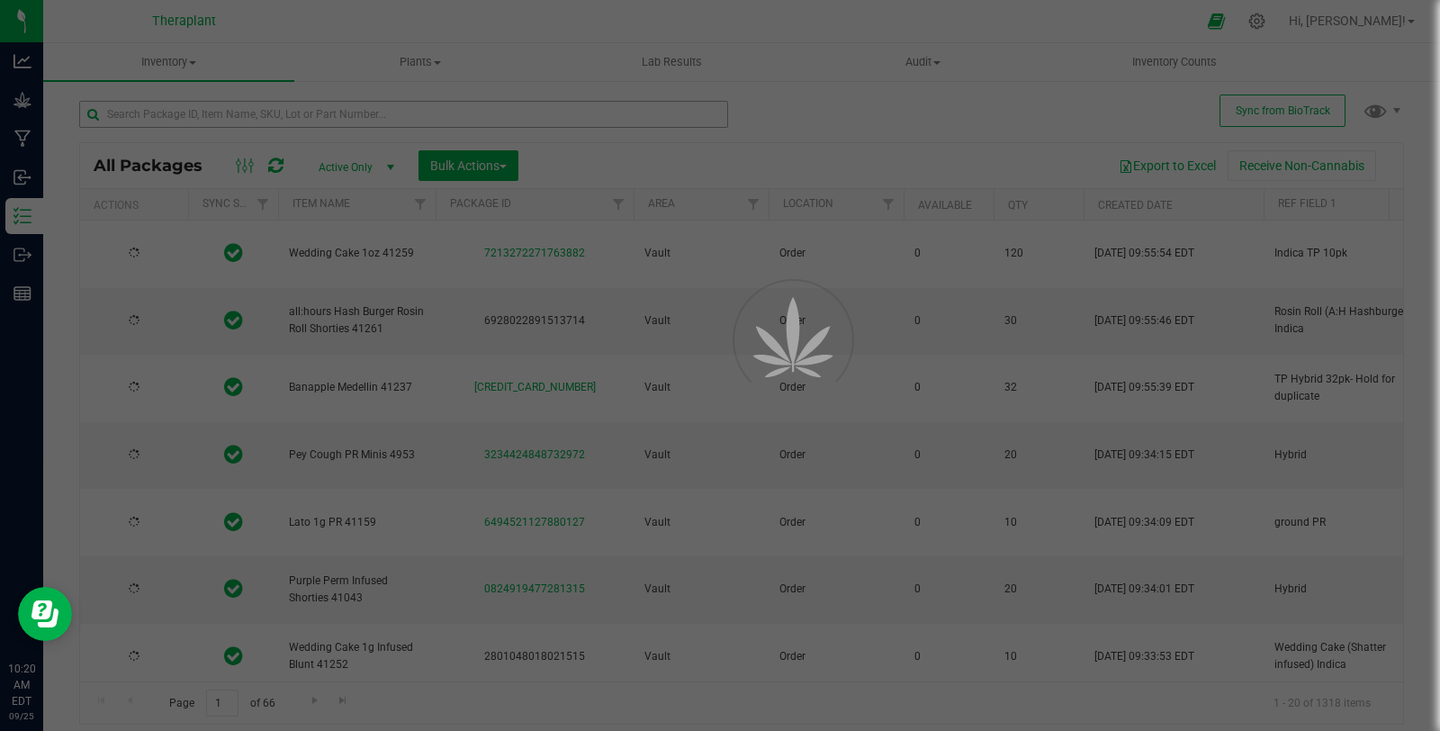
click at [316, 111] on div at bounding box center [720, 365] width 1440 height 731
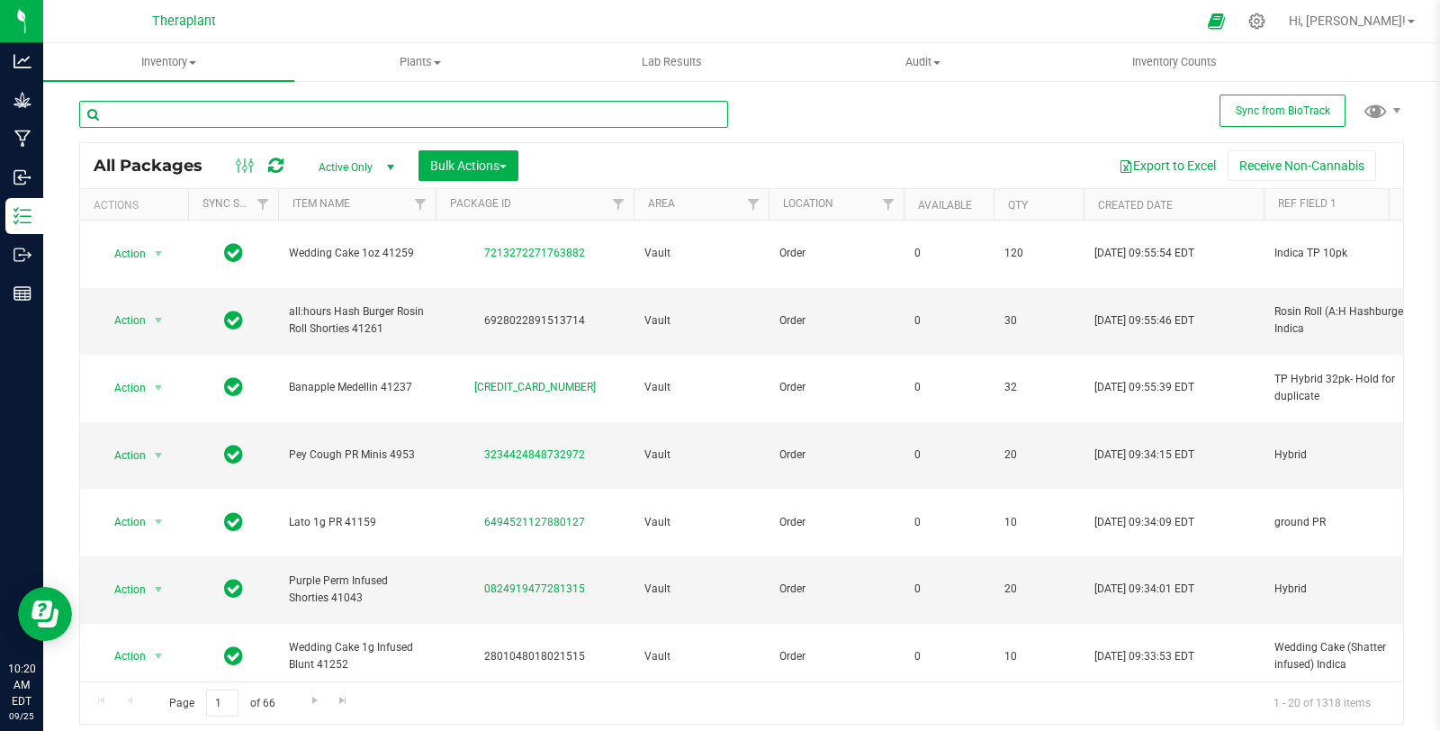
click at [316, 111] on input "text" at bounding box center [403, 114] width 649 height 27
type input "apple t"
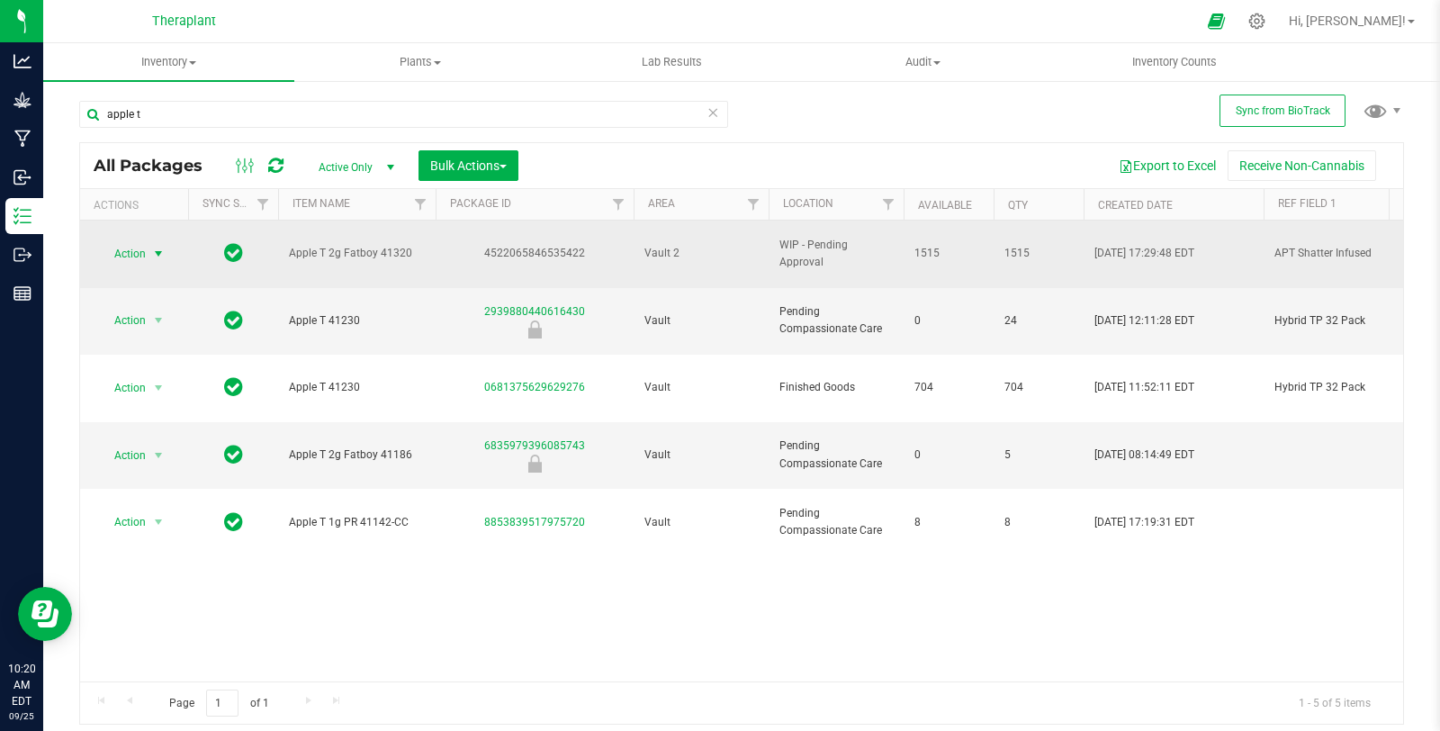
click at [159, 248] on span "select" at bounding box center [158, 254] width 14 height 14
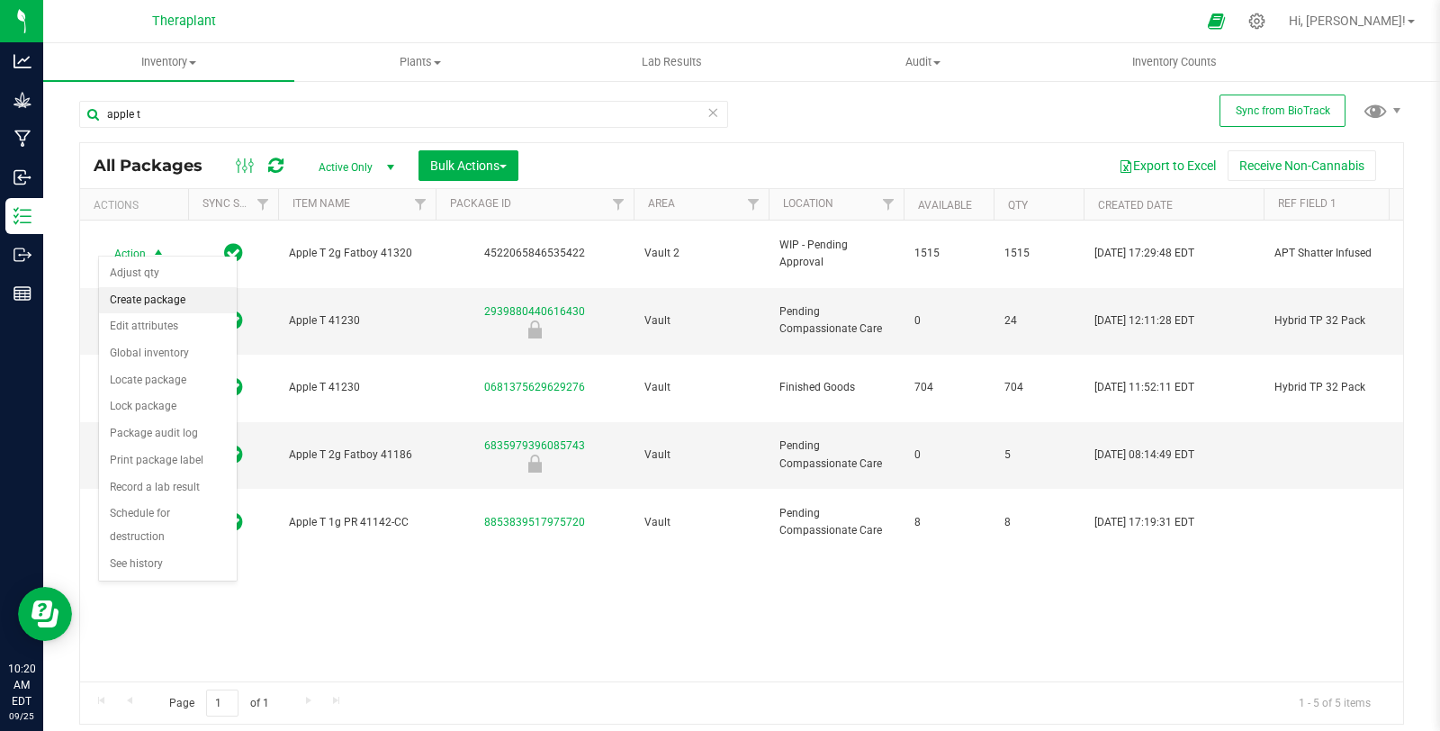
click at [165, 294] on li "Create package" at bounding box center [168, 300] width 138 height 27
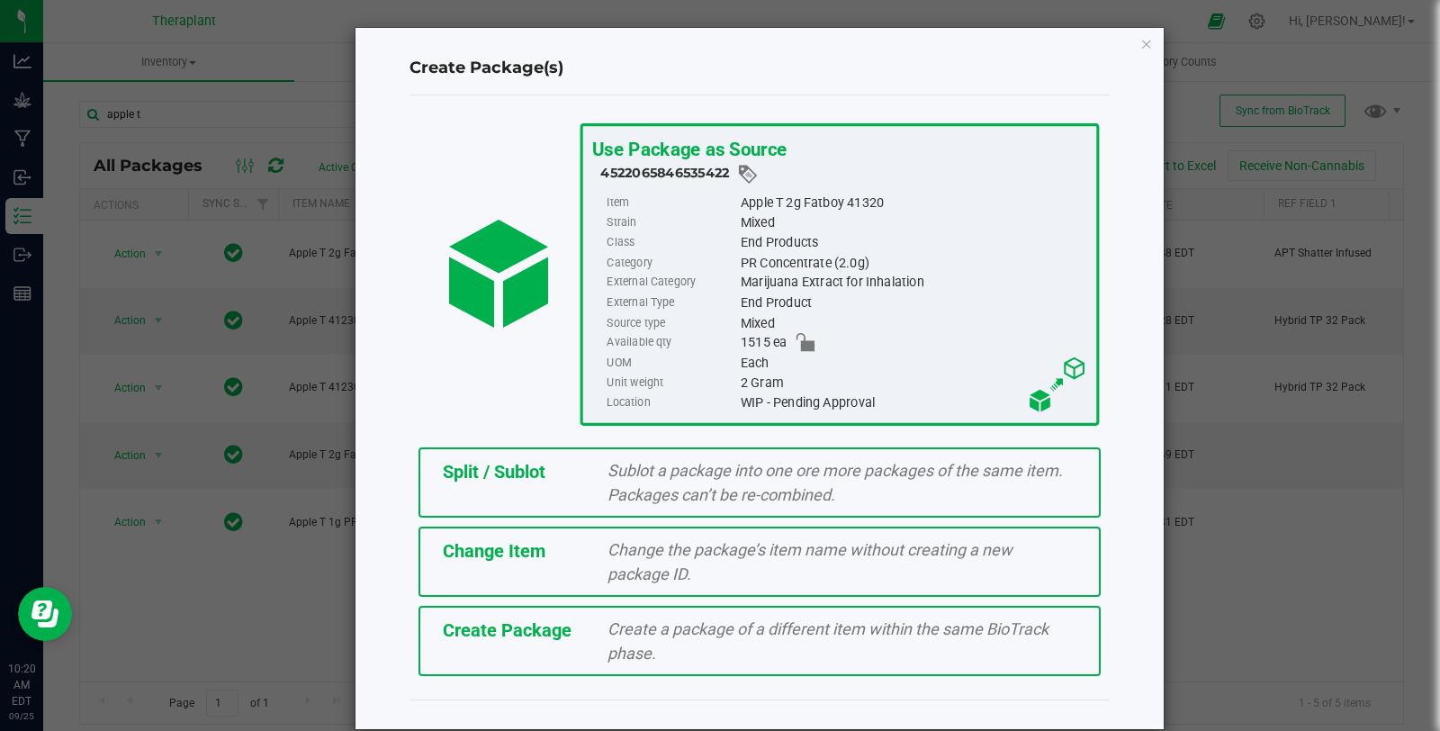
click at [562, 539] on div "Change Item" at bounding box center [512, 550] width 166 height 27
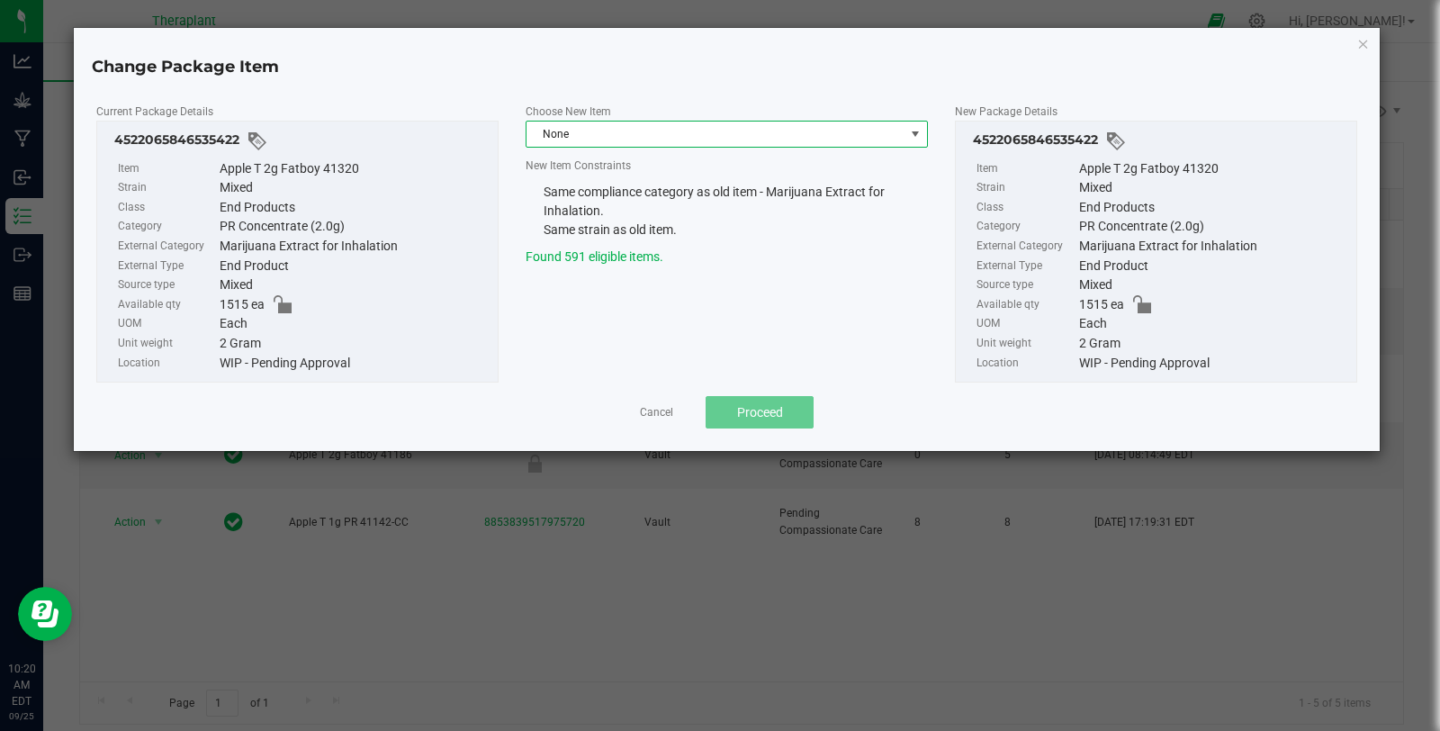
click at [588, 131] on span "None" at bounding box center [716, 134] width 378 height 25
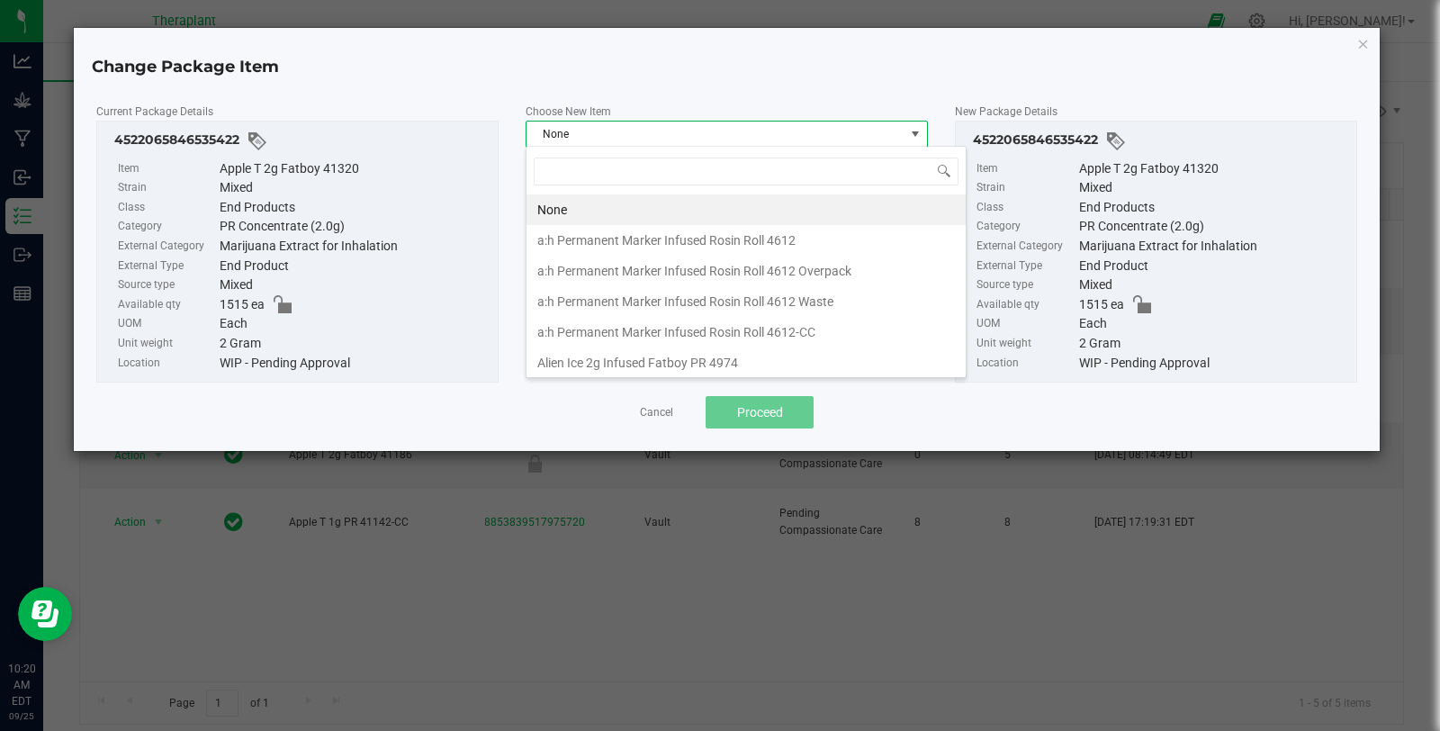
scroll to position [26, 402]
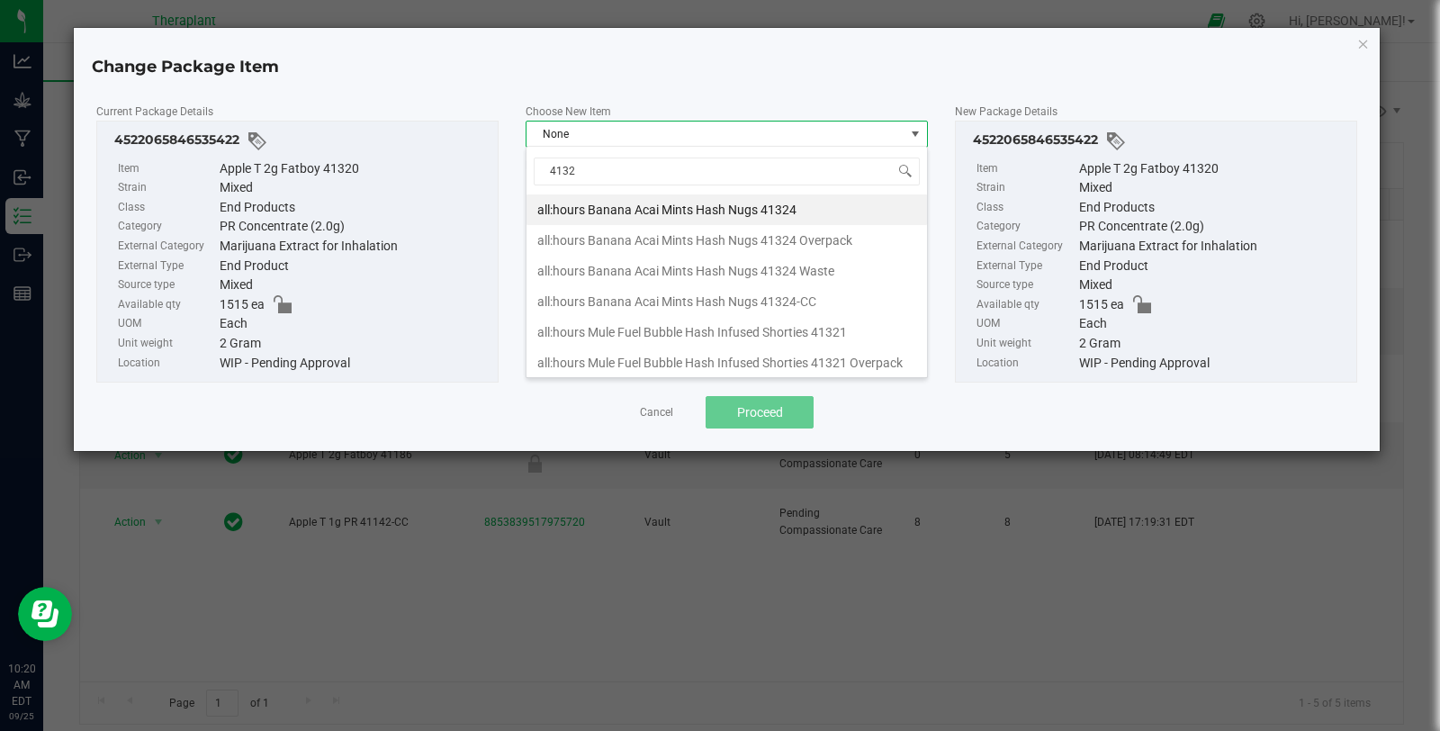
type input "41320"
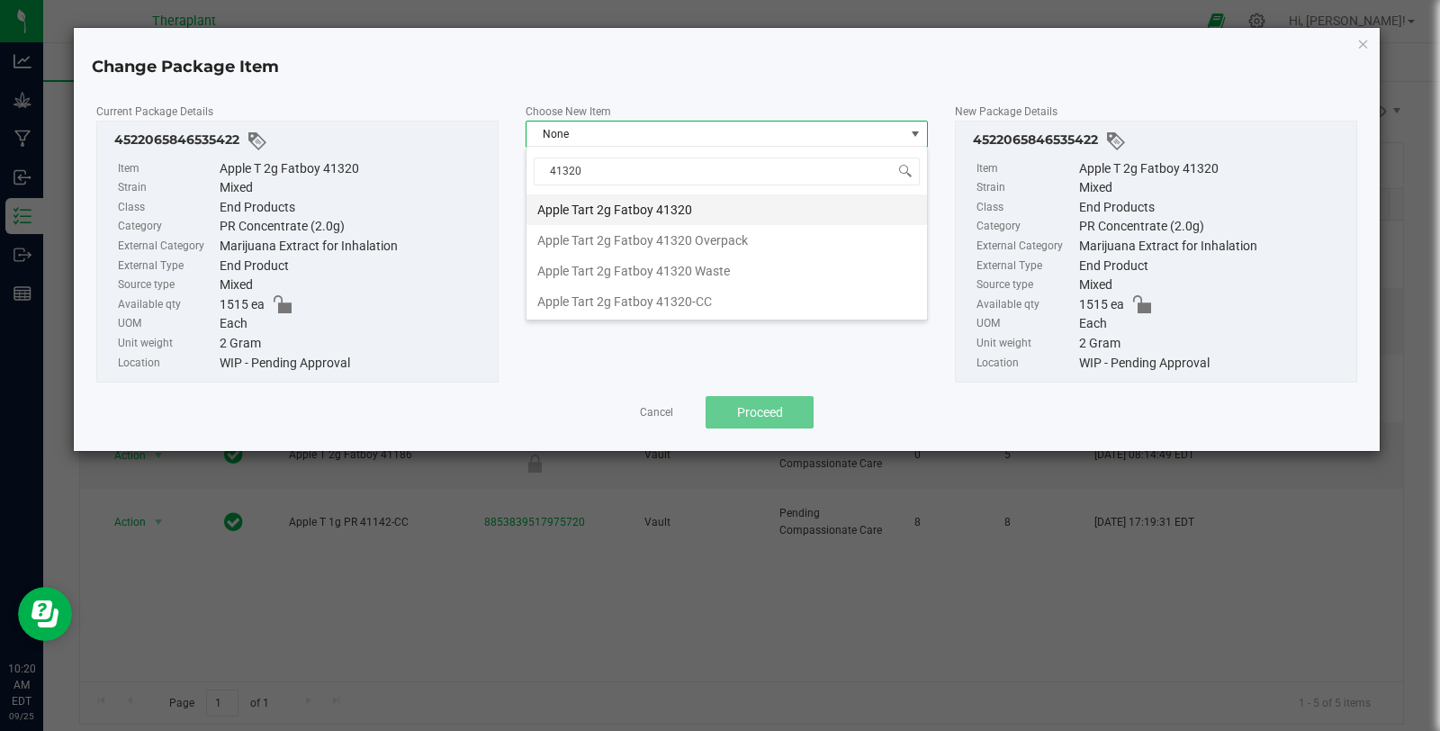
click at [699, 203] on li "Apple Tart 2g Fatboy 41320" at bounding box center [727, 209] width 401 height 31
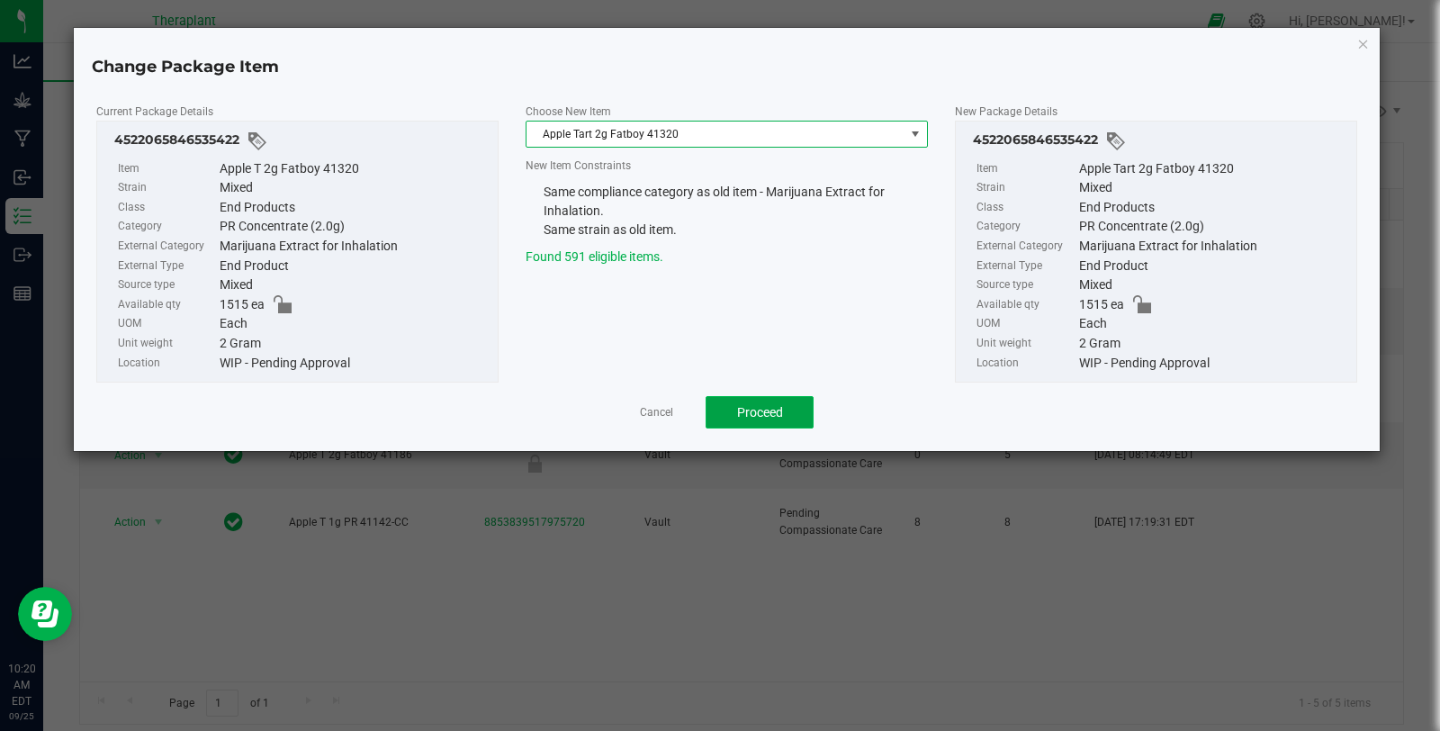
click at [759, 405] on span "Proceed" at bounding box center [760, 412] width 46 height 14
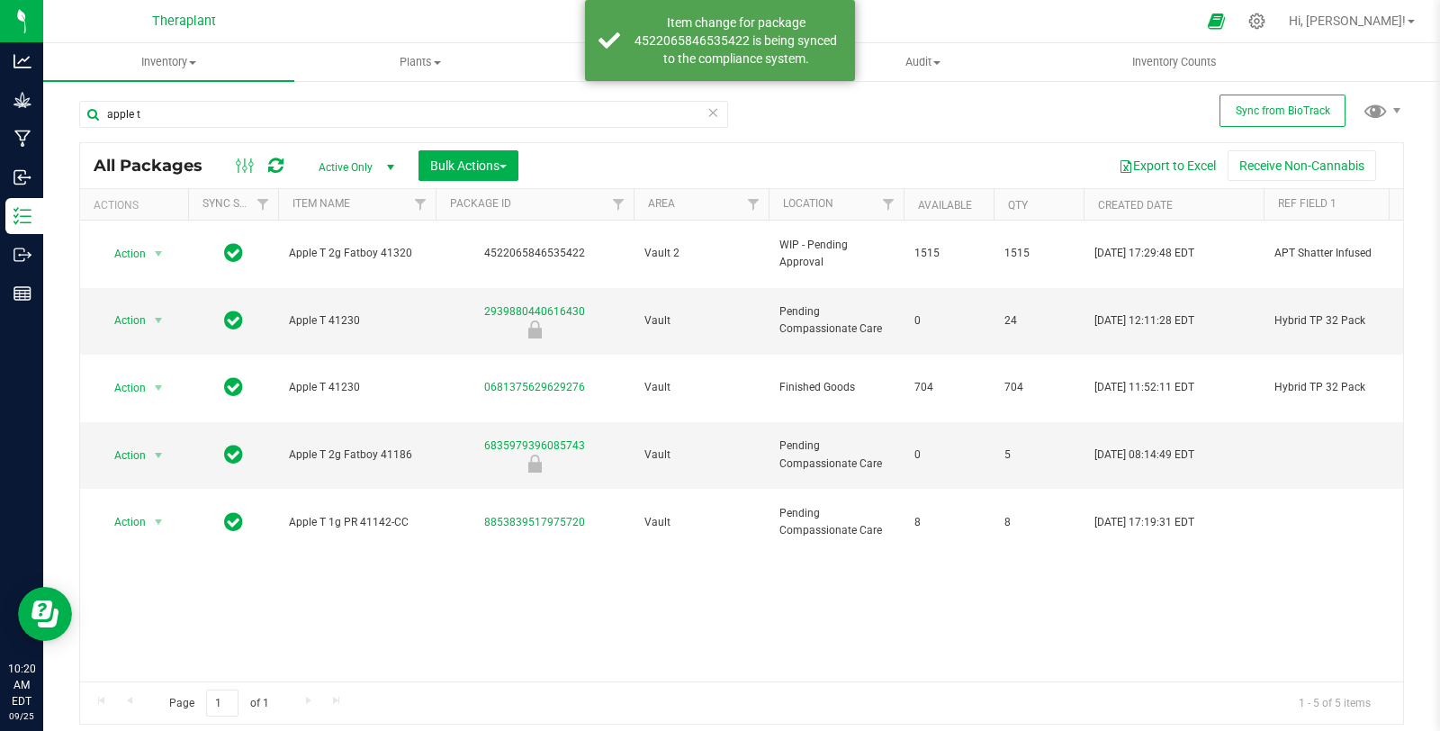
click at [299, 171] on div "All Packages" at bounding box center [199, 166] width 210 height 22
click at [279, 164] on icon at bounding box center [275, 166] width 15 height 18
